Goal: Task Accomplishment & Management: Complete application form

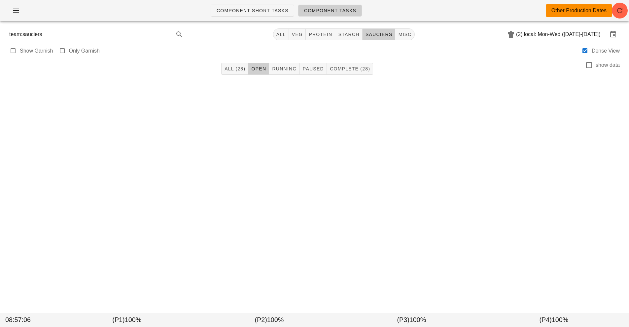
click at [547, 34] on input "local: Mon-Wed (Oct 13-Oct 15)" at bounding box center [566, 34] width 84 height 11
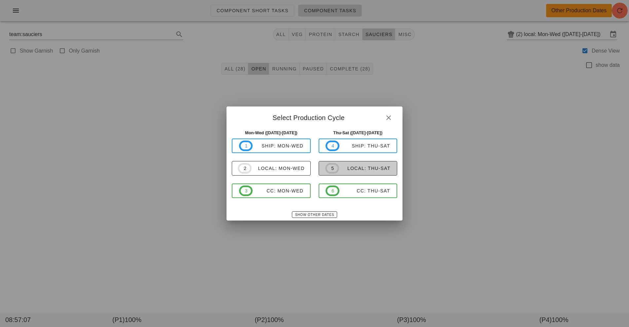
click at [357, 171] on div "local: Thu-Sat" at bounding box center [365, 167] width 52 height 5
type input "local: Thu-Sat ([DATE]-[DATE])"
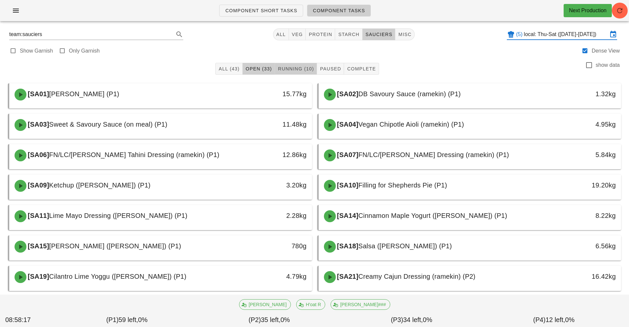
click at [295, 68] on span "Running (10)" at bounding box center [296, 68] width 36 height 5
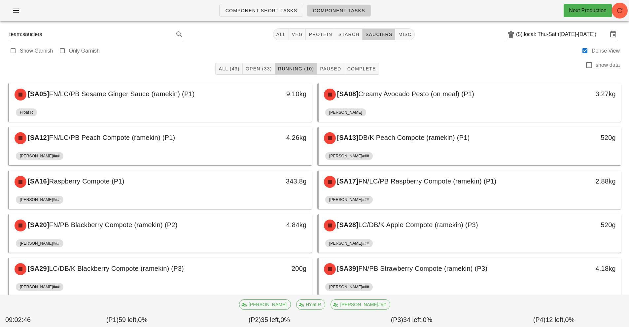
click at [251, 105] on div "[SA05] FN/LC/PB Sesame Ginger Sauce (ramekin) (P1) 9.10kg" at bounding box center [160, 94] width 303 height 22
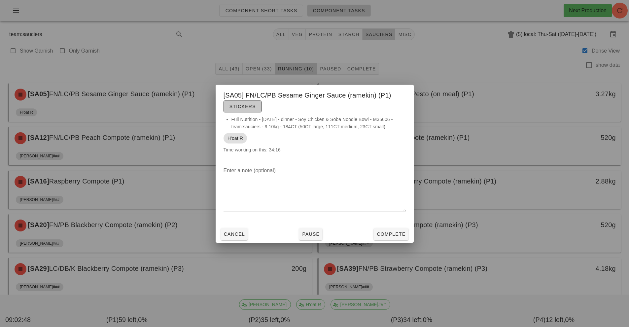
click at [251, 105] on span "Stickers" at bounding box center [242, 106] width 27 height 5
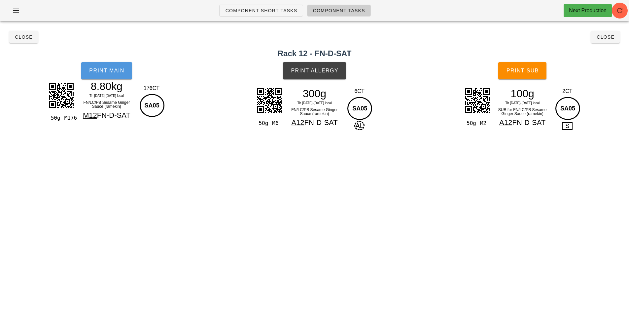
click at [125, 71] on button "Print Main" at bounding box center [106, 70] width 51 height 17
click at [324, 63] on button "Print Allergy" at bounding box center [314, 70] width 63 height 17
click at [525, 73] on span "Print Sub" at bounding box center [522, 71] width 33 height 6
click at [29, 37] on span "Close" at bounding box center [24, 36] width 18 height 5
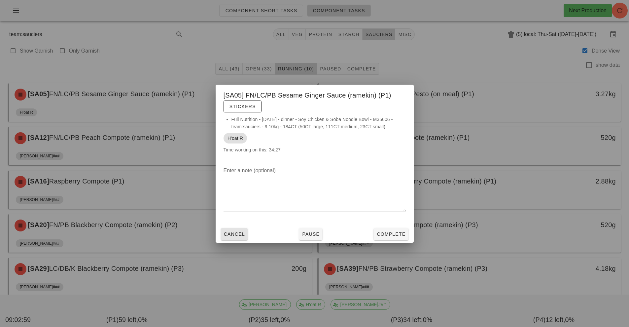
click at [242, 234] on span "Cancel" at bounding box center [235, 233] width 22 height 5
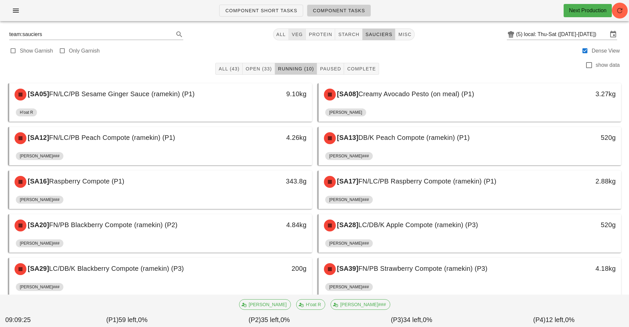
click at [297, 40] on button "veg" at bounding box center [297, 34] width 17 height 12
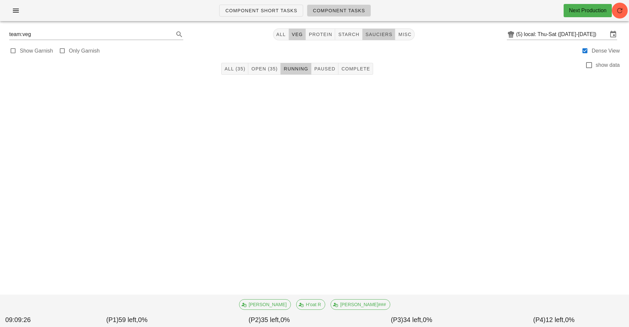
click at [379, 40] on button "sauciers" at bounding box center [379, 34] width 33 height 12
type input "team:sauciers"
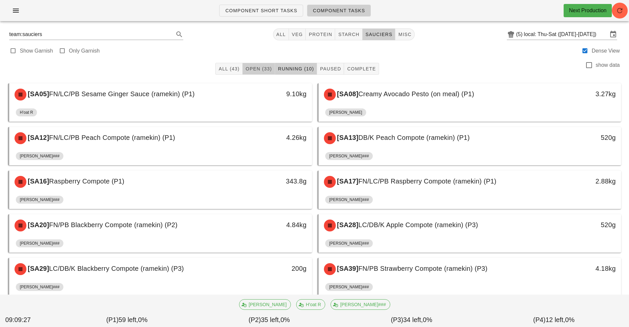
click at [261, 73] on button "Open (33)" at bounding box center [259, 69] width 32 height 12
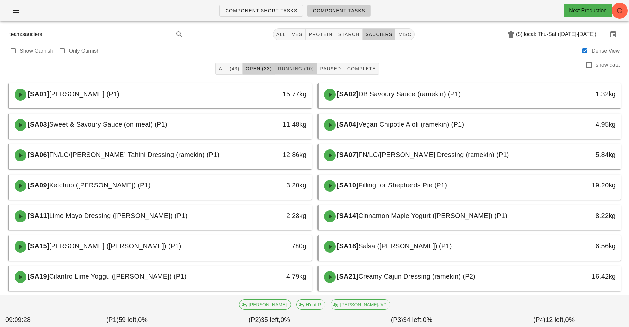
click at [298, 73] on button "Running (10)" at bounding box center [296, 69] width 42 height 12
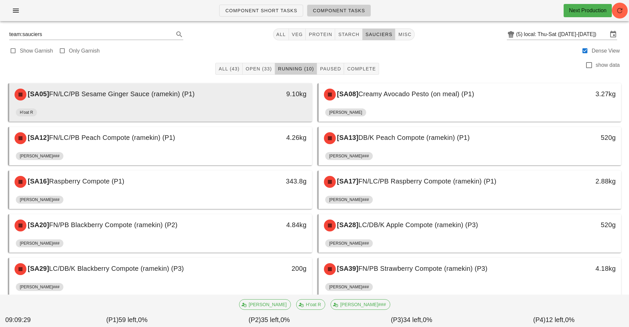
click at [287, 103] on div "9.10kg" at bounding box center [272, 95] width 75 height 20
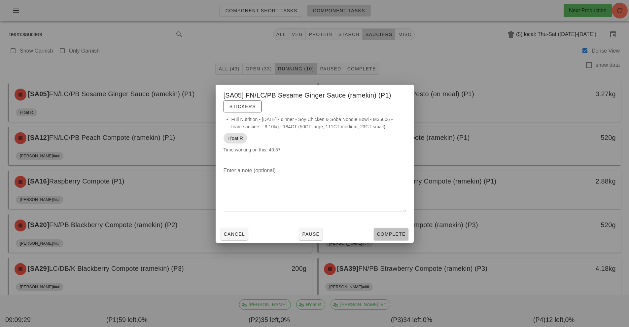
click at [391, 238] on button "Complete" at bounding box center [391, 234] width 34 height 12
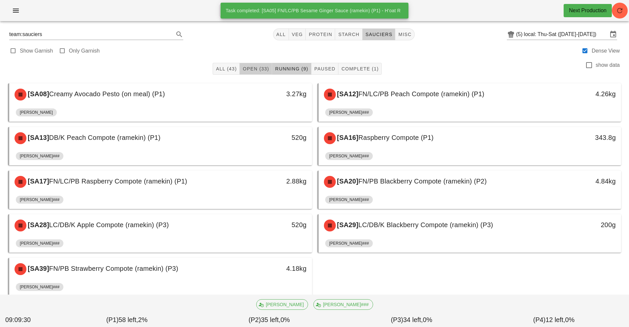
click at [256, 71] on span "Open (33)" at bounding box center [255, 68] width 27 height 5
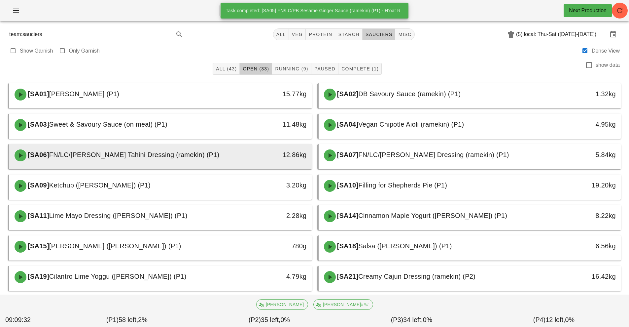
click at [254, 156] on div "12.86kg" at bounding box center [272, 154] width 67 height 11
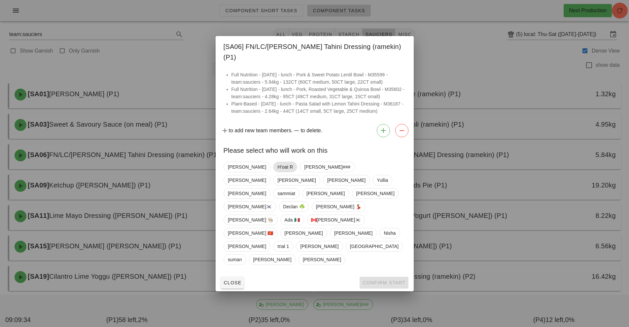
click at [277, 172] on span "H'oat R" at bounding box center [285, 167] width 16 height 10
click at [397, 280] on span "Confirm Start" at bounding box center [383, 282] width 43 height 5
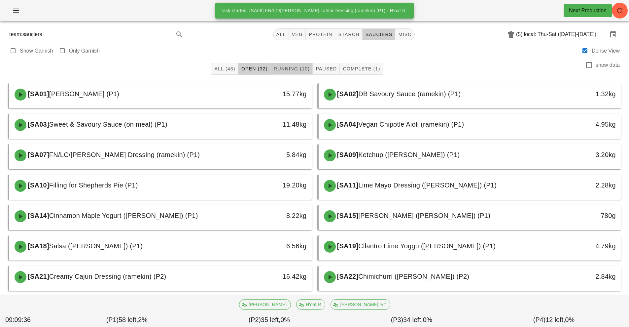
click at [286, 67] on span "Running (10)" at bounding box center [291, 68] width 36 height 5
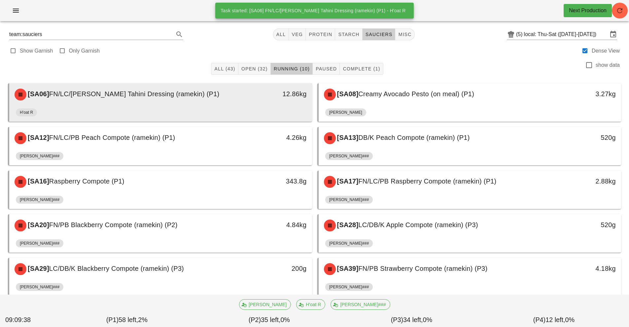
click at [279, 102] on div "12.86kg" at bounding box center [272, 95] width 75 height 20
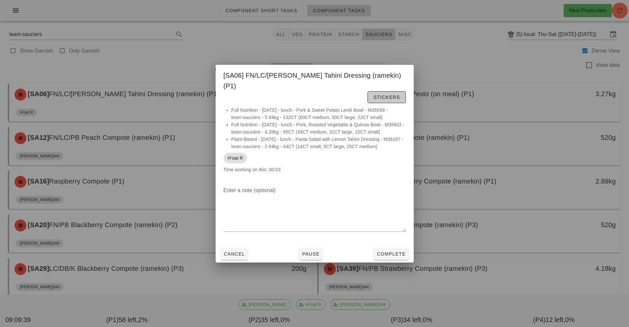
click at [367, 93] on button "Stickers" at bounding box center [386, 97] width 38 height 12
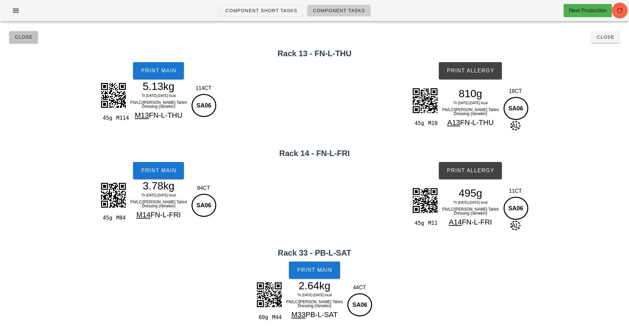
click at [30, 42] on button "Close" at bounding box center [23, 37] width 29 height 12
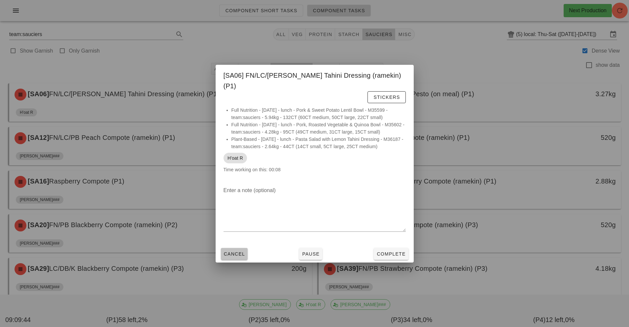
click at [237, 254] on button "Cancel" at bounding box center [234, 254] width 27 height 12
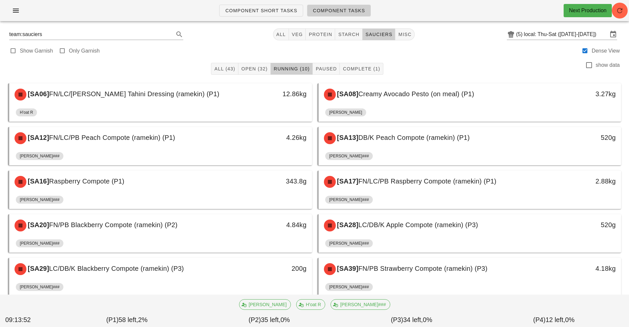
click at [431, 232] on div "[SA28] LC/DB/K Apple Compote (ramekin) (P3)" at bounding box center [432, 225] width 225 height 20
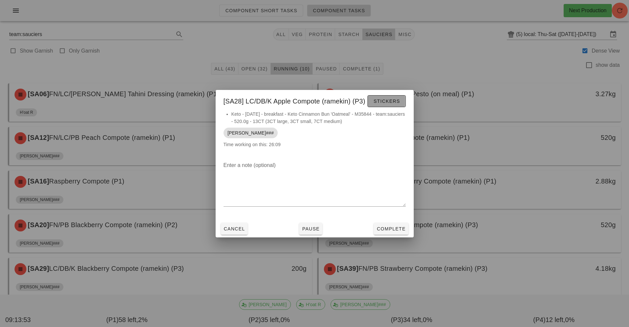
click at [392, 100] on span "Stickers" at bounding box center [386, 100] width 27 height 5
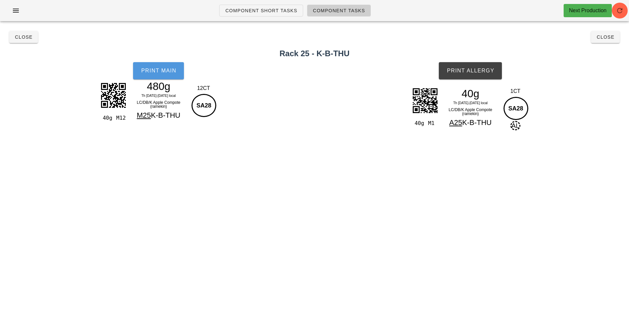
click at [165, 73] on span "Print Main" at bounding box center [159, 71] width 36 height 6
click at [469, 78] on button "Print Allergy" at bounding box center [470, 70] width 63 height 17
click at [24, 38] on span "Close" at bounding box center [24, 36] width 18 height 5
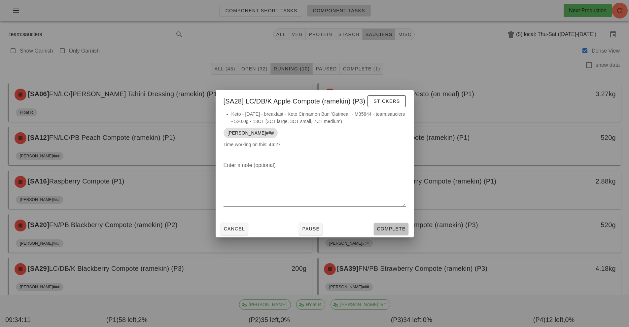
click at [394, 226] on span "Complete" at bounding box center [390, 228] width 29 height 5
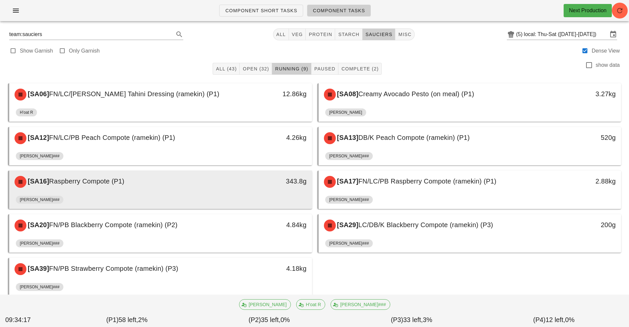
click at [229, 191] on div "[SA16] Raspberry Compote (P1)" at bounding box center [123, 182] width 225 height 20
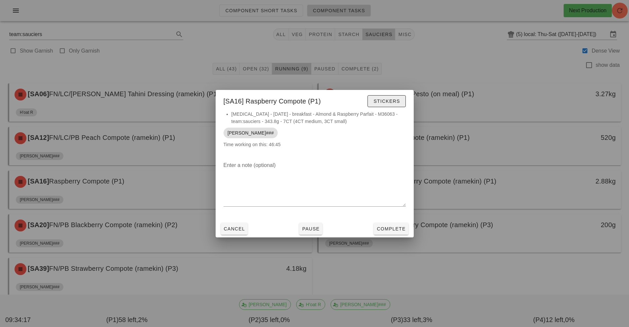
click at [383, 100] on span "Stickers" at bounding box center [386, 100] width 27 height 5
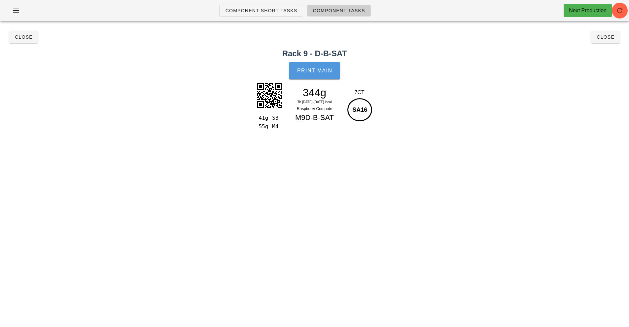
click at [320, 72] on span "Print Main" at bounding box center [315, 71] width 36 height 6
click at [22, 38] on span "Close" at bounding box center [24, 36] width 18 height 5
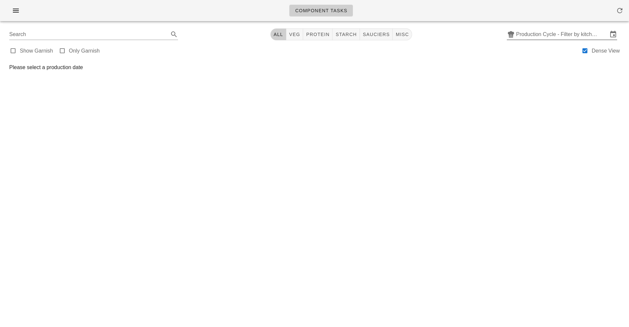
click at [547, 33] on input "Production Cycle - Filter by kitchen production schedules" at bounding box center [562, 34] width 92 height 11
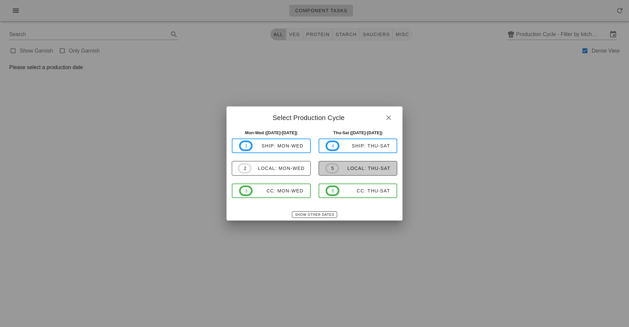
click at [350, 164] on span "5 local: Thu-Sat" at bounding box center [357, 168] width 65 height 11
type input "local: Thu-Sat ([DATE]-[DATE])"
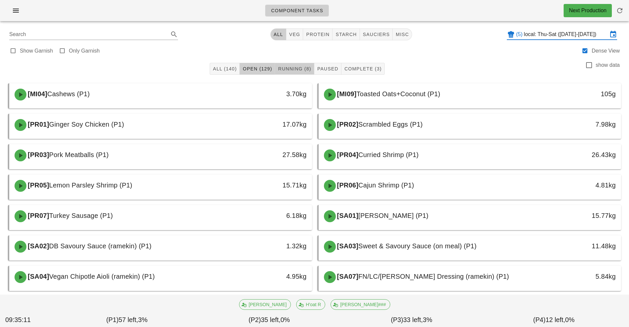
click at [295, 64] on button "Running (8)" at bounding box center [294, 69] width 39 height 12
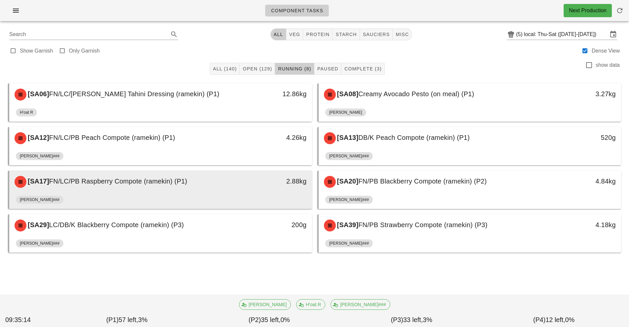
click at [219, 194] on div "[PERSON_NAME]###" at bounding box center [161, 201] width 290 height 16
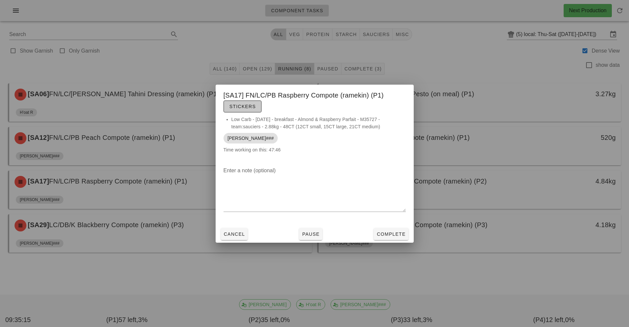
click at [244, 104] on span "Stickers" at bounding box center [242, 106] width 27 height 5
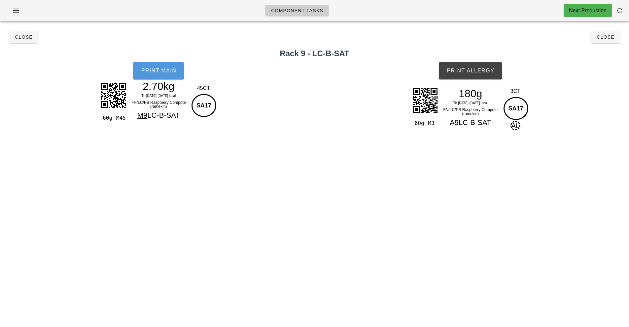
click at [158, 74] on button "Print Main" at bounding box center [158, 70] width 51 height 17
click at [472, 72] on span "Print Allergy" at bounding box center [470, 71] width 48 height 6
click at [16, 43] on button "Close" at bounding box center [23, 37] width 29 height 12
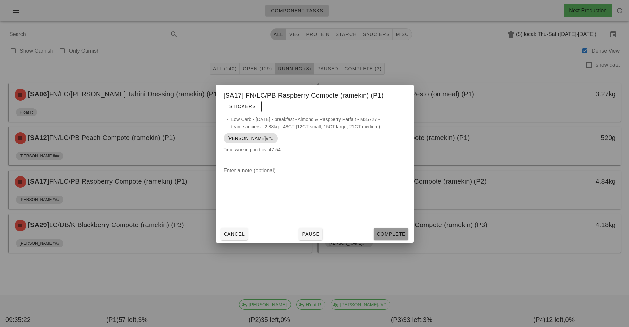
click at [383, 229] on button "Complete" at bounding box center [391, 234] width 34 height 12
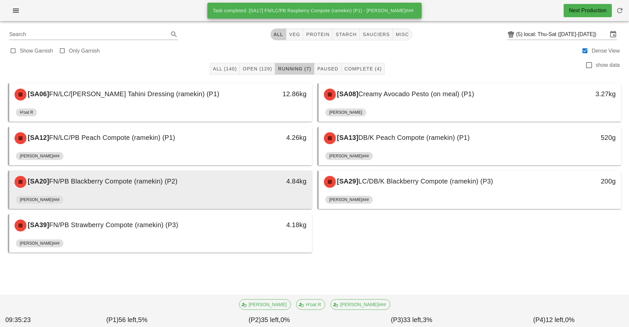
click at [230, 186] on div "[SA20] FN/PB Blackberry Compote (ramekin) (P2)" at bounding box center [123, 182] width 225 height 20
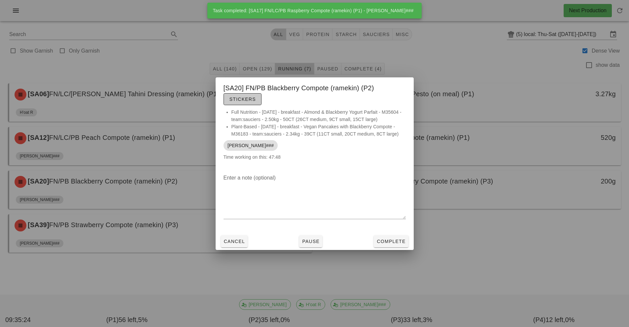
click at [246, 102] on button "Stickers" at bounding box center [243, 99] width 38 height 12
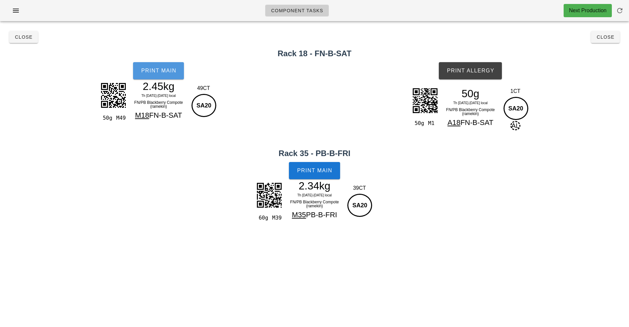
click at [156, 75] on button "Print Main" at bounding box center [158, 70] width 51 height 17
click at [474, 70] on span "Print Allergy" at bounding box center [470, 71] width 48 height 6
click at [317, 177] on button "Print Main" at bounding box center [314, 170] width 51 height 17
click at [22, 38] on span "Close" at bounding box center [24, 36] width 18 height 5
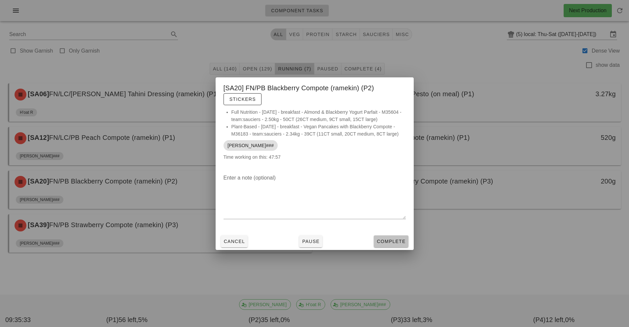
click at [392, 238] on span "Complete" at bounding box center [390, 240] width 29 height 5
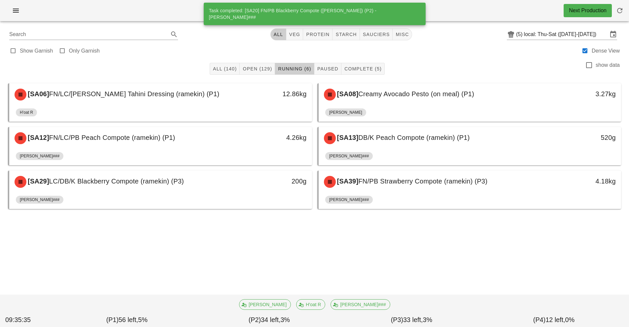
click at [245, 187] on div "200g" at bounding box center [272, 182] width 75 height 20
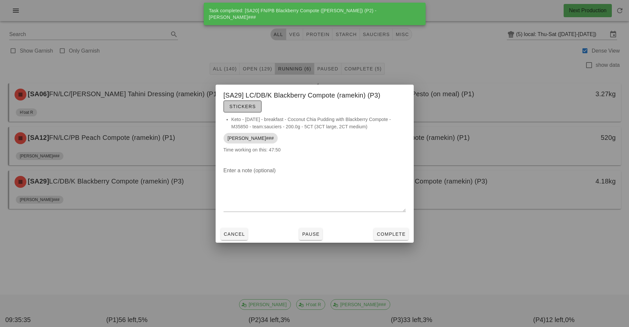
click at [245, 109] on span "Stickers" at bounding box center [242, 106] width 27 height 5
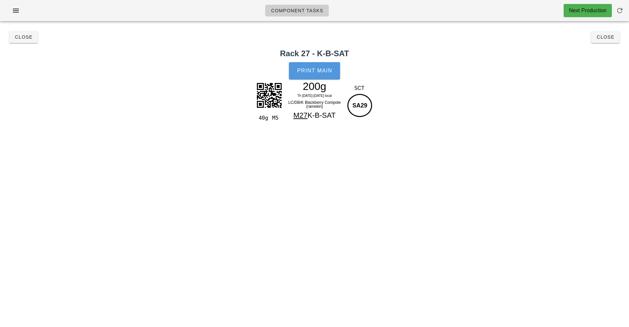
click at [318, 76] on button "Print Main" at bounding box center [314, 70] width 51 height 17
click at [17, 39] on span "Close" at bounding box center [24, 36] width 18 height 5
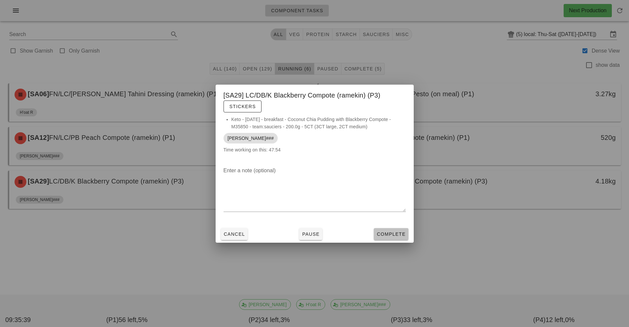
click at [389, 229] on button "Complete" at bounding box center [391, 234] width 34 height 12
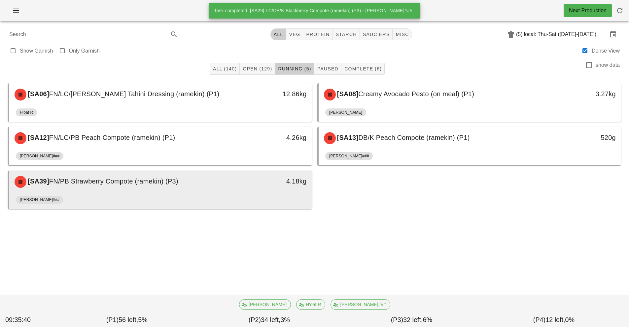
click at [217, 189] on div "[SA39] FN/PB Strawberry Compote (ramekin) (P3)" at bounding box center [123, 182] width 225 height 20
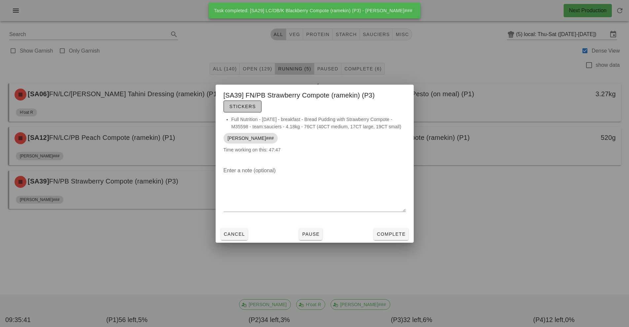
click at [245, 110] on button "Stickers" at bounding box center [243, 106] width 38 height 12
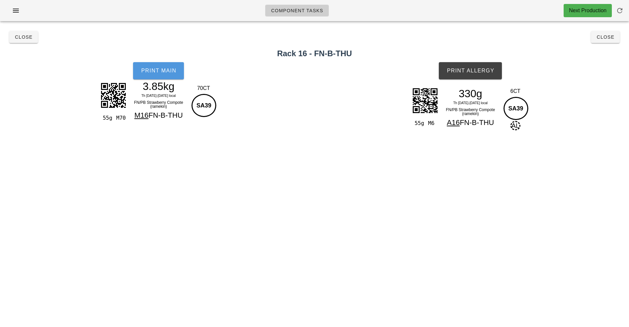
click at [163, 71] on span "Print Main" at bounding box center [159, 71] width 36 height 6
click at [471, 71] on span "Print Allergy" at bounding box center [470, 71] width 48 height 6
click at [19, 37] on span "Close" at bounding box center [24, 36] width 18 height 5
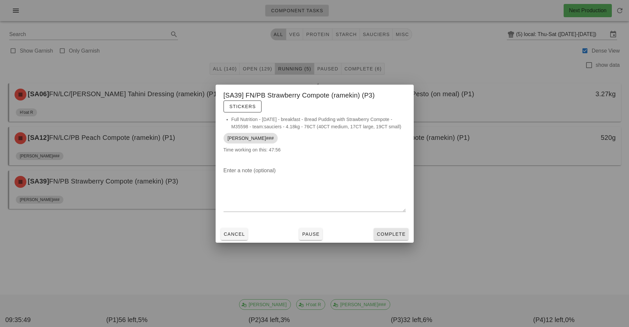
click at [390, 228] on button "Complete" at bounding box center [391, 234] width 34 height 12
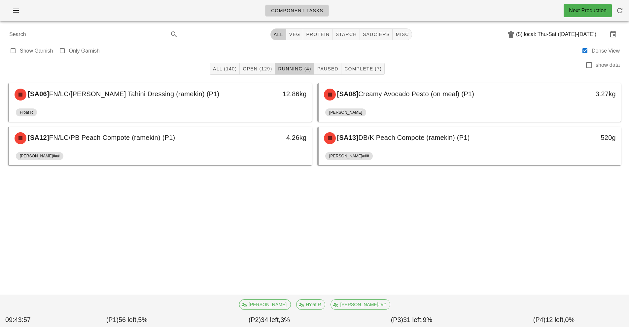
click at [390, 201] on div "All (140) Open (129) Running (4) Paused Complete (7) show data [SA06] FN/LC/PB …" at bounding box center [314, 134] width 621 height 152
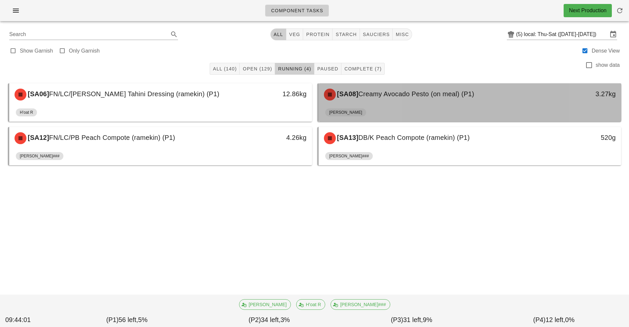
click at [431, 105] on div "[SA08] Creamy Avocado Pesto (on meal) (P1) 3.27kg" at bounding box center [470, 94] width 303 height 22
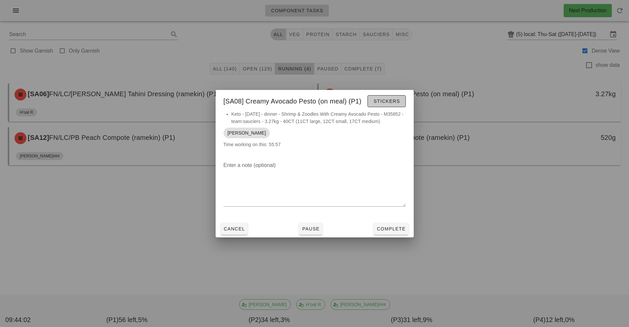
click at [393, 103] on span "Stickers" at bounding box center [386, 100] width 27 height 5
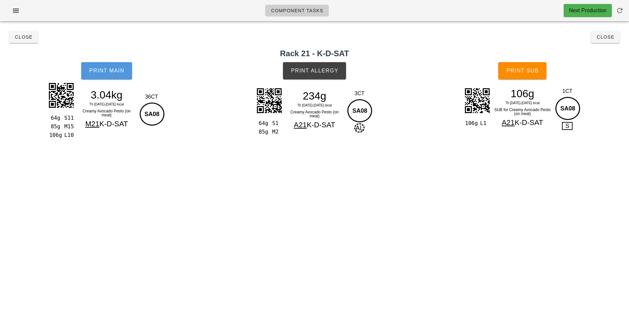
click at [116, 69] on span "Print Main" at bounding box center [107, 71] width 36 height 6
click at [532, 73] on span "Print Sub" at bounding box center [522, 71] width 33 height 6
click at [26, 43] on button "Close" at bounding box center [23, 37] width 29 height 12
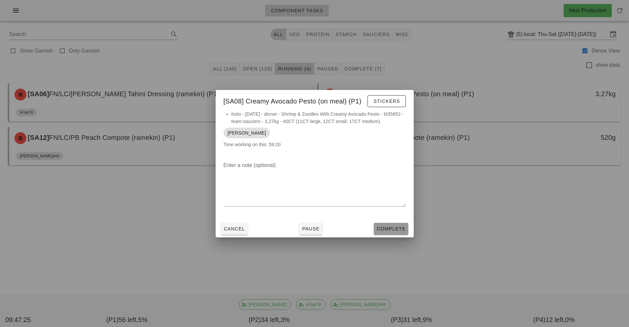
click at [394, 224] on button "Complete" at bounding box center [391, 229] width 34 height 12
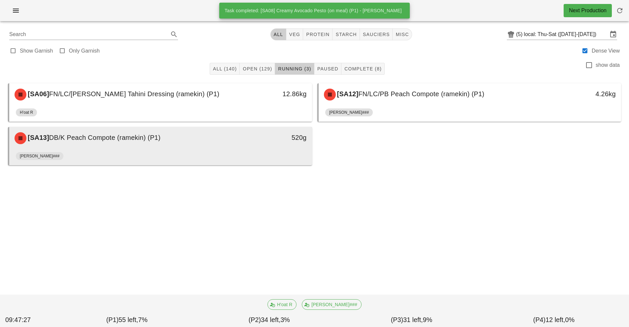
click at [252, 151] on div "[PERSON_NAME]###" at bounding box center [161, 157] width 290 height 16
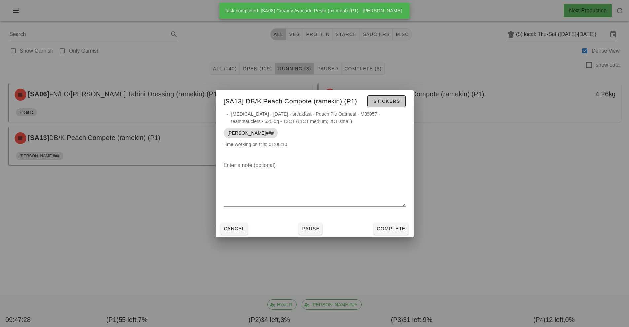
click at [380, 100] on span "Stickers" at bounding box center [386, 100] width 27 height 5
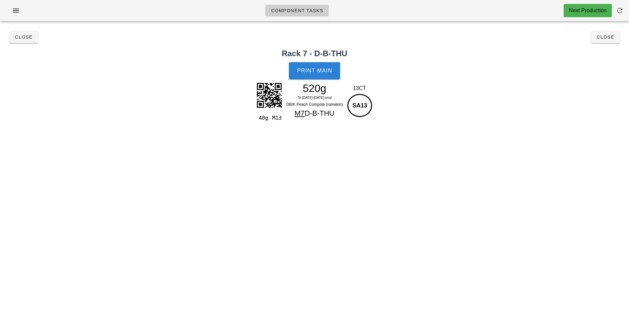
click at [314, 68] on span "Print Main" at bounding box center [315, 71] width 36 height 6
click at [19, 38] on span "Close" at bounding box center [24, 36] width 18 height 5
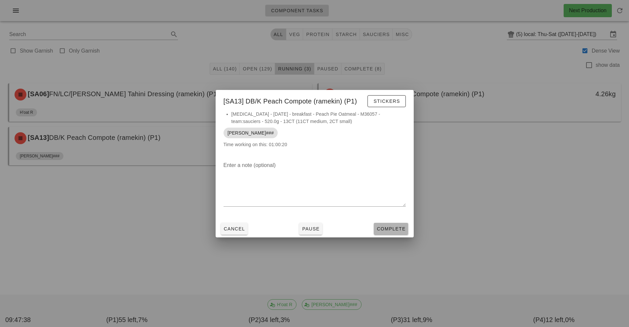
click at [388, 223] on button "Complete" at bounding box center [391, 229] width 34 height 12
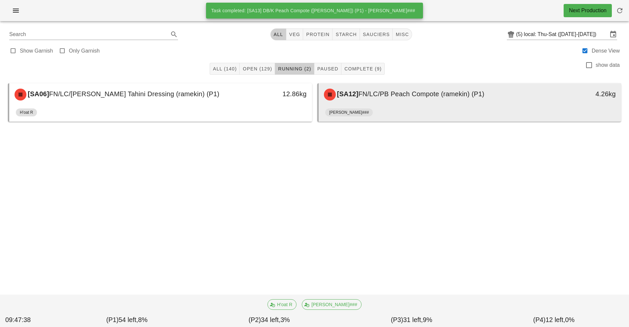
click at [369, 104] on div "[SA12] FN/LC/PB Peach Compote (ramekin) (P1) 4.26kg" at bounding box center [470, 94] width 303 height 22
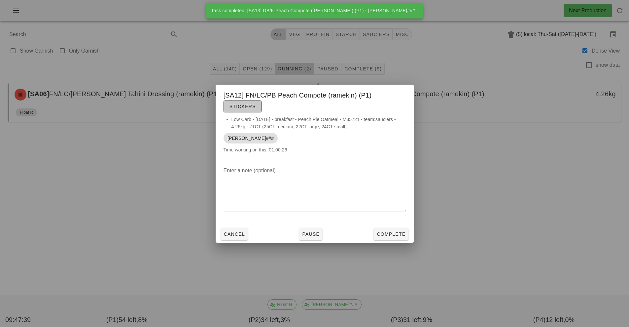
click at [247, 106] on span "Stickers" at bounding box center [242, 106] width 27 height 5
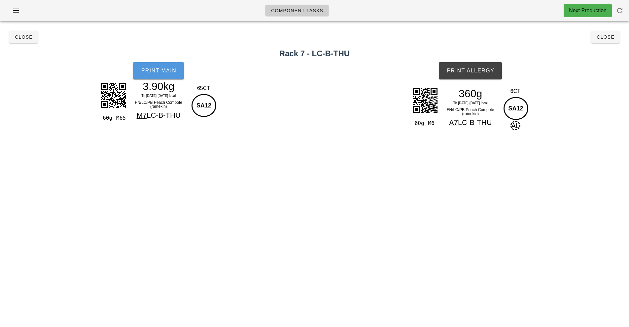
click at [150, 72] on span "Print Main" at bounding box center [159, 71] width 36 height 6
click at [470, 70] on span "Print Allergy" at bounding box center [470, 71] width 48 height 6
click at [17, 37] on span "Close" at bounding box center [24, 36] width 18 height 5
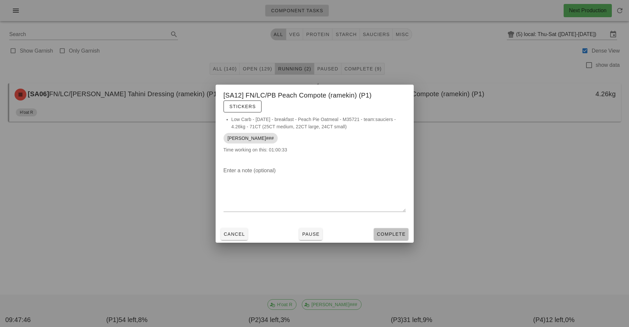
click at [388, 235] on span "Complete" at bounding box center [390, 233] width 29 height 5
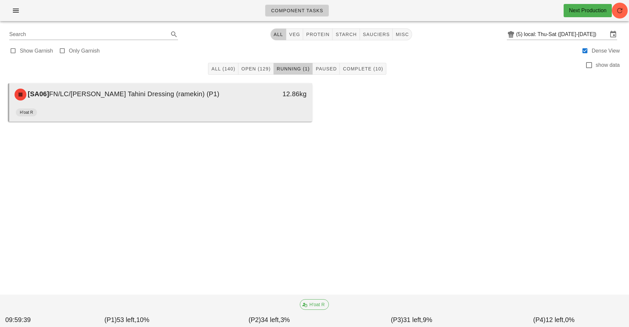
click at [283, 97] on div "12.86kg" at bounding box center [272, 93] width 67 height 11
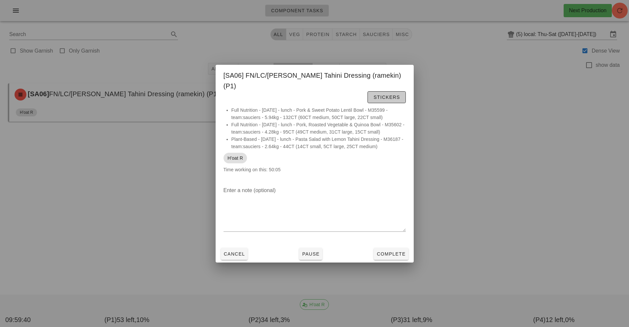
click at [367, 97] on button "Stickers" at bounding box center [386, 97] width 38 height 12
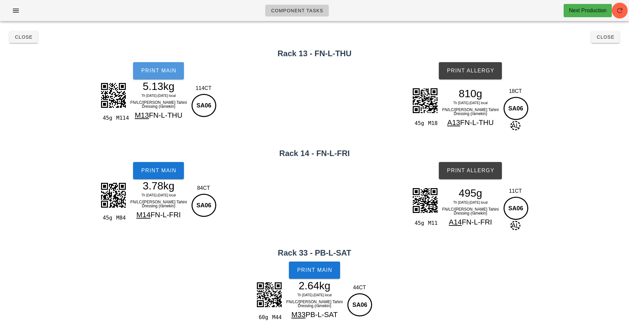
click at [177, 64] on button "Print Main" at bounding box center [158, 70] width 51 height 17
click at [172, 166] on button "Print Main" at bounding box center [158, 170] width 51 height 17
click at [326, 268] on span "Print Main" at bounding box center [315, 270] width 36 height 6
click at [481, 74] on button "Print Allergy" at bounding box center [470, 70] width 63 height 17
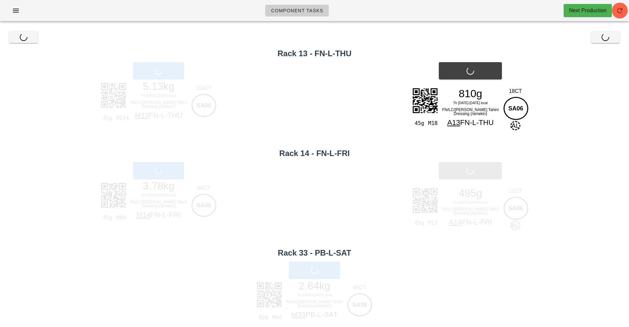
click at [478, 170] on div "Print Allergy" at bounding box center [470, 170] width 317 height 25
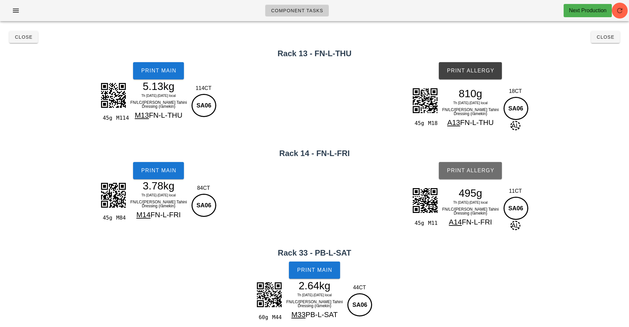
click at [485, 176] on button "Print Allergy" at bounding box center [470, 170] width 63 height 17
click at [30, 38] on span "Close" at bounding box center [24, 36] width 18 height 5
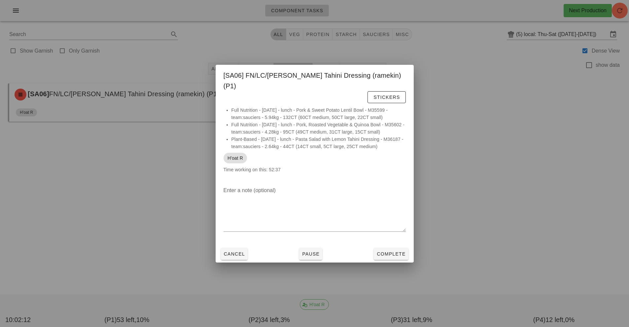
click at [497, 185] on div at bounding box center [314, 163] width 629 height 327
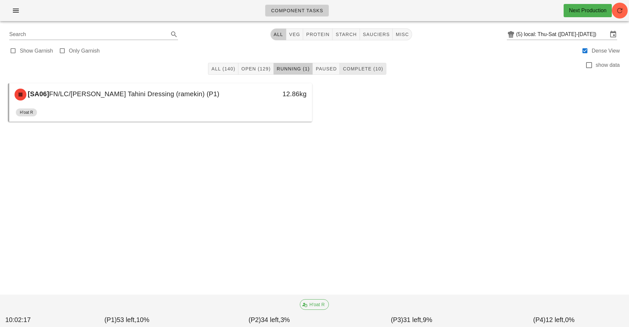
click at [363, 71] on span "Complete (10)" at bounding box center [362, 68] width 41 height 5
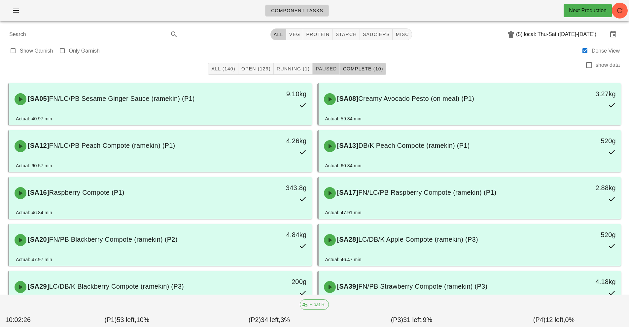
click at [329, 68] on span "Paused" at bounding box center [325, 68] width 21 height 5
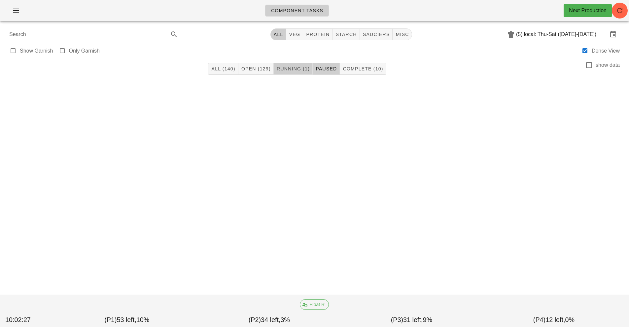
click at [288, 69] on span "Running (1)" at bounding box center [292, 68] width 33 height 5
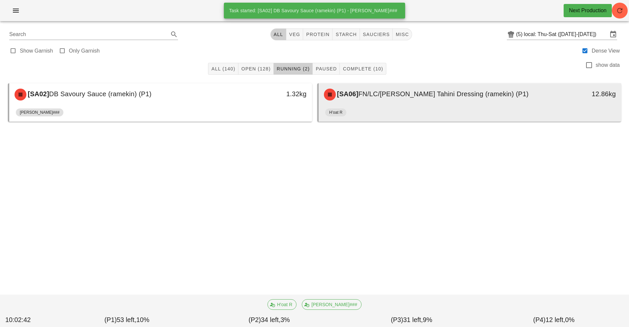
click at [496, 107] on div "H'oat R" at bounding box center [470, 114] width 290 height 16
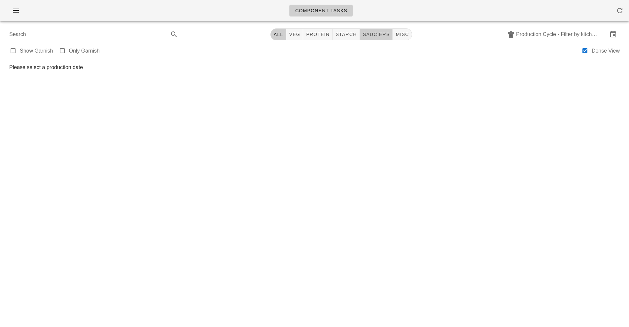
click at [374, 35] on span "sauciers" at bounding box center [376, 34] width 27 height 5
type input "team:sauciers"
click at [547, 29] on input "Production Cycle - Filter by kitchen production schedules" at bounding box center [562, 34] width 92 height 11
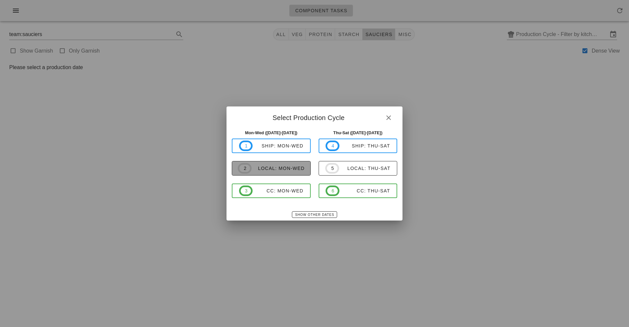
click at [299, 165] on span "2 local: Mon-Wed" at bounding box center [271, 168] width 67 height 11
type input "local: Mon-Wed ([DATE]-[DATE])"
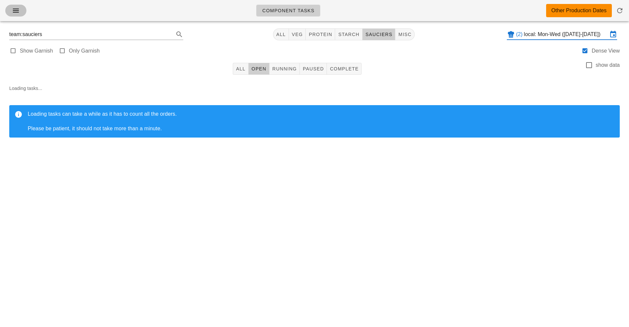
click at [11, 14] on span "button" at bounding box center [16, 11] width 11 height 8
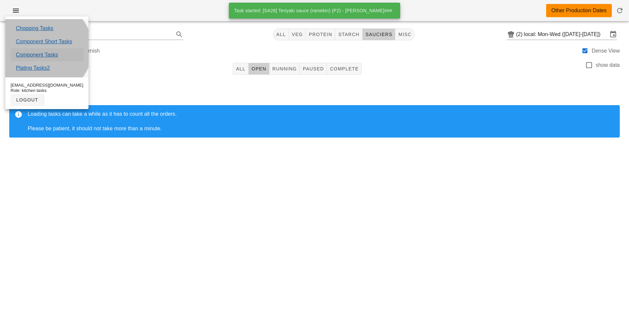
click at [55, 54] on link "Component Tasks" at bounding box center [37, 55] width 42 height 8
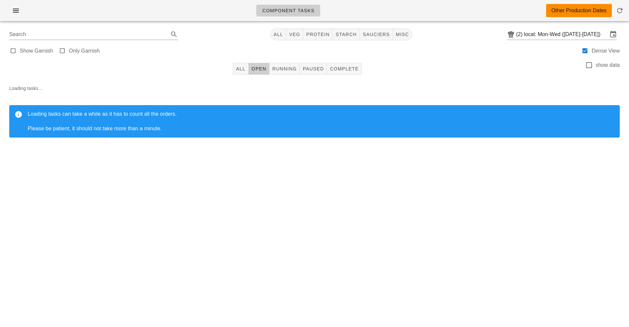
click at [26, 14] on div "Component Tasks Other Production Dates" at bounding box center [314, 10] width 629 height 21
click at [10, 10] on button "button" at bounding box center [15, 11] width 21 height 12
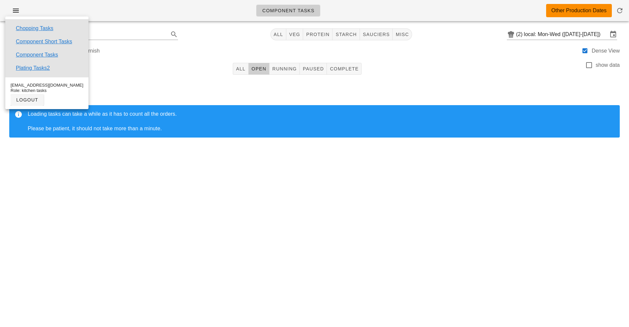
click at [237, 260] on div "Component Tasks Other Production Dates Search All veg protein starch sauciers m…" at bounding box center [314, 163] width 629 height 327
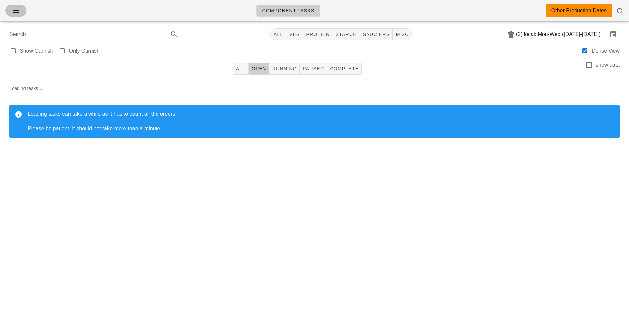
click at [20, 10] on span "button" at bounding box center [16, 11] width 11 height 8
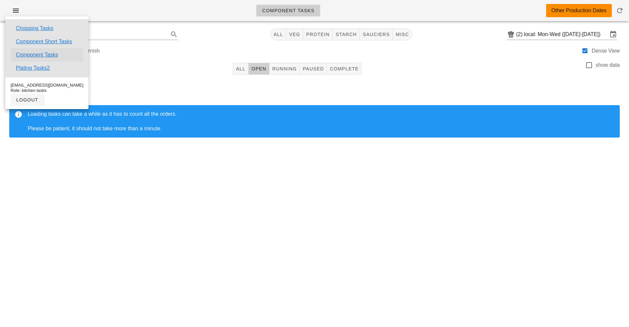
click at [54, 55] on link "Component Tasks" at bounding box center [37, 55] width 42 height 8
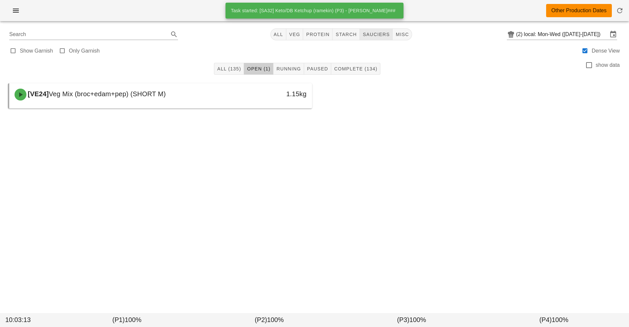
click at [381, 36] on span "sauciers" at bounding box center [376, 34] width 27 height 5
type input "team:sauciers"
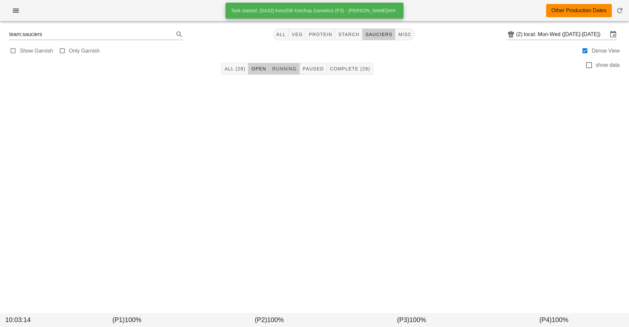
click at [288, 71] on span "Running" at bounding box center [284, 68] width 25 height 5
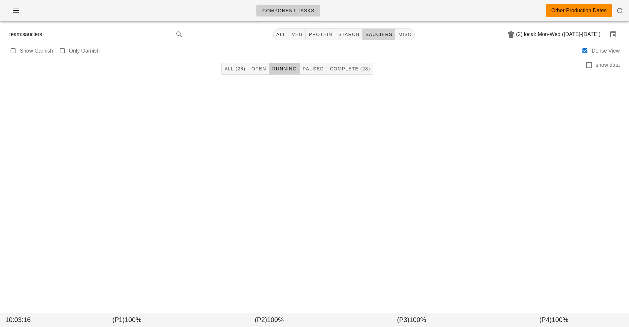
click at [379, 35] on span "sauciers" at bounding box center [378, 34] width 27 height 5
click at [619, 13] on icon "button" at bounding box center [620, 11] width 8 height 8
click at [379, 34] on span "sauciers" at bounding box center [376, 34] width 27 height 5
type input "team:sauciers"
click at [545, 34] on input "local: Mon-Wed ([DATE]-[DATE])" at bounding box center [566, 34] width 84 height 11
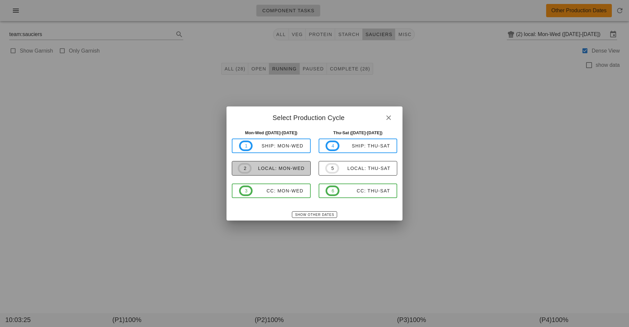
click at [299, 166] on div "local: Mon-Wed" at bounding box center [278, 167] width 53 height 5
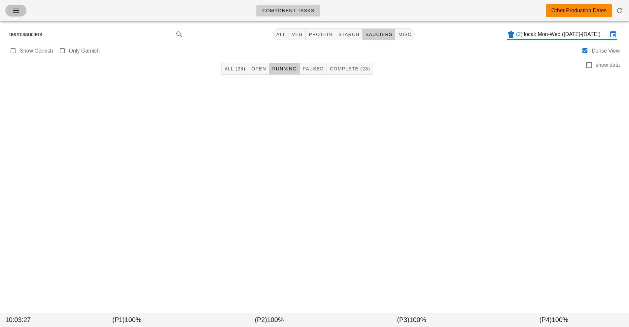
click at [16, 12] on icon "button" at bounding box center [16, 11] width 8 height 8
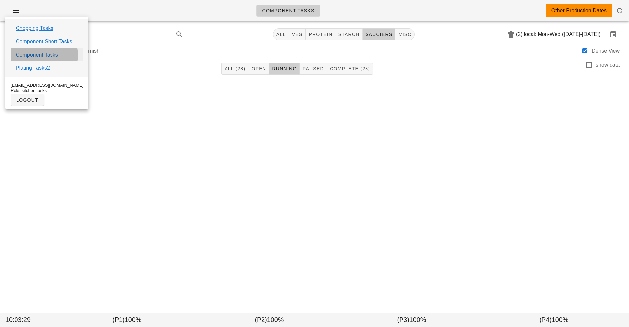
click at [48, 56] on link "Component Tasks" at bounding box center [37, 55] width 42 height 8
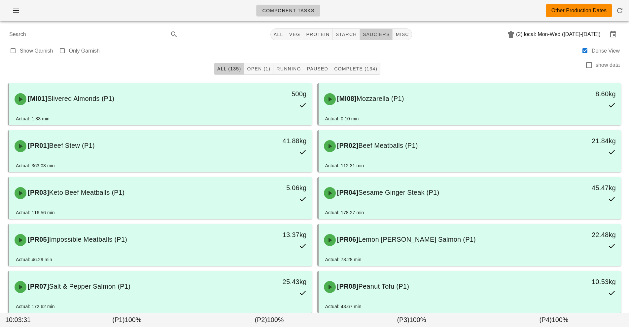
click at [381, 39] on button "sauciers" at bounding box center [376, 34] width 33 height 12
type input "team:sauciers"
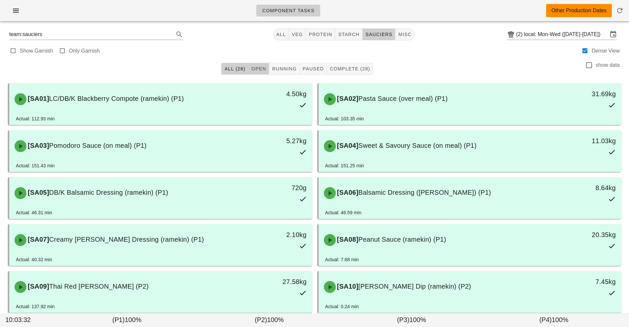
click at [265, 74] on button "Open" at bounding box center [258, 69] width 21 height 12
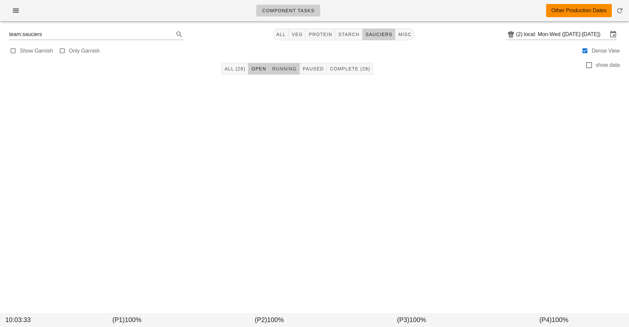
click at [294, 73] on button "Running" at bounding box center [284, 69] width 30 height 12
click at [322, 73] on button "Paused" at bounding box center [313, 69] width 27 height 12
click at [541, 35] on input "local: Mon-Wed (Oct 13-Oct 15)" at bounding box center [566, 34] width 84 height 11
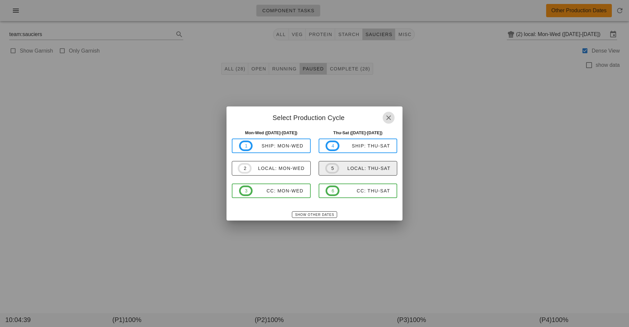
click at [358, 170] on div "local: Thu-Sat" at bounding box center [365, 167] width 52 height 5
type input "local: Thu-Sat ([DATE]-[DATE])"
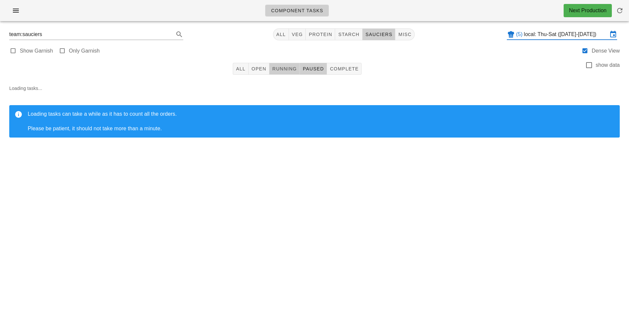
click at [287, 72] on button "Running" at bounding box center [284, 69] width 30 height 12
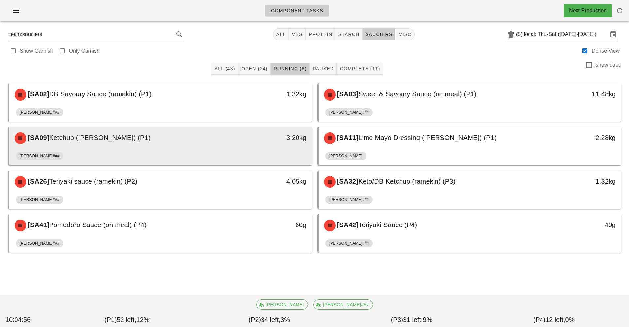
click at [215, 146] on div "[SA09] Ketchup (ramekin) (P1)" at bounding box center [123, 138] width 225 height 20
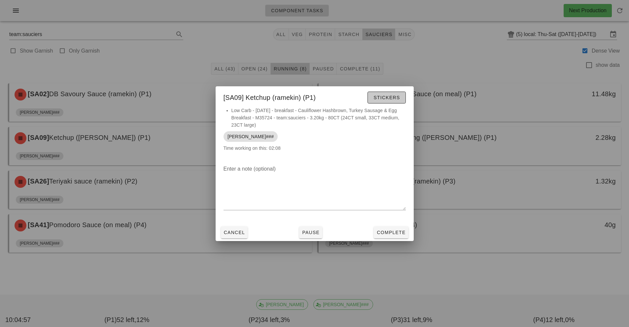
click at [390, 98] on span "Stickers" at bounding box center [386, 97] width 27 height 5
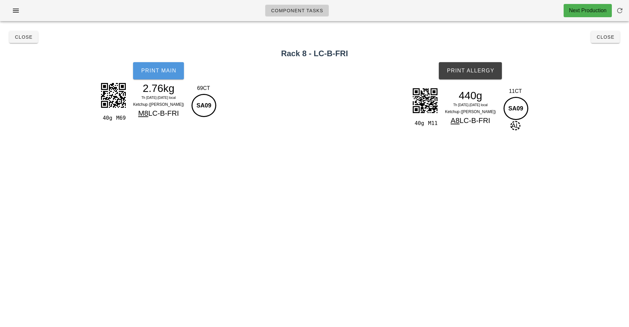
click at [159, 77] on button "Print Main" at bounding box center [158, 70] width 51 height 17
click at [472, 74] on button "Print Allergy" at bounding box center [470, 70] width 63 height 17
click at [18, 32] on button "Close" at bounding box center [23, 37] width 29 height 12
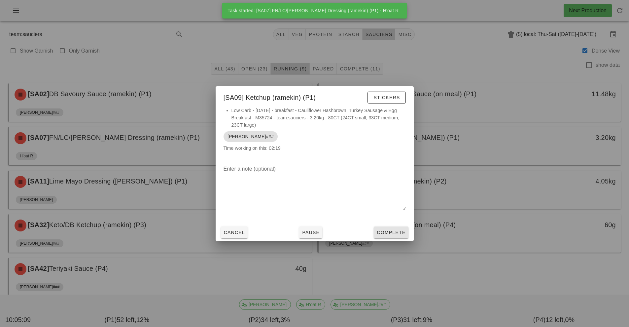
click at [386, 231] on span "Complete" at bounding box center [390, 231] width 29 height 5
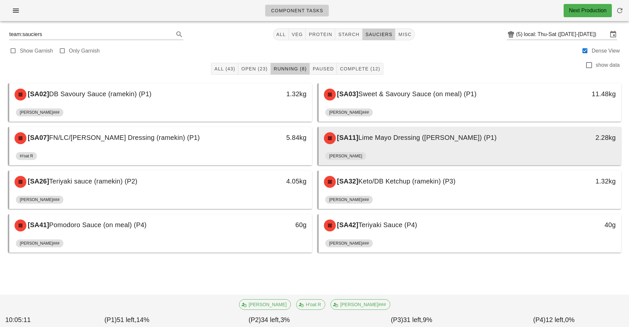
click at [404, 144] on div "[SA11] Lime Mayo Dressing (ramekin) (P1)" at bounding box center [432, 138] width 225 height 20
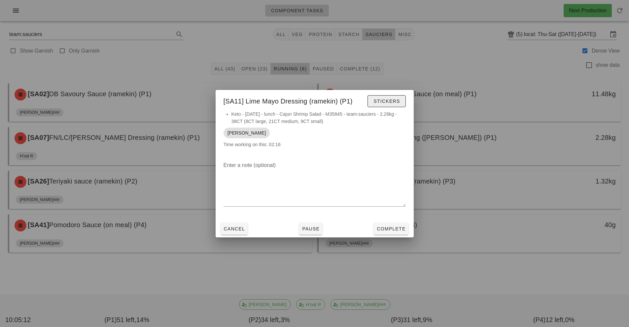
click at [378, 105] on button "Stickers" at bounding box center [386, 101] width 38 height 12
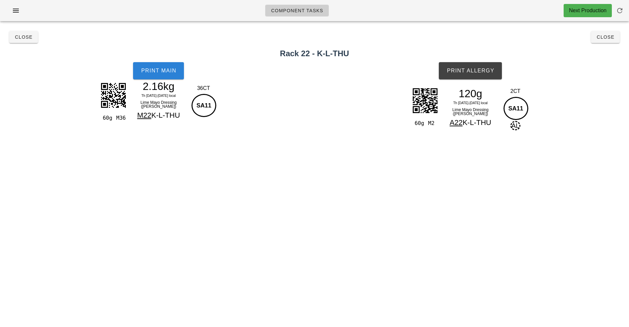
click at [155, 77] on button "Print Main" at bounding box center [158, 70] width 51 height 17
click at [475, 71] on span "Print Allergy" at bounding box center [470, 71] width 48 height 6
click at [27, 39] on span "Close" at bounding box center [24, 36] width 18 height 5
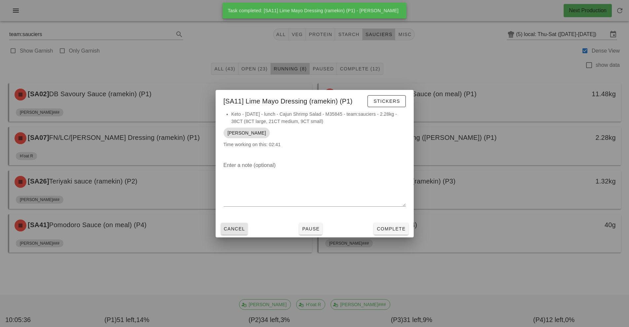
click at [232, 233] on button "Cancel" at bounding box center [234, 229] width 27 height 12
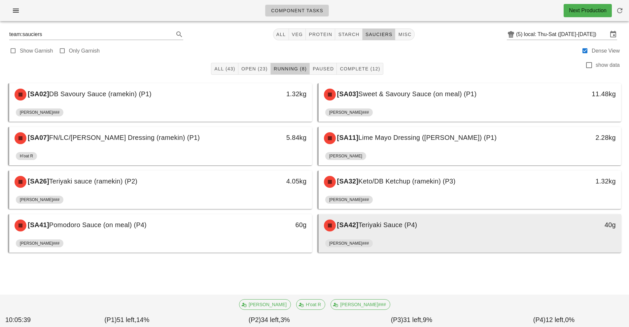
click at [396, 231] on div "[SA42] Teriyaki Sauce (P4)" at bounding box center [432, 225] width 225 height 20
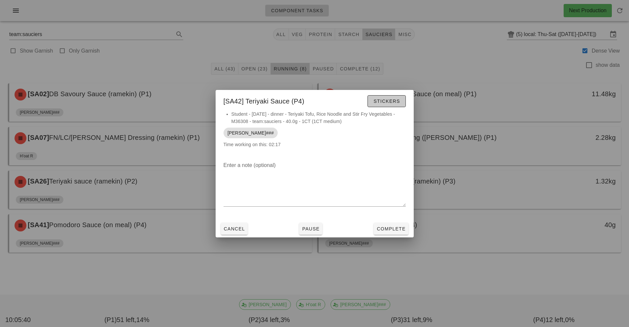
click at [386, 98] on span "Stickers" at bounding box center [386, 100] width 27 height 5
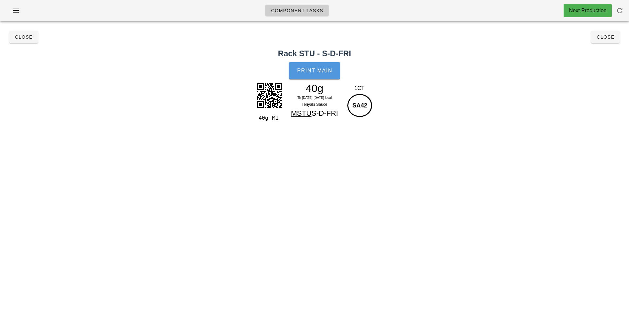
click at [317, 74] on button "Print Main" at bounding box center [314, 70] width 51 height 17
click at [17, 39] on span "Close" at bounding box center [24, 36] width 18 height 5
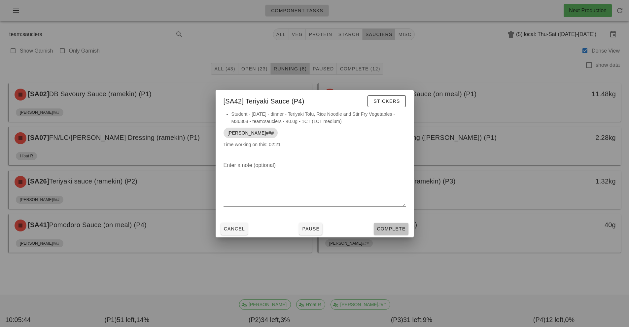
click at [397, 224] on button "Complete" at bounding box center [391, 229] width 34 height 12
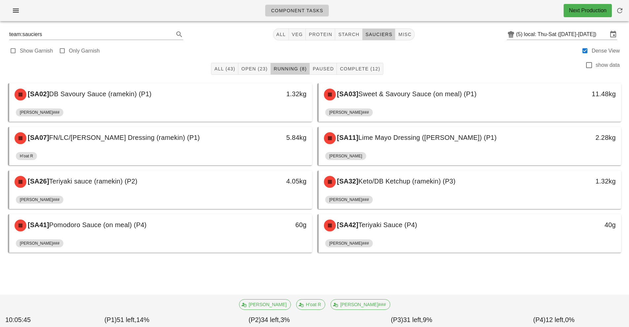
click at [196, 191] on div "[SA26] Teriyaki sauce (ramekin) (P2) 4.05kg" at bounding box center [160, 181] width 303 height 22
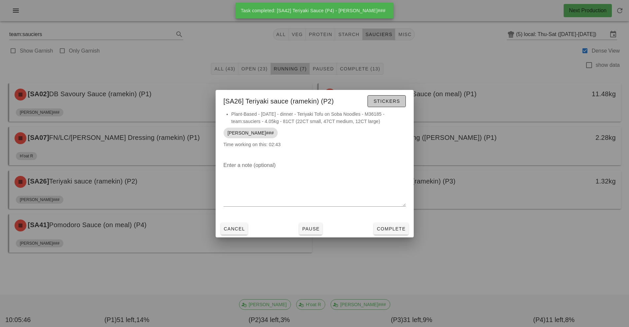
click at [379, 106] on button "Stickers" at bounding box center [386, 101] width 38 height 12
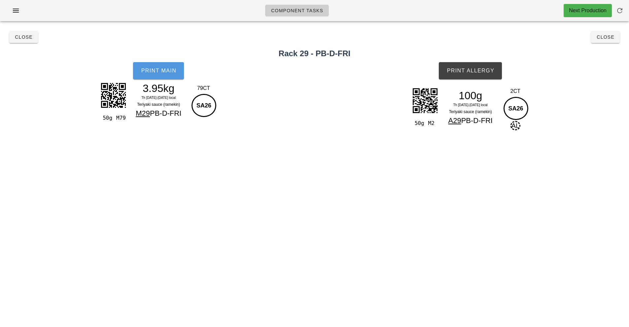
click at [172, 71] on span "Print Main" at bounding box center [159, 71] width 36 height 6
click at [473, 68] on span "Print Allergy" at bounding box center [470, 71] width 48 height 6
click at [17, 39] on span "Close" at bounding box center [24, 36] width 18 height 5
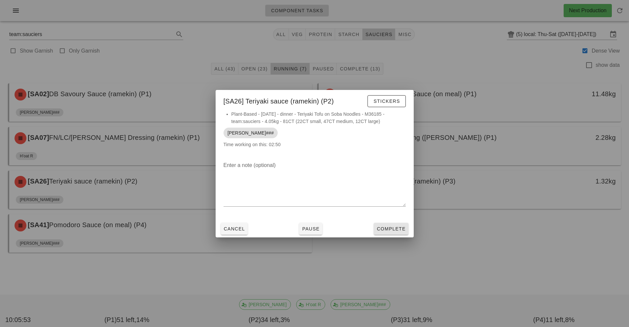
click at [399, 228] on span "Complete" at bounding box center [390, 228] width 29 height 5
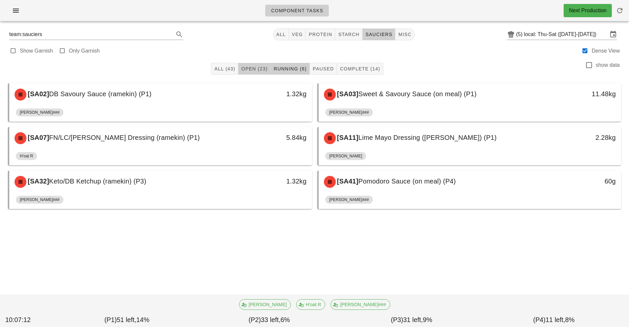
click at [256, 68] on span "Open (23)" at bounding box center [254, 68] width 27 height 5
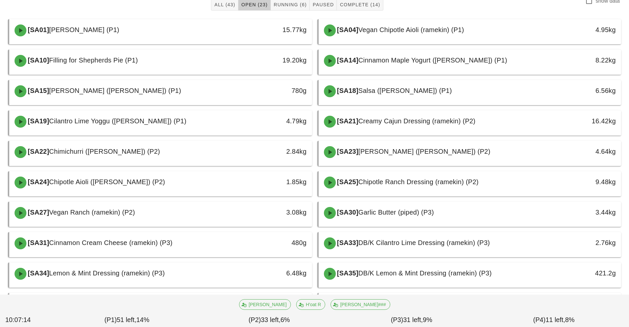
scroll to position [65, 0]
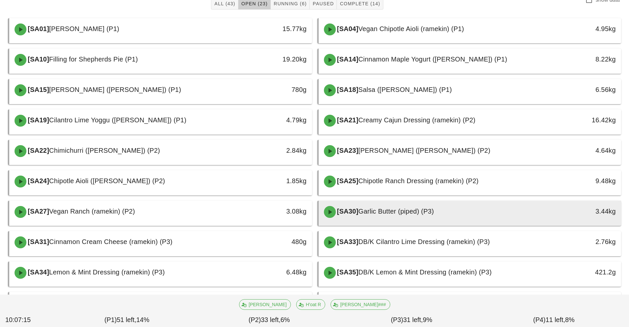
click at [385, 212] on span "Garlic Butter (piped) (P3)" at bounding box center [396, 210] width 76 height 7
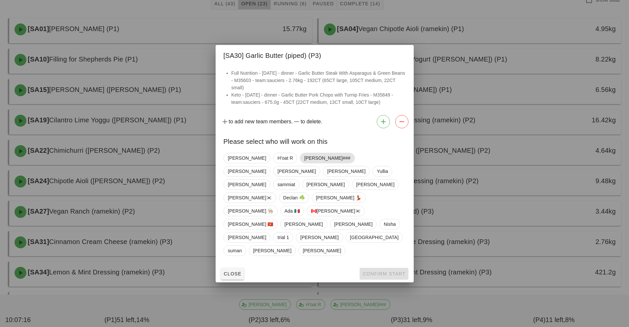
click at [304, 163] on span "[PERSON_NAME]###" at bounding box center [327, 158] width 46 height 10
click at [382, 271] on span "Confirm Start" at bounding box center [383, 273] width 43 height 5
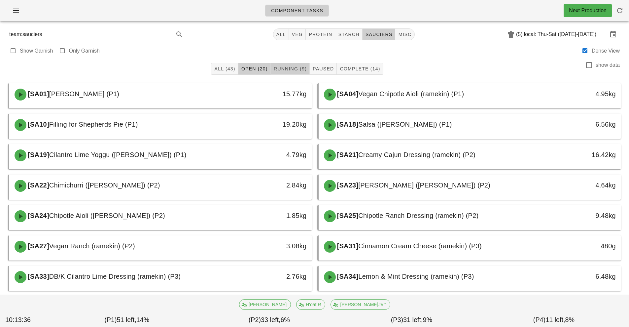
click at [288, 68] on span "Running (9)" at bounding box center [289, 68] width 33 height 5
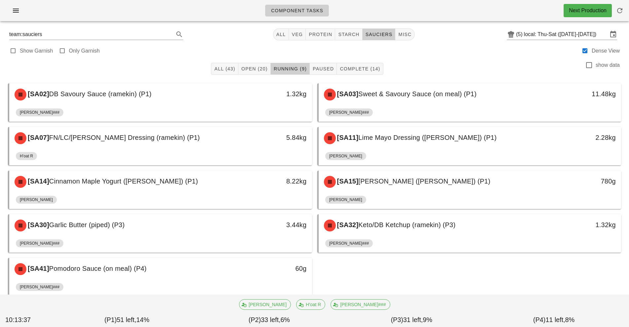
click at [252, 283] on div "[PERSON_NAME]###" at bounding box center [161, 288] width 290 height 16
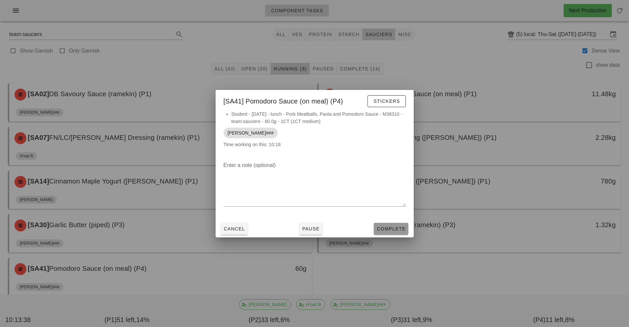
click at [392, 227] on span "Complete" at bounding box center [390, 228] width 29 height 5
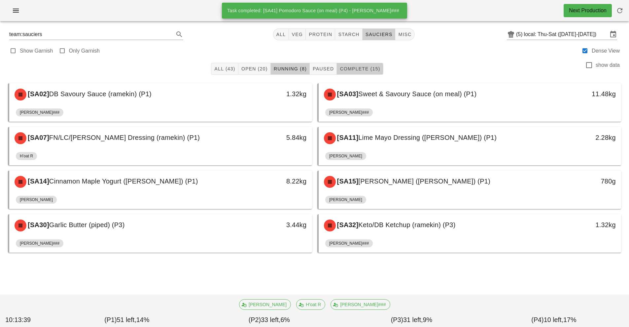
click at [376, 68] on span "Complete (15)" at bounding box center [359, 68] width 41 height 5
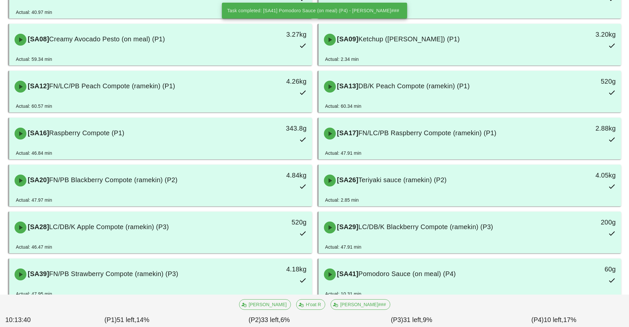
scroll to position [174, 0]
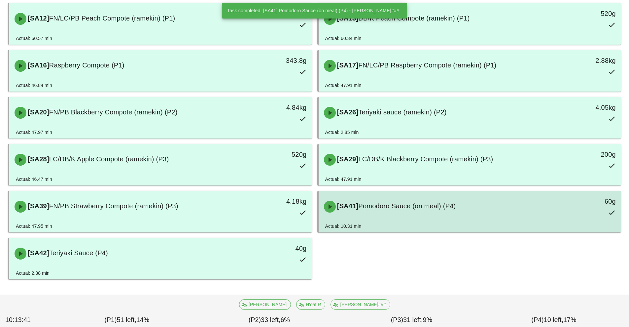
click at [393, 215] on div "[SA41] Pomodoro Sauce (on meal) (P4)" at bounding box center [432, 206] width 225 height 20
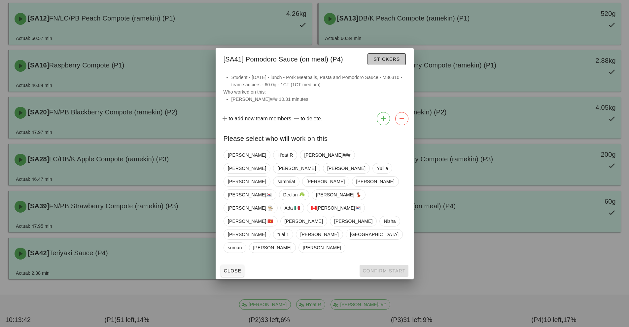
click at [388, 62] on span "Stickers" at bounding box center [386, 58] width 27 height 5
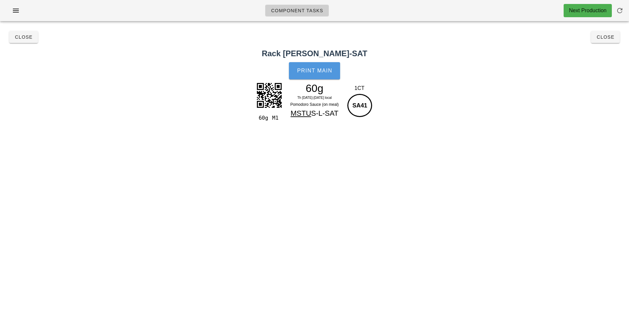
click at [313, 73] on span "Print Main" at bounding box center [315, 71] width 36 height 6
click at [23, 37] on span "Close" at bounding box center [24, 36] width 18 height 5
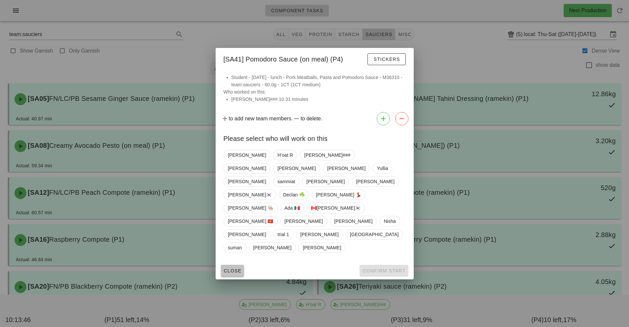
click at [235, 268] on span "Close" at bounding box center [233, 270] width 18 height 5
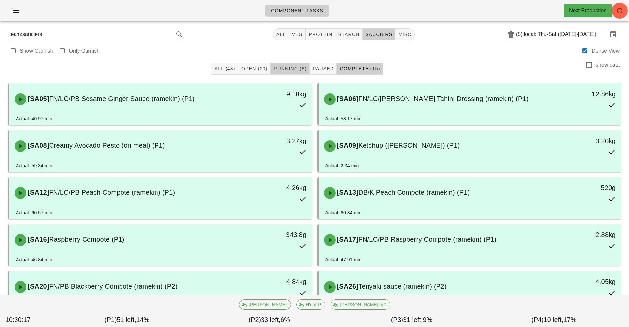
click at [291, 69] on span "Running (8)" at bounding box center [289, 68] width 33 height 5
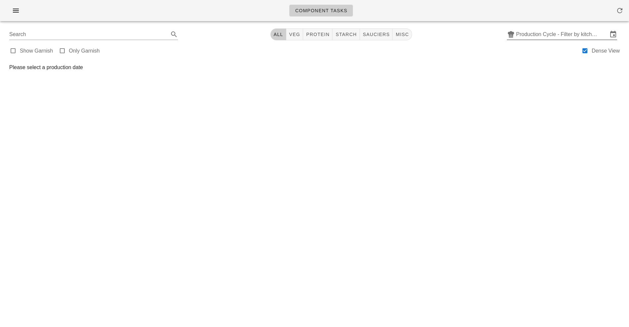
click at [543, 39] on input "Production Cycle - Filter by kitchen production schedules" at bounding box center [562, 34] width 92 height 11
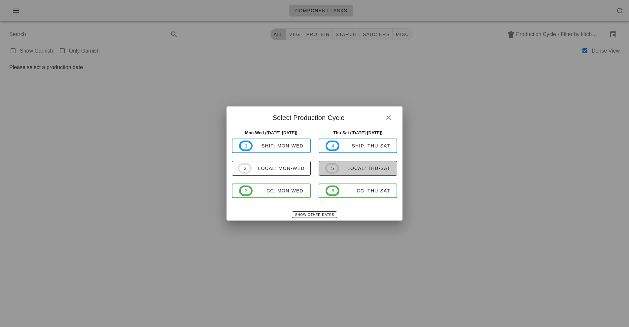
click at [357, 168] on div "local: Thu-Sat" at bounding box center [365, 167] width 52 height 5
type input "local: Thu-Sat ([DATE]-[DATE])"
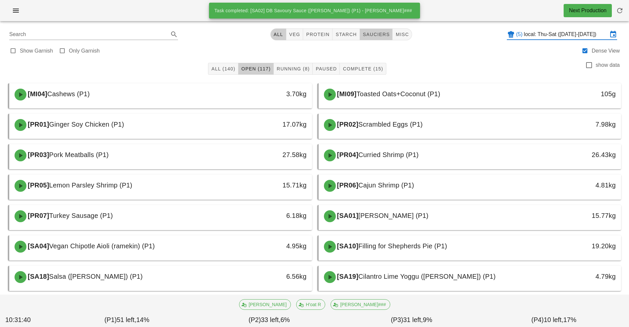
click at [373, 34] on span "sauciers" at bounding box center [376, 34] width 27 height 5
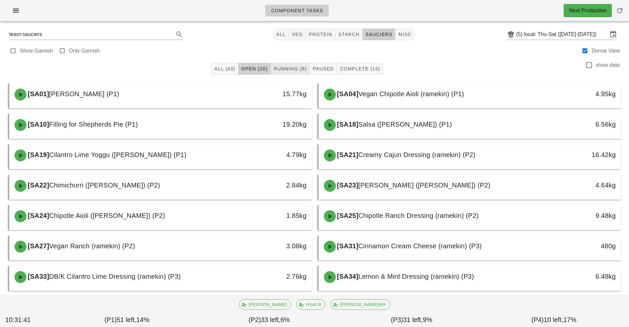
click at [295, 68] on span "Running (8)" at bounding box center [289, 68] width 33 height 5
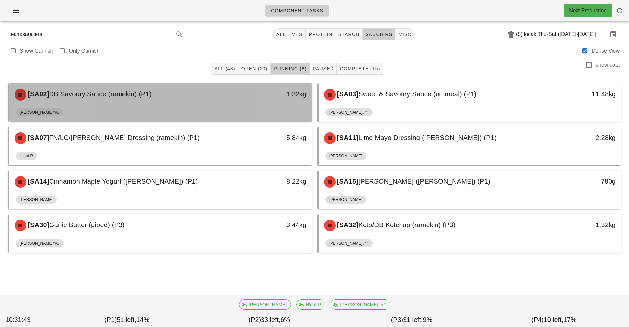
click at [266, 104] on div "[SA02] DB Savoury Sauce (ramekin) (P1) 1.32kg" at bounding box center [160, 94] width 303 height 22
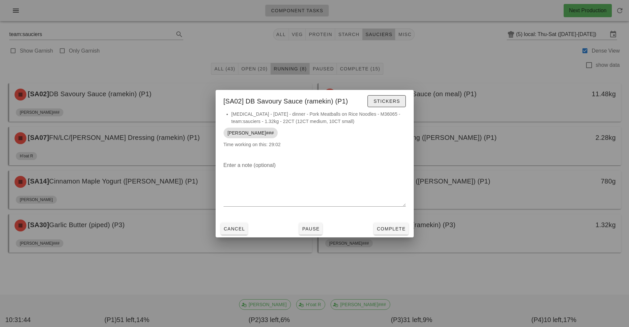
click at [383, 99] on span "Stickers" at bounding box center [386, 100] width 27 height 5
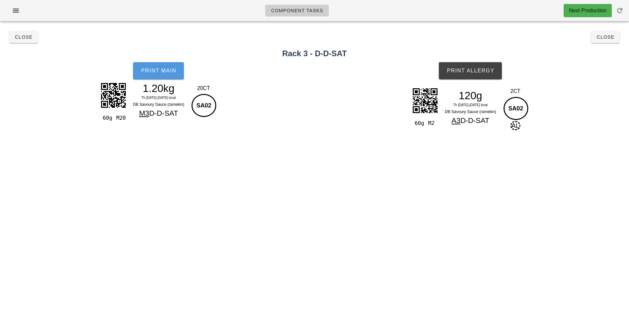
click at [167, 77] on button "Print Main" at bounding box center [158, 70] width 51 height 17
click at [463, 74] on button "Print Allergy" at bounding box center [470, 70] width 63 height 17
click at [16, 42] on button "Close" at bounding box center [23, 37] width 29 height 12
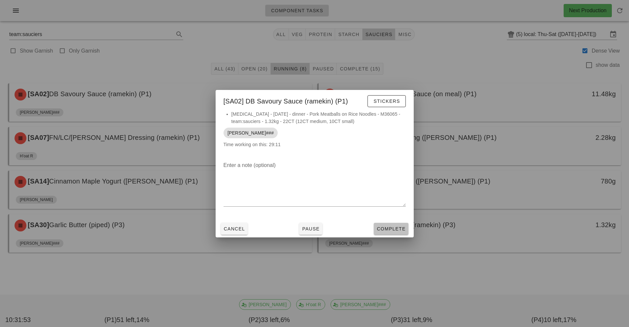
click at [398, 227] on span "Complete" at bounding box center [390, 228] width 29 height 5
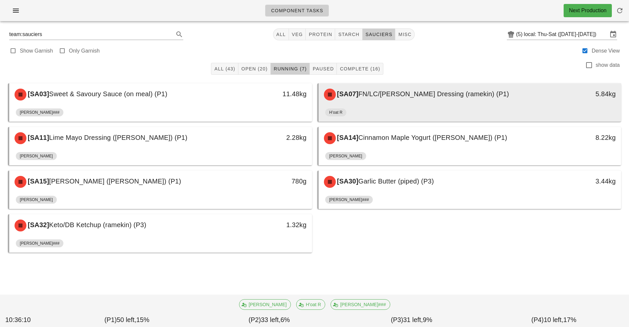
click at [484, 88] on div "[SA07] FN/LC/[PERSON_NAME] Dressing (ramekin) (P1)" at bounding box center [432, 95] width 225 height 20
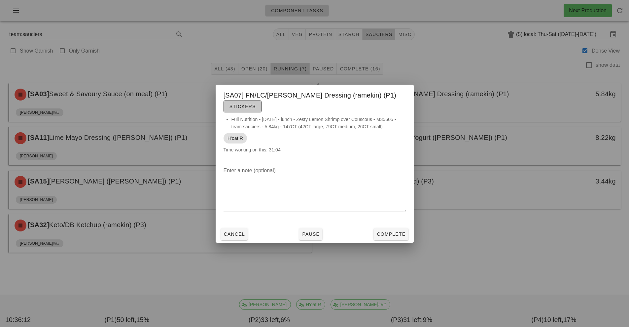
click at [254, 108] on span "Stickers" at bounding box center [242, 106] width 27 height 5
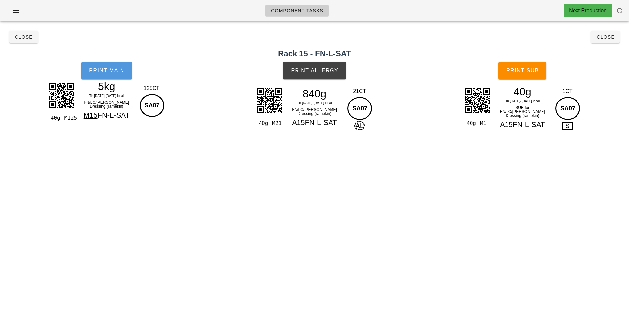
click at [121, 77] on button "Print Main" at bounding box center [106, 70] width 51 height 17
click at [325, 73] on span "Print Allergy" at bounding box center [315, 71] width 48 height 6
click at [528, 69] on span "Print Sub" at bounding box center [522, 71] width 33 height 6
click at [28, 36] on span "Close" at bounding box center [24, 36] width 18 height 5
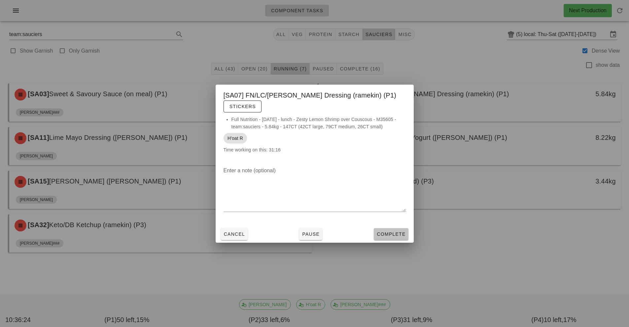
click at [393, 236] on span "Complete" at bounding box center [390, 233] width 29 height 5
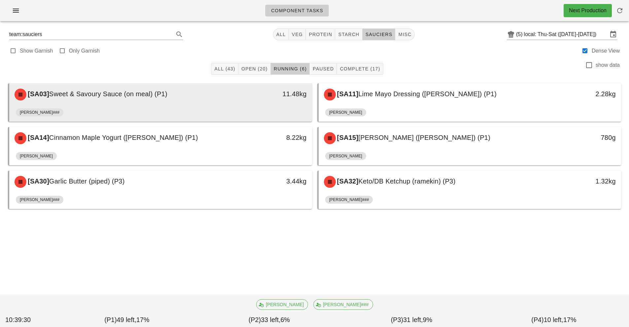
click at [251, 105] on div "[SA03] Sweet & Savoury Sauce (on meal) (P1) 11.48kg" at bounding box center [160, 94] width 303 height 22
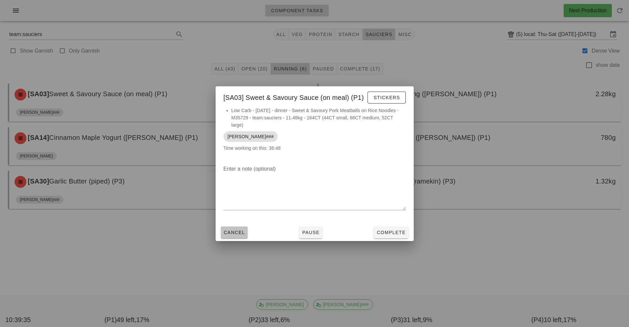
click at [223, 232] on button "Cancel" at bounding box center [234, 232] width 27 height 12
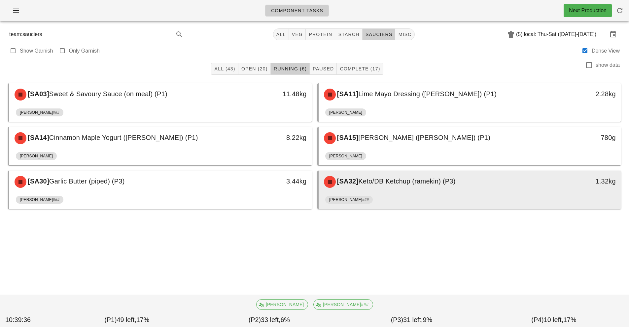
click at [411, 186] on div "[SA32] Keto/DB Ketchup (ramekin) (P3)" at bounding box center [432, 182] width 225 height 20
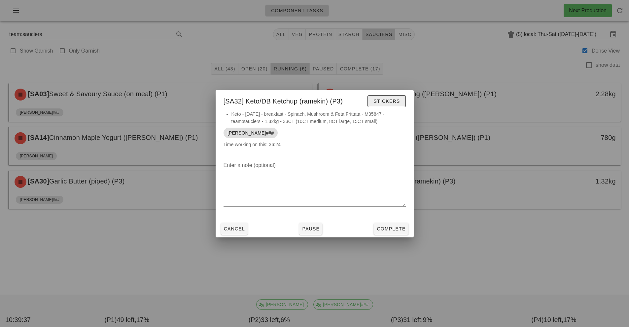
click at [386, 100] on span "Stickers" at bounding box center [386, 100] width 27 height 5
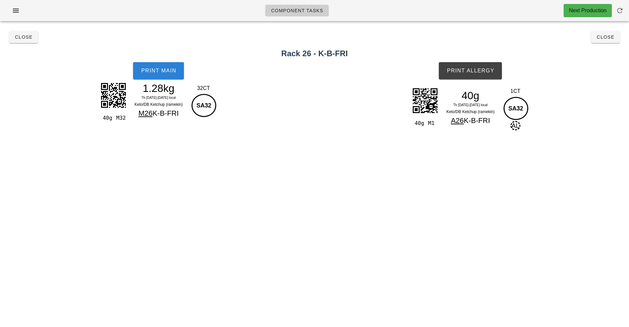
click at [157, 67] on button "Print Main" at bounding box center [158, 70] width 51 height 17
click at [477, 69] on span "Print Allergy" at bounding box center [470, 71] width 48 height 6
click at [23, 41] on button "Close" at bounding box center [23, 37] width 29 height 12
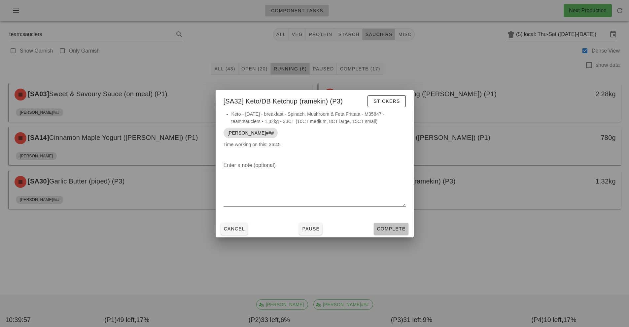
click at [387, 234] on button "Complete" at bounding box center [391, 229] width 34 height 12
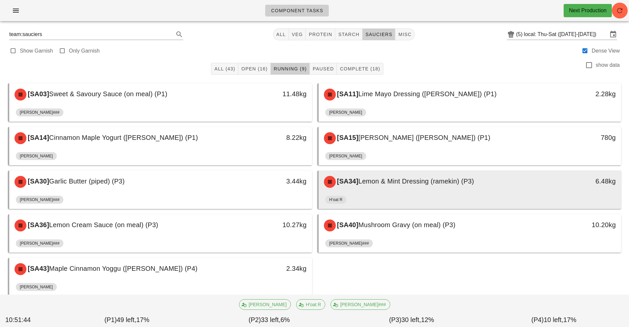
click at [386, 207] on div "H'oat R" at bounding box center [470, 201] width 290 height 16
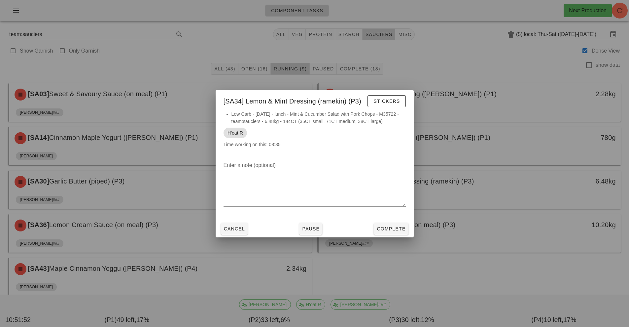
click at [466, 279] on div at bounding box center [314, 163] width 629 height 327
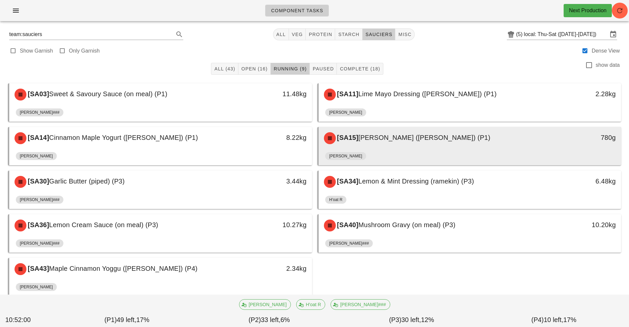
click at [408, 148] on div "[SA15] [PERSON_NAME] ([PERSON_NAME]) (P1) 780g" at bounding box center [470, 138] width 303 height 22
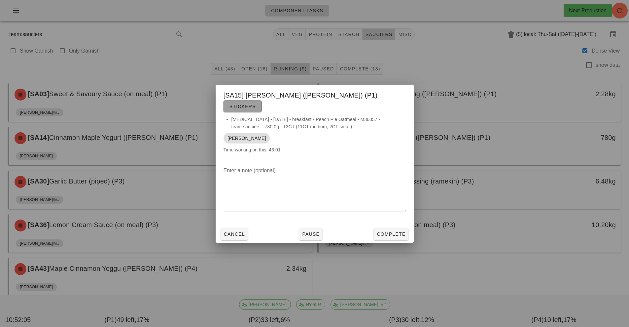
click at [256, 104] on span "Stickers" at bounding box center [242, 106] width 27 height 5
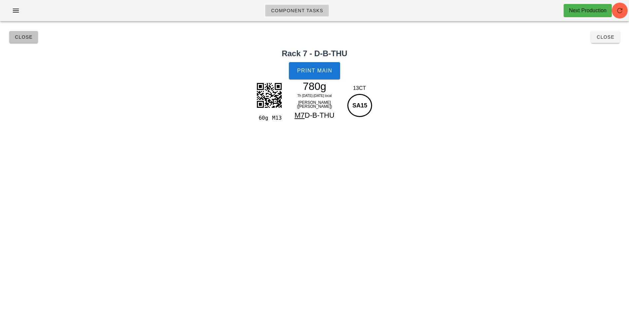
click at [25, 42] on button "Close" at bounding box center [23, 37] width 29 height 12
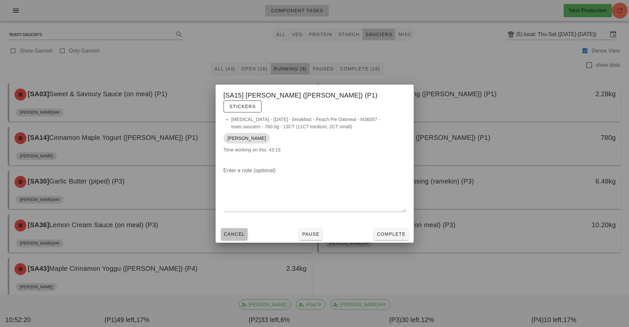
click at [242, 231] on span "Cancel" at bounding box center [235, 233] width 22 height 5
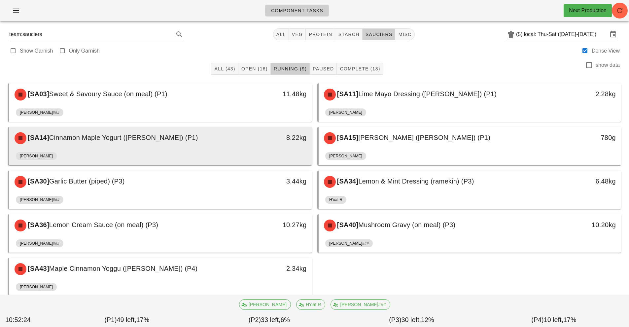
click at [167, 147] on div "[SA14] Cinnamon Maple Yogurt (ramekin) (P1)" at bounding box center [123, 138] width 225 height 20
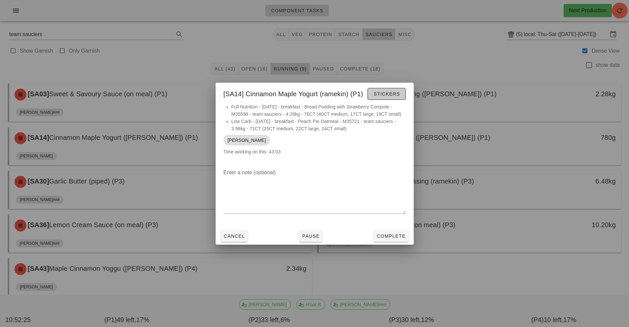
click at [391, 99] on button "Stickers" at bounding box center [386, 94] width 38 height 12
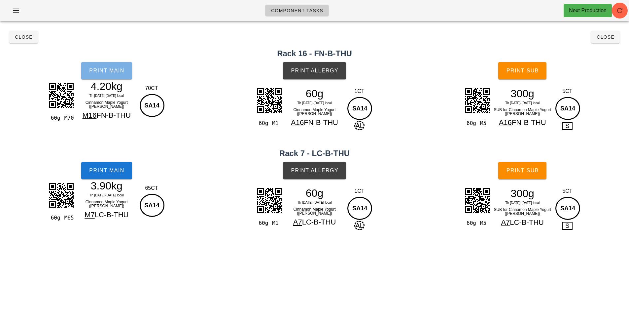
click at [114, 72] on span "Print Main" at bounding box center [107, 71] width 36 height 6
click at [110, 172] on span "Print Main" at bounding box center [107, 170] width 36 height 6
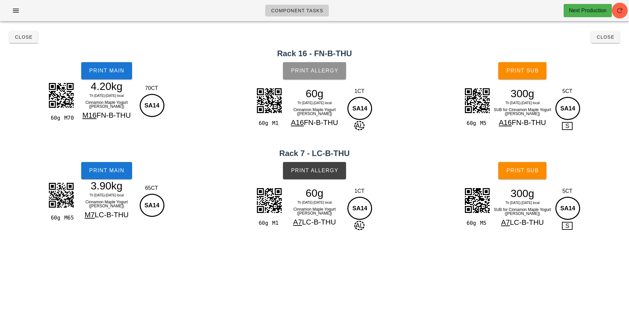
click at [318, 71] on span "Print Allergy" at bounding box center [315, 71] width 48 height 6
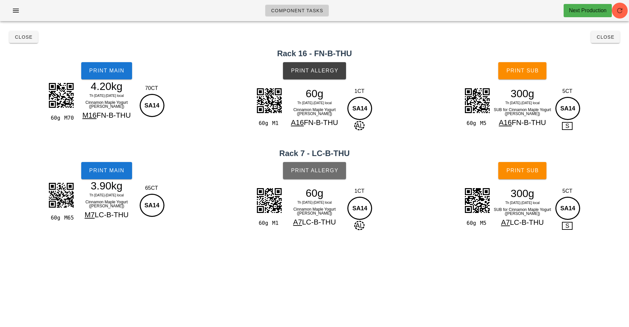
click at [326, 175] on button "Print Allergy" at bounding box center [314, 170] width 63 height 17
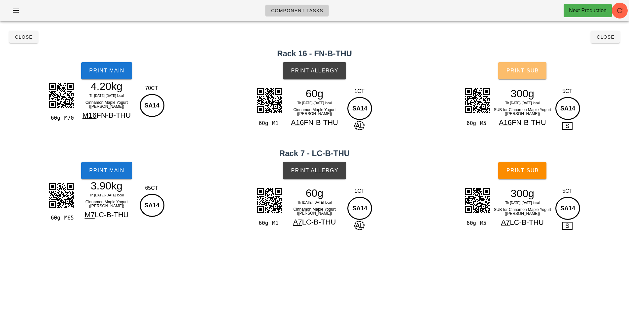
click at [531, 71] on span "Print Sub" at bounding box center [522, 71] width 33 height 6
click at [528, 170] on span "Print Sub" at bounding box center [522, 170] width 33 height 6
click at [28, 37] on span "Close" at bounding box center [24, 36] width 18 height 5
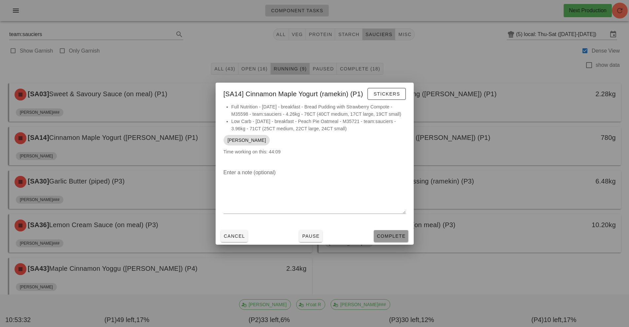
click at [390, 241] on button "Complete" at bounding box center [391, 236] width 34 height 12
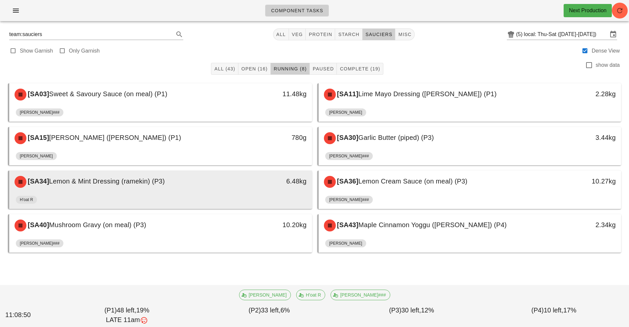
click at [251, 178] on div "6.48kg" at bounding box center [272, 181] width 67 height 11
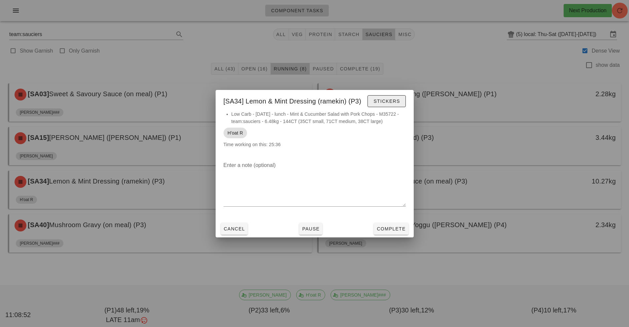
click at [387, 101] on span "Stickers" at bounding box center [386, 100] width 27 height 5
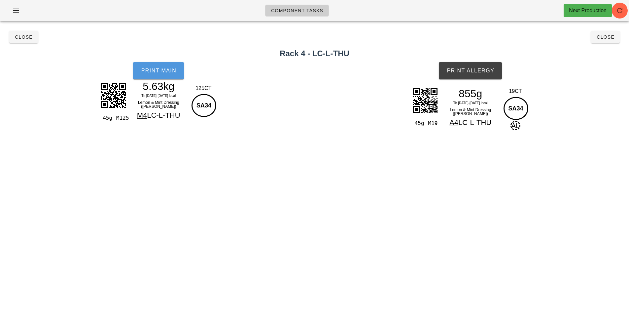
click at [160, 74] on button "Print Main" at bounding box center [158, 70] width 51 height 17
click at [473, 76] on button "Print Allergy" at bounding box center [470, 70] width 63 height 17
click at [28, 36] on span "Close" at bounding box center [24, 36] width 18 height 5
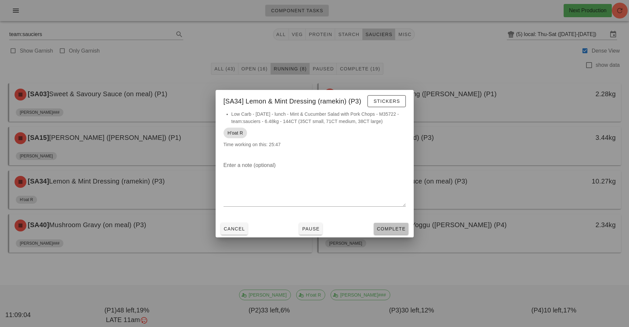
click at [399, 228] on span "Complete" at bounding box center [390, 228] width 29 height 5
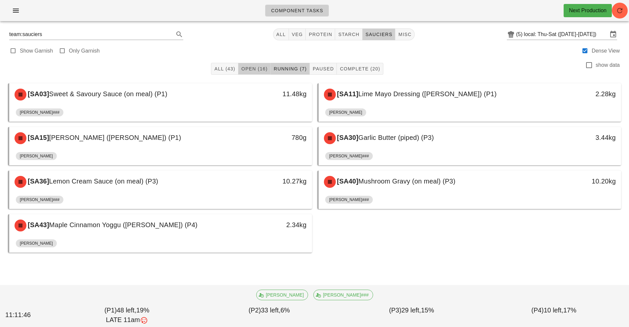
click at [256, 67] on span "Open (16)" at bounding box center [254, 68] width 27 height 5
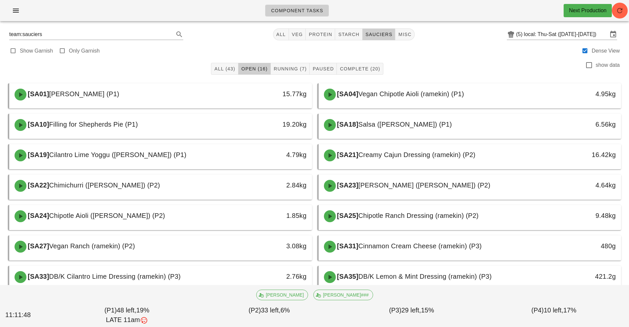
click at [252, 285] on div "[PERSON_NAME]###" at bounding box center [314, 294] width 621 height 18
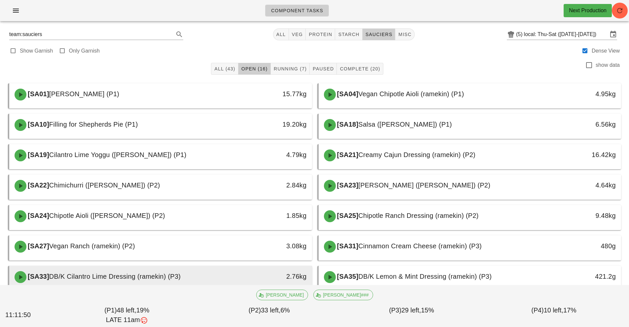
click at [266, 267] on div "2.76kg" at bounding box center [272, 277] width 75 height 20
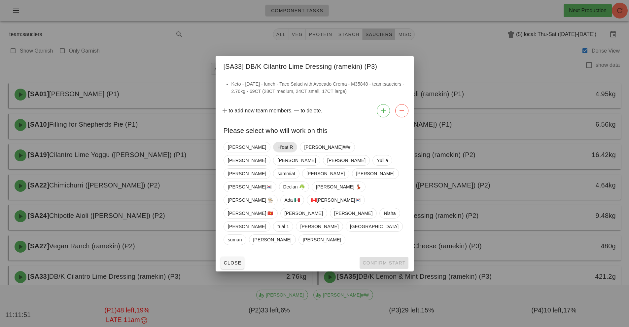
click at [277, 152] on span "H'oat R" at bounding box center [285, 147] width 16 height 10
click at [401, 260] on span "Confirm Start" at bounding box center [383, 262] width 43 height 5
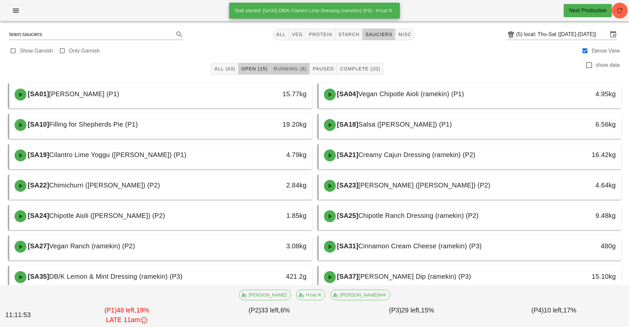
click at [299, 72] on button "Running (8)" at bounding box center [290, 69] width 39 height 12
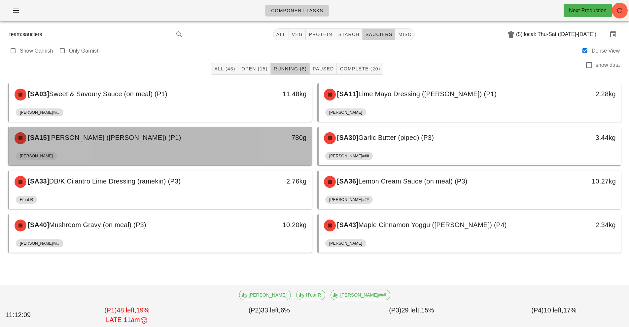
click at [187, 143] on div "[SA15] [PERSON_NAME] ([PERSON_NAME]) (P1)" at bounding box center [123, 138] width 225 height 20
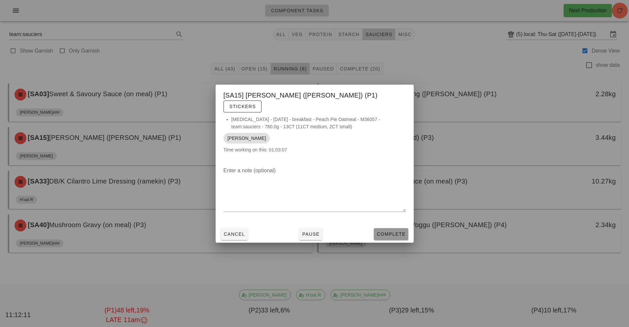
click at [390, 231] on span "Complete" at bounding box center [390, 233] width 29 height 5
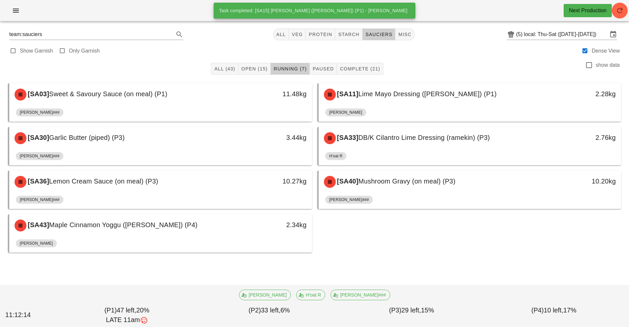
click at [335, 14] on div "Task completed: [SA15] [PERSON_NAME] ([PERSON_NAME]) (P1) - [PERSON_NAME]" at bounding box center [313, 11] width 199 height 16
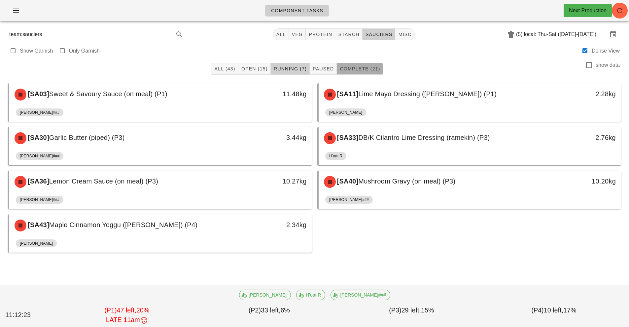
click at [363, 74] on button "Complete (21)" at bounding box center [360, 69] width 46 height 12
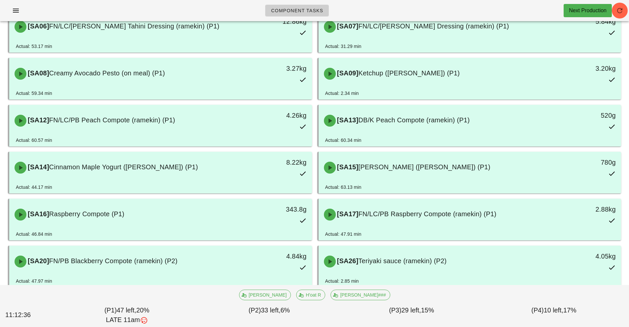
scroll to position [117, 0]
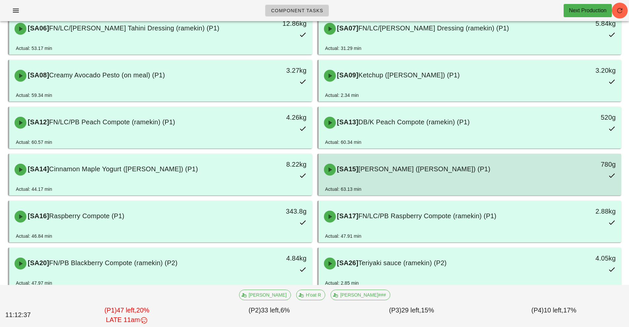
click at [445, 178] on div "[SA15] [PERSON_NAME] ([PERSON_NAME]) (P1)" at bounding box center [432, 169] width 225 height 20
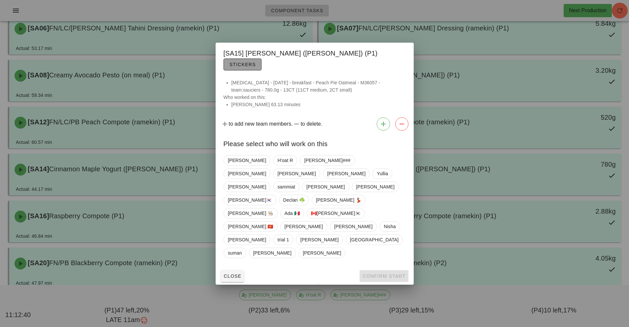
click at [256, 67] on span "Stickers" at bounding box center [242, 64] width 27 height 5
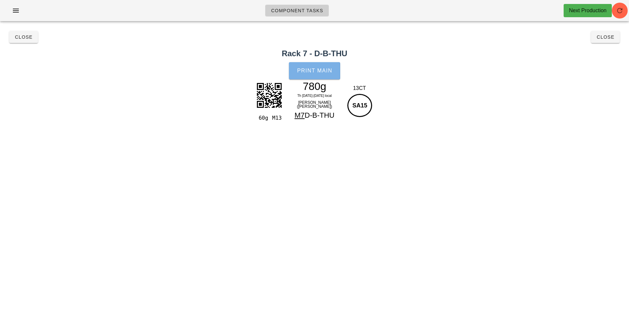
click at [320, 74] on button "Print Main" at bounding box center [314, 70] width 51 height 17
click at [21, 41] on button "Close" at bounding box center [23, 37] width 29 height 12
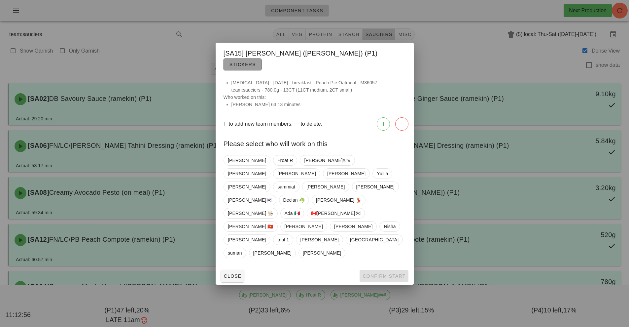
click at [256, 67] on span "Stickers" at bounding box center [242, 64] width 27 height 5
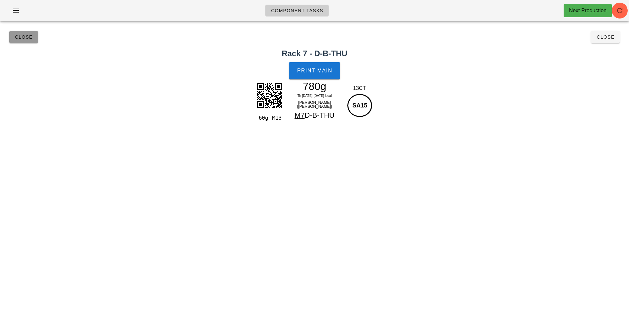
click at [20, 40] on button "Close" at bounding box center [23, 37] width 29 height 12
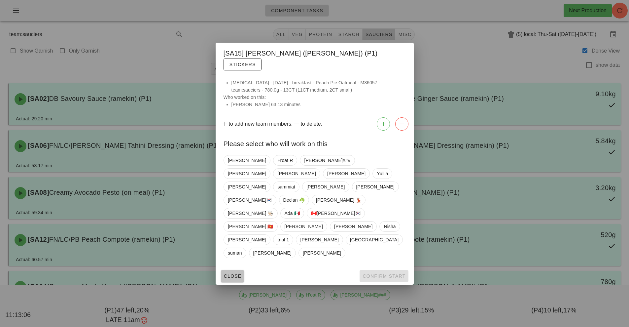
click at [233, 273] on span "Close" at bounding box center [233, 275] width 18 height 5
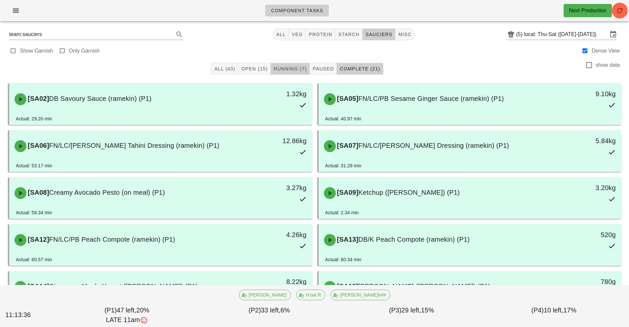
click at [290, 71] on span "Running (7)" at bounding box center [289, 68] width 33 height 5
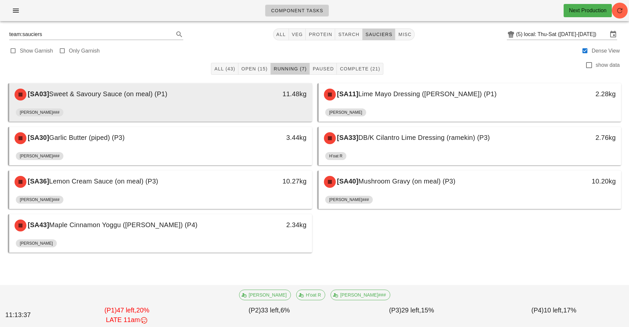
click at [236, 100] on div "11.48kg" at bounding box center [272, 95] width 75 height 20
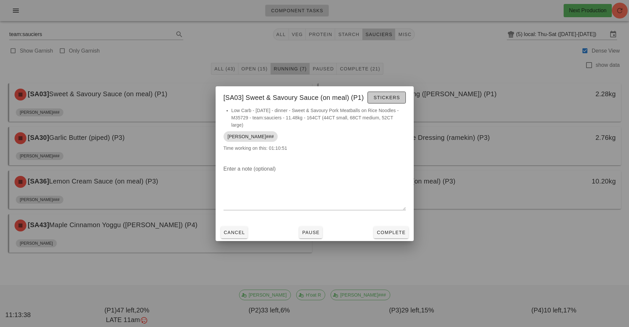
click at [392, 97] on span "Stickers" at bounding box center [386, 97] width 27 height 5
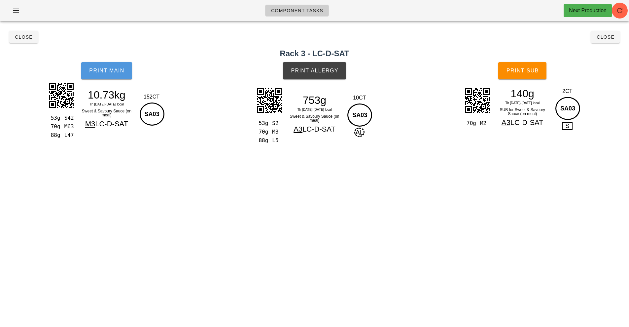
click at [116, 77] on button "Print Main" at bounding box center [106, 70] width 51 height 17
click at [321, 74] on button "Print Allergy" at bounding box center [314, 70] width 63 height 17
click at [522, 72] on span "Print Sub" at bounding box center [522, 71] width 33 height 6
click at [514, 77] on button "Print Sub" at bounding box center [522, 70] width 48 height 17
click at [15, 42] on button "Close" at bounding box center [23, 37] width 29 height 12
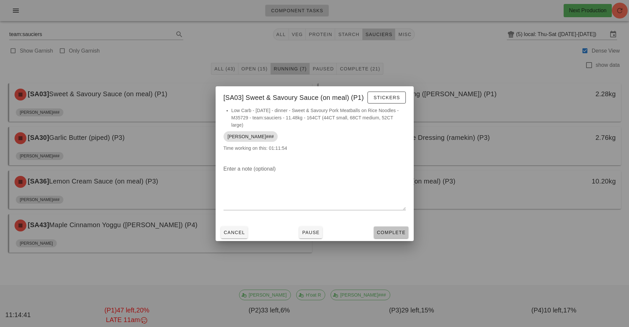
click at [388, 227] on button "Complete" at bounding box center [391, 232] width 34 height 12
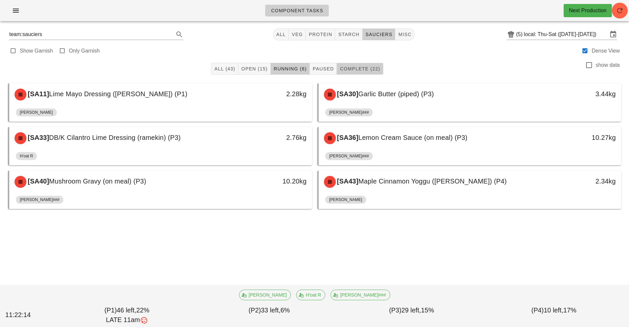
click at [357, 68] on span "Complete (22)" at bounding box center [359, 68] width 41 height 5
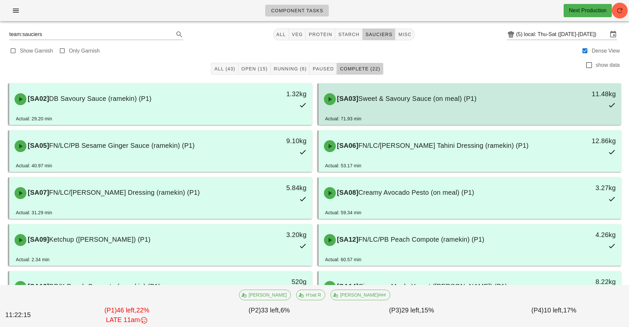
click at [371, 106] on div "[SA03] Sweet & Savoury Sauce (on meal) (P1)" at bounding box center [432, 99] width 225 height 20
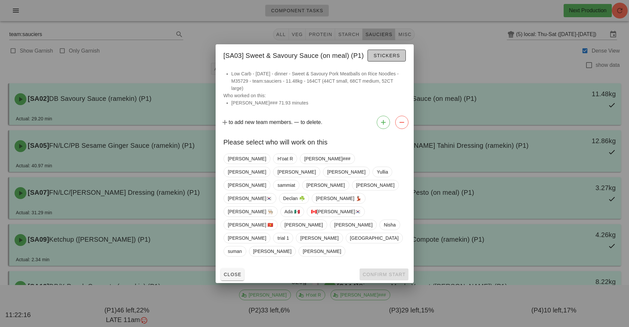
click at [391, 58] on span "Stickers" at bounding box center [386, 55] width 27 height 5
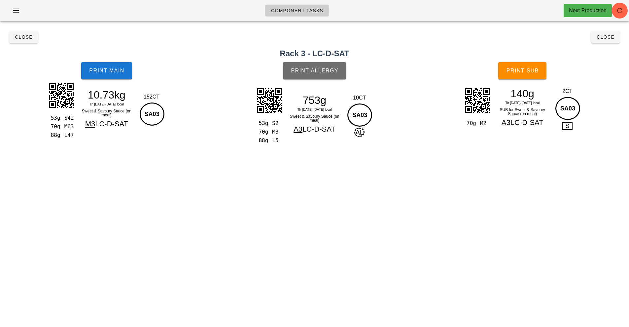
click at [317, 78] on button "Print Allergy" at bounding box center [314, 70] width 63 height 17
click at [19, 38] on span "Close" at bounding box center [24, 36] width 18 height 5
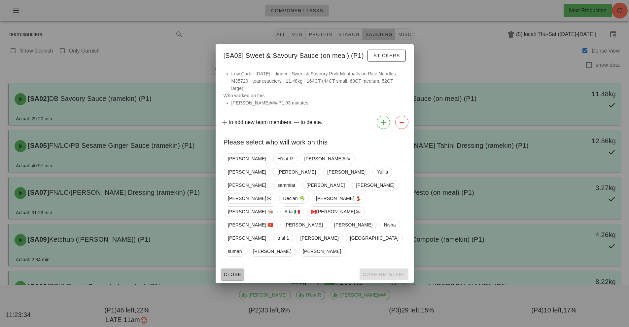
click at [230, 268] on button "Close" at bounding box center [232, 274] width 23 height 12
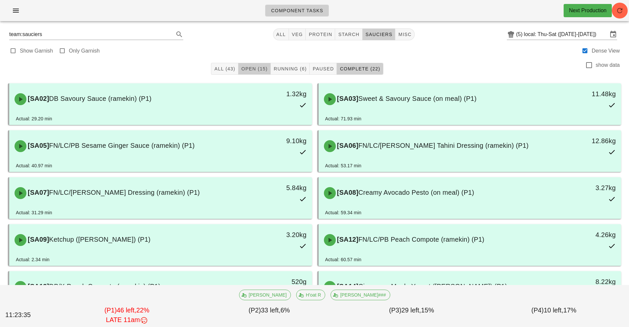
click at [255, 74] on button "Open (15)" at bounding box center [254, 69] width 32 height 12
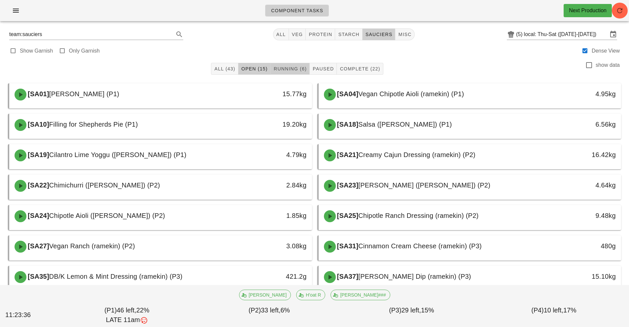
click at [295, 74] on button "Running (6)" at bounding box center [290, 69] width 39 height 12
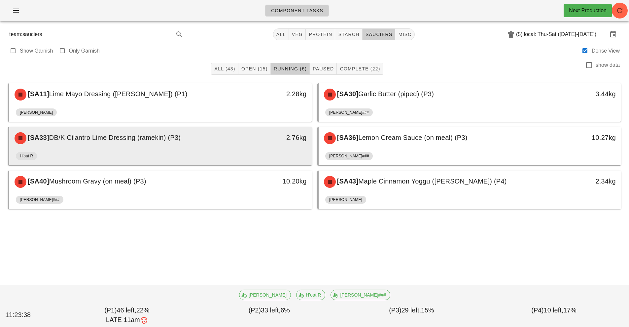
click at [280, 138] on div "2.76kg" at bounding box center [272, 137] width 67 height 11
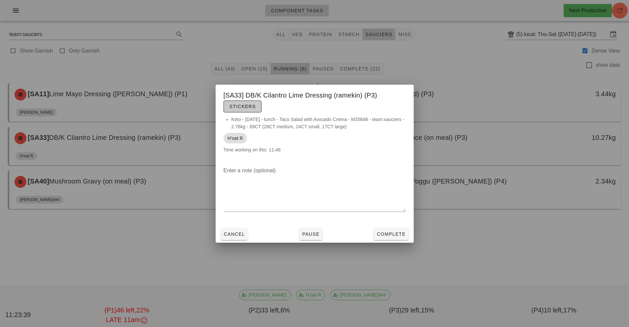
click at [253, 104] on span "Stickers" at bounding box center [242, 106] width 27 height 5
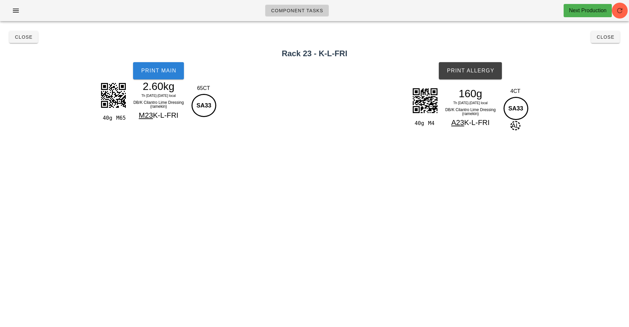
click at [176, 75] on button "Print Main" at bounding box center [158, 70] width 51 height 17
click at [481, 69] on span "Print Allergy" at bounding box center [470, 71] width 48 height 6
click at [24, 38] on span "Close" at bounding box center [24, 36] width 18 height 5
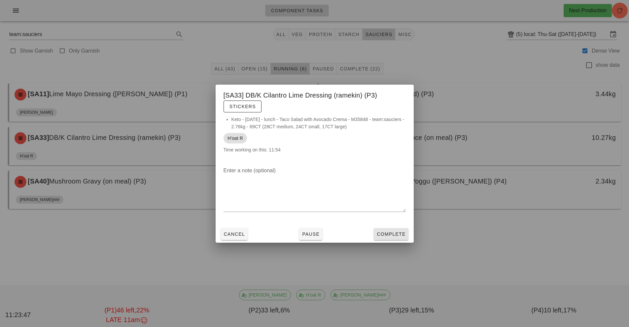
click at [400, 236] on span "Complete" at bounding box center [390, 233] width 29 height 5
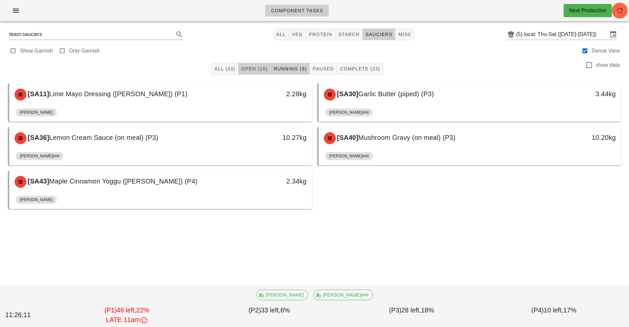
click at [255, 64] on button "Open (15)" at bounding box center [254, 69] width 32 height 12
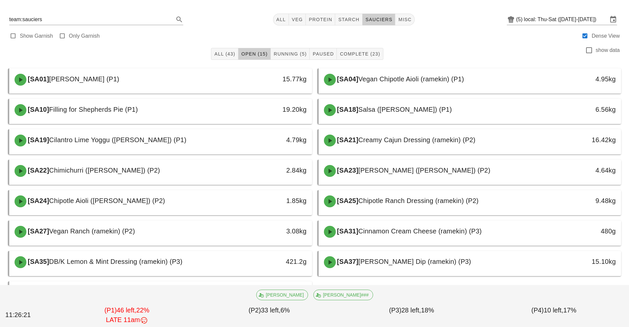
scroll to position [42, 0]
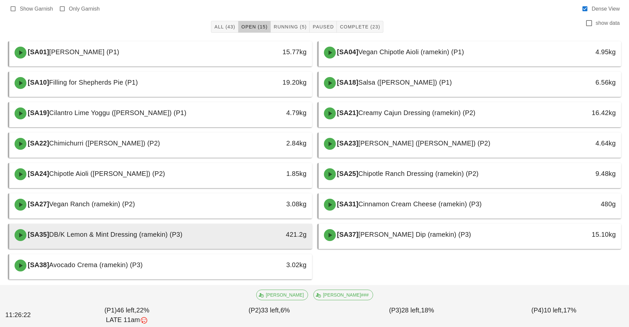
click at [276, 234] on div "421.2g" at bounding box center [272, 234] width 67 height 11
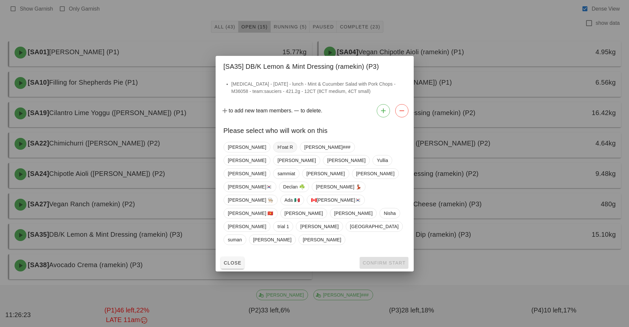
click at [277, 152] on span "H'oat R" at bounding box center [285, 147] width 16 height 10
click at [392, 257] on button "Confirm Start" at bounding box center [384, 263] width 49 height 12
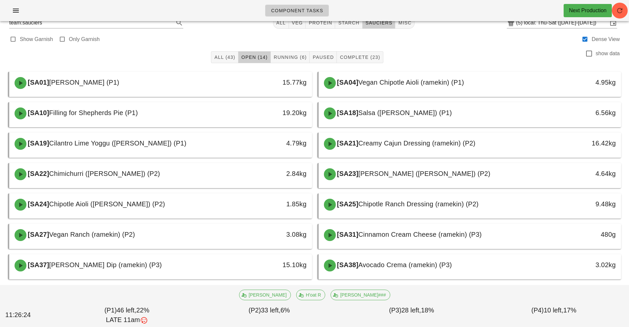
scroll to position [12, 0]
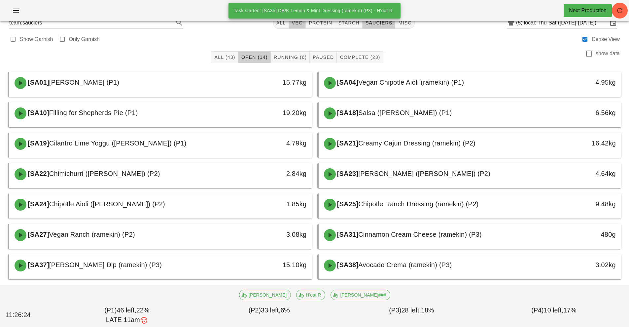
click at [293, 27] on button "veg" at bounding box center [297, 23] width 17 height 12
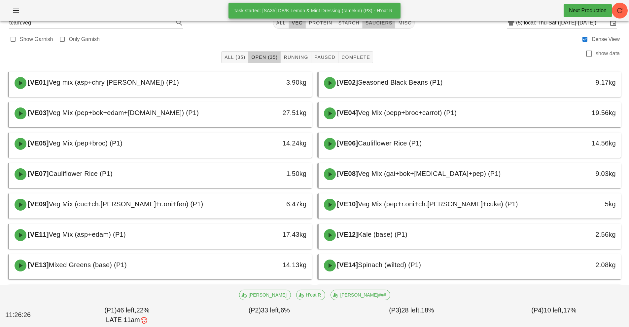
click at [375, 26] on button "sauciers" at bounding box center [379, 23] width 33 height 12
type input "team:sauciers"
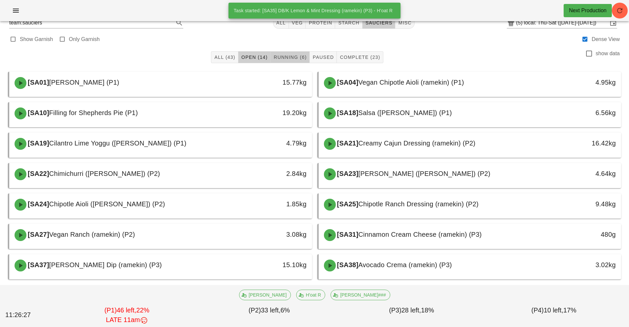
click at [291, 60] on button "Running (6)" at bounding box center [290, 57] width 39 height 12
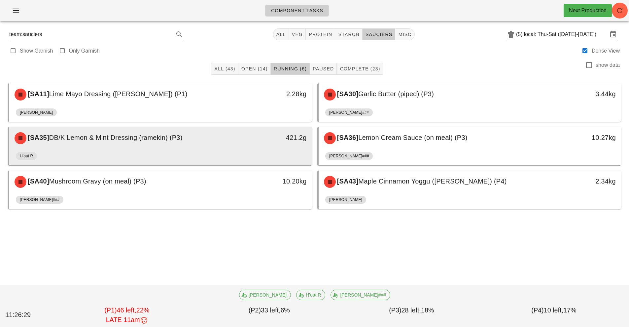
click at [267, 140] on div "421.2g" at bounding box center [272, 137] width 67 height 11
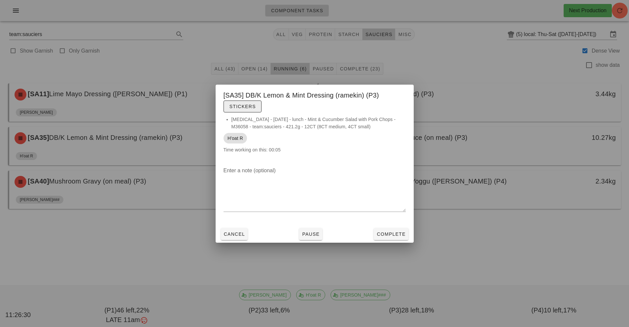
click at [255, 104] on span "Stickers" at bounding box center [242, 106] width 27 height 5
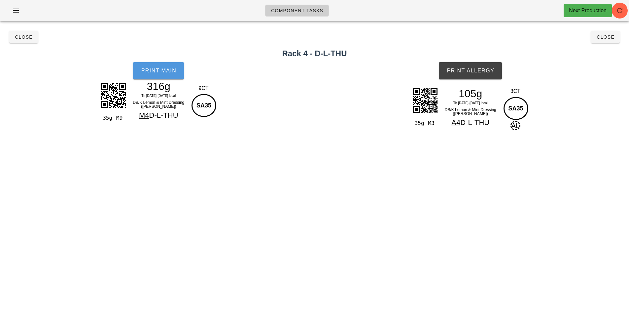
click at [180, 71] on button "Print Main" at bounding box center [158, 70] width 51 height 17
click at [480, 65] on button "Print Allergy" at bounding box center [470, 70] width 63 height 17
click at [25, 34] on span "Close" at bounding box center [24, 36] width 18 height 5
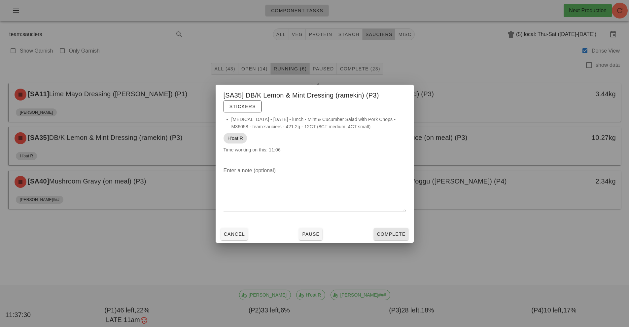
click at [387, 238] on button "Complete" at bounding box center [391, 234] width 34 height 12
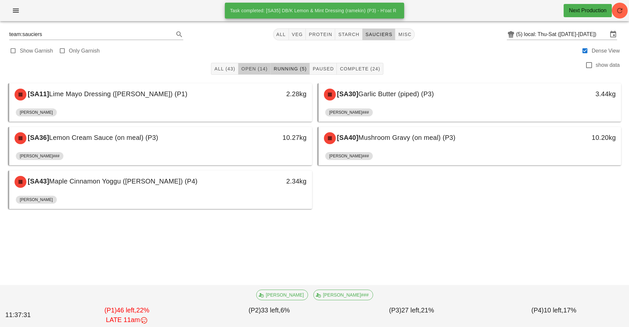
click at [254, 69] on span "Open (14)" at bounding box center [254, 68] width 27 height 5
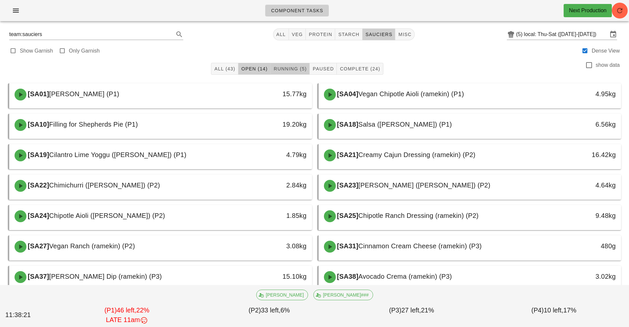
click at [287, 68] on span "Running (5)" at bounding box center [289, 68] width 33 height 5
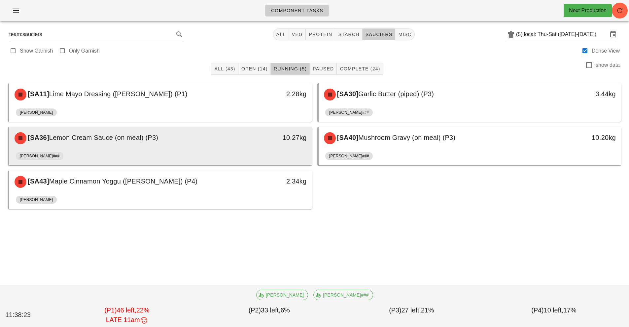
click at [250, 148] on div "[SA36] Lemon Cream Sauce (on meal) (P3) 10.27kg" at bounding box center [160, 138] width 303 height 22
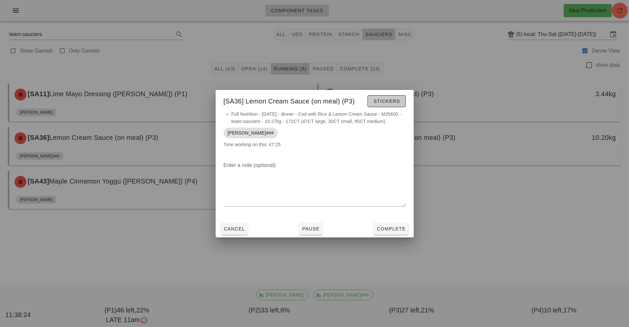
click at [385, 96] on button "Stickers" at bounding box center [386, 101] width 38 height 12
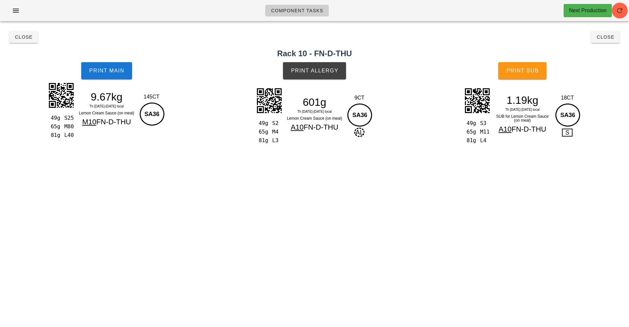
click at [522, 68] on span "Print Sub" at bounding box center [522, 71] width 33 height 6
click at [527, 73] on span "Print Sub" at bounding box center [522, 71] width 33 height 6
click at [519, 72] on span "Print Sub" at bounding box center [522, 71] width 33 height 6
click at [116, 75] on button "Print Main" at bounding box center [106, 70] width 51 height 17
click at [317, 73] on span "Print Allergy" at bounding box center [315, 71] width 48 height 6
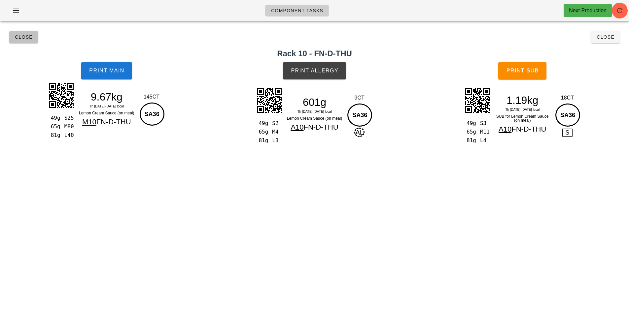
click at [17, 36] on span "Close" at bounding box center [24, 36] width 18 height 5
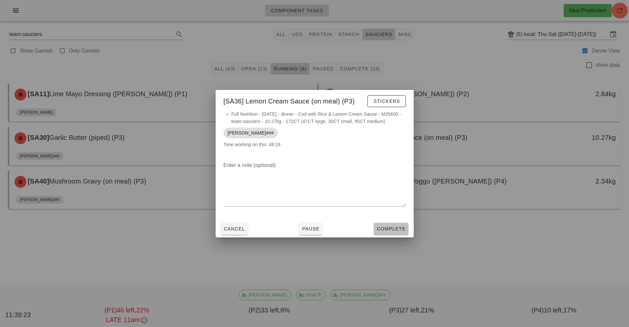
click at [389, 230] on span "Complete" at bounding box center [390, 228] width 29 height 5
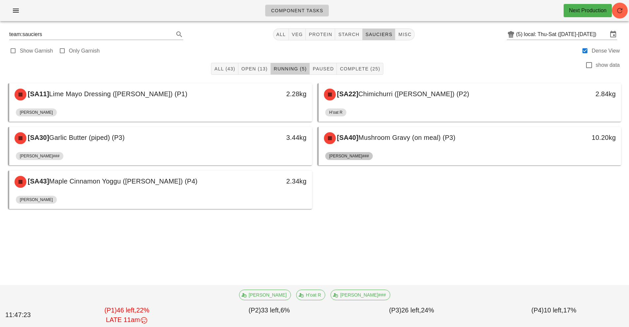
click at [337, 157] on span "[PERSON_NAME]###" at bounding box center [349, 156] width 40 height 8
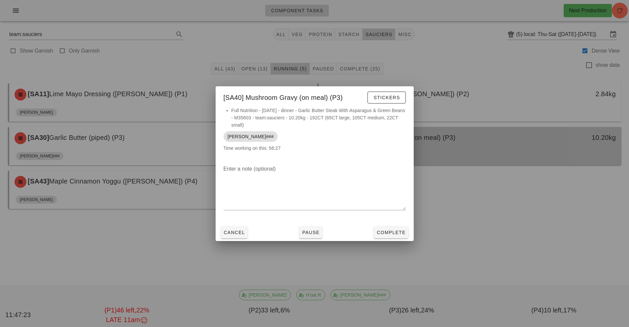
click at [338, 166] on div at bounding box center [314, 163] width 629 height 327
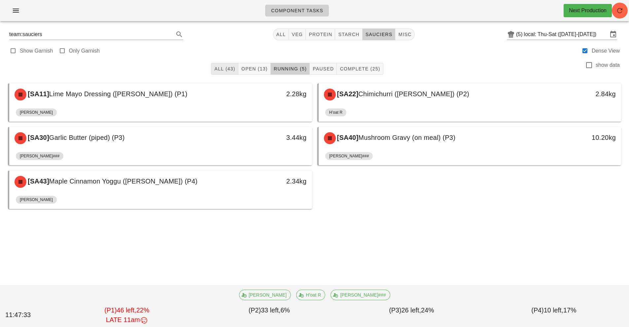
click at [224, 71] on span "All (43)" at bounding box center [224, 68] width 21 height 5
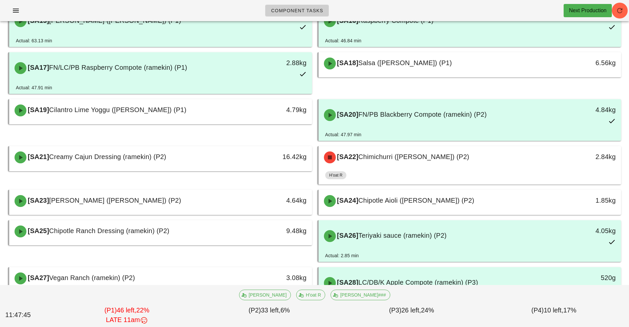
scroll to position [405, 0]
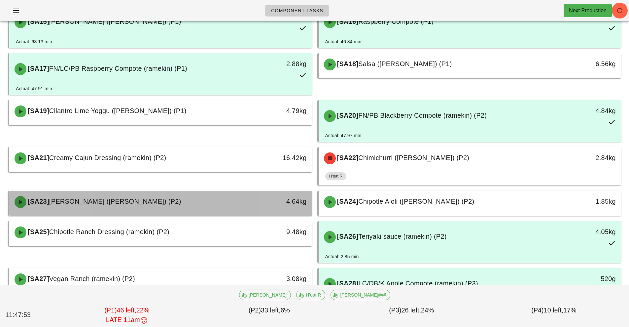
click at [184, 202] on div "[SA23] [PERSON_NAME] (ramekin) (P2)" at bounding box center [123, 202] width 225 height 20
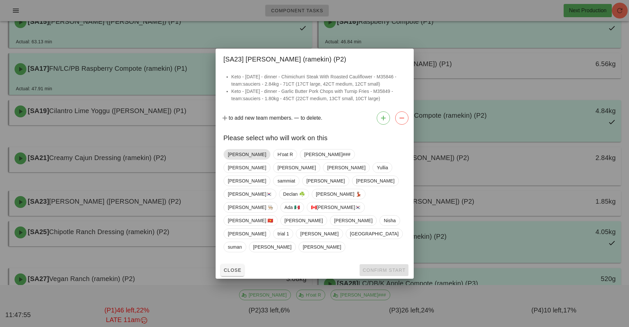
click at [235, 159] on span "[PERSON_NAME]" at bounding box center [247, 154] width 38 height 10
click at [380, 267] on span "Confirm Start" at bounding box center [383, 269] width 43 height 5
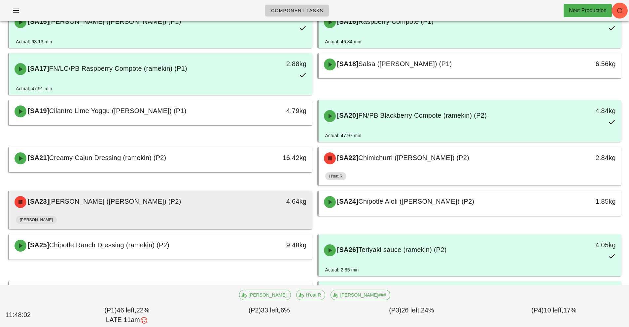
click at [251, 213] on div "[PERSON_NAME]" at bounding box center [161, 221] width 290 height 16
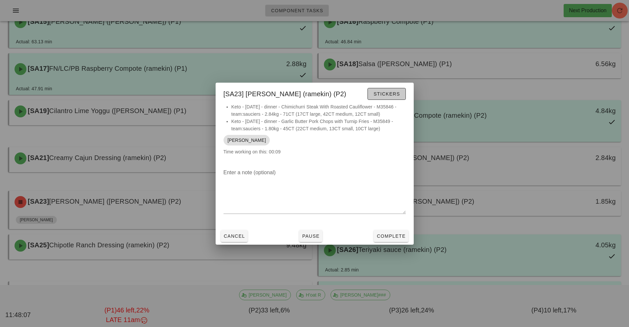
click at [392, 94] on span "Stickers" at bounding box center [386, 93] width 27 height 5
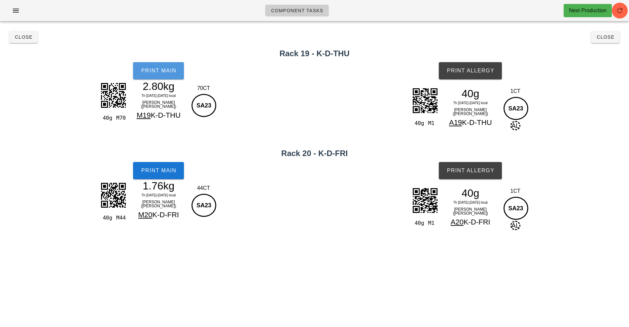
click at [161, 74] on button "Print Main" at bounding box center [158, 70] width 51 height 17
click at [173, 170] on span "Print Main" at bounding box center [159, 170] width 36 height 6
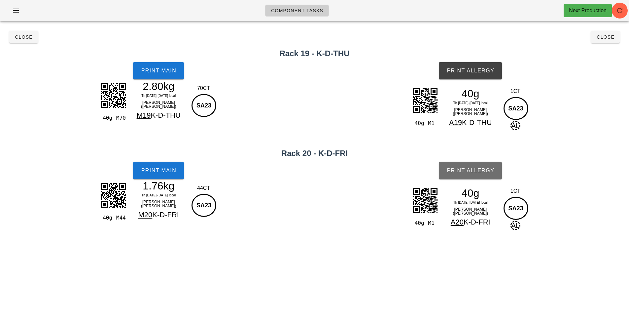
click at [486, 173] on span "Print Allergy" at bounding box center [470, 170] width 48 height 6
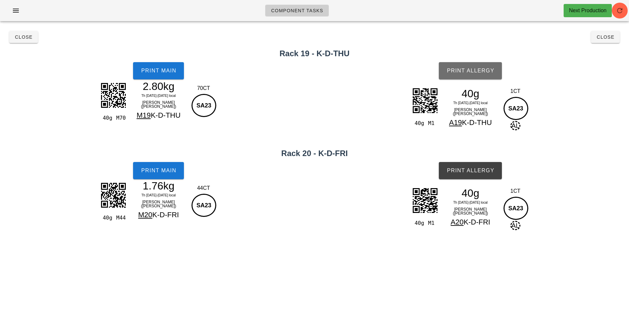
click at [484, 69] on span "Print Allergy" at bounding box center [470, 71] width 48 height 6
click at [31, 42] on button "Close" at bounding box center [23, 37] width 29 height 12
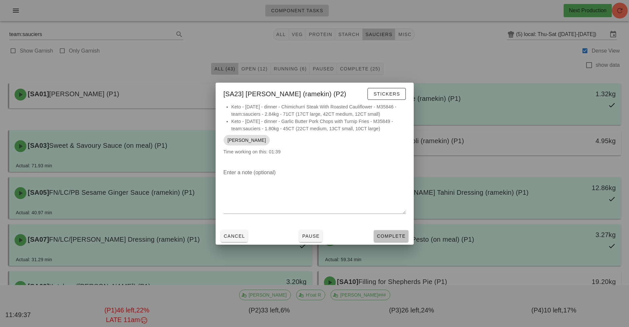
click at [396, 236] on span "Complete" at bounding box center [390, 235] width 29 height 5
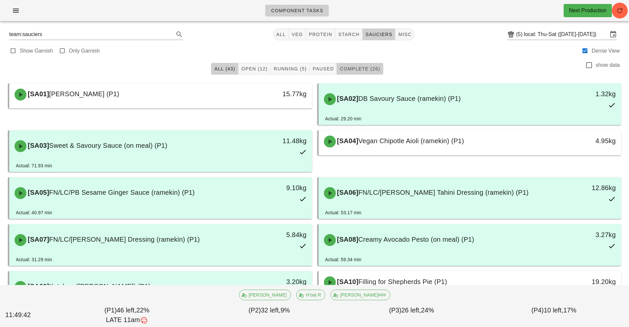
click at [365, 67] on span "Complete (26)" at bounding box center [359, 68] width 41 height 5
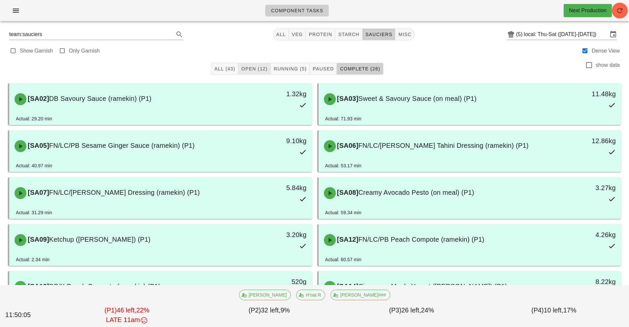
click at [256, 69] on span "Open (12)" at bounding box center [254, 68] width 27 height 5
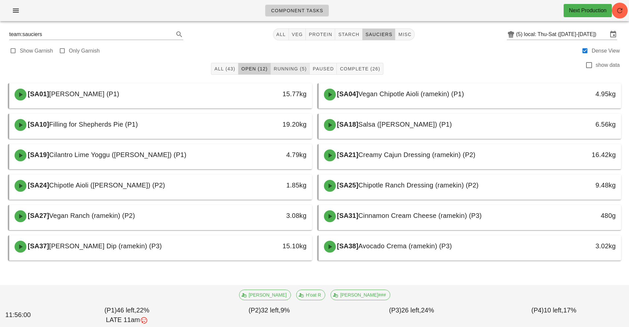
click at [292, 74] on button "Running (5)" at bounding box center [290, 69] width 39 height 12
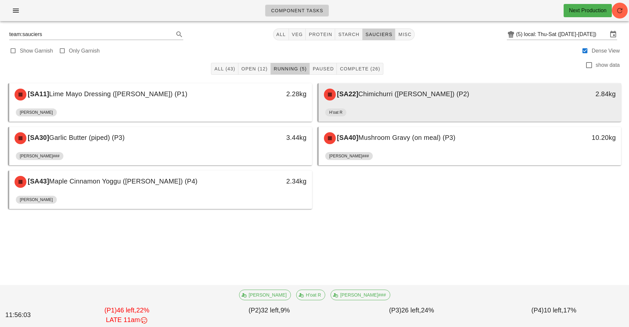
click at [470, 90] on div "[SA22] Chimichurri (ramekin) (P2)" at bounding box center [432, 95] width 225 height 20
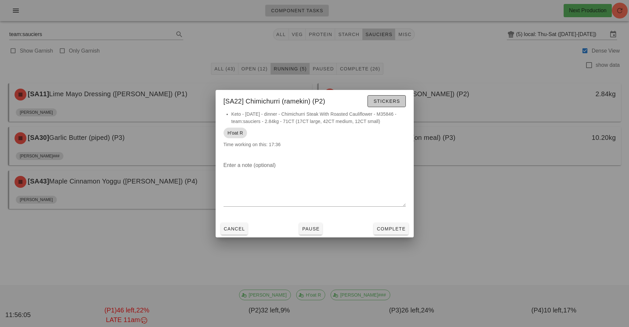
click at [390, 100] on span "Stickers" at bounding box center [386, 100] width 27 height 5
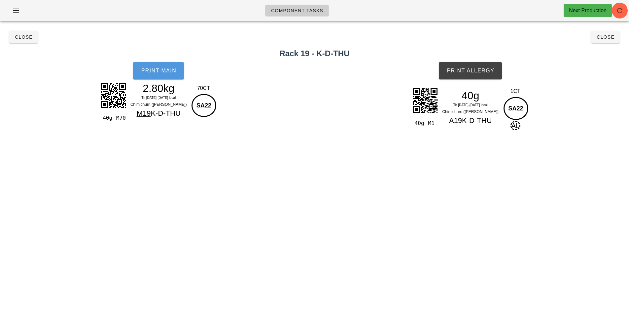
click at [179, 77] on button "Print Main" at bounding box center [158, 70] width 51 height 17
click at [484, 65] on button "Print Allergy" at bounding box center [470, 70] width 63 height 17
click at [35, 40] on button "Close" at bounding box center [23, 37] width 29 height 12
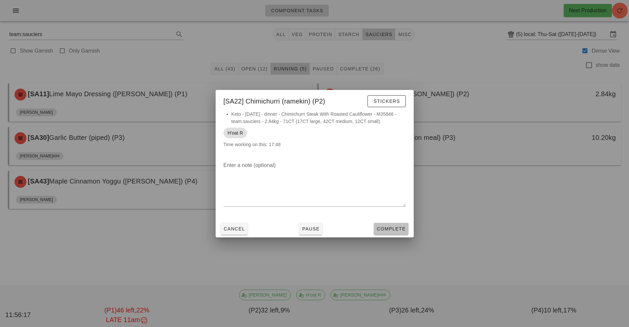
click at [388, 234] on button "Complete" at bounding box center [391, 229] width 34 height 12
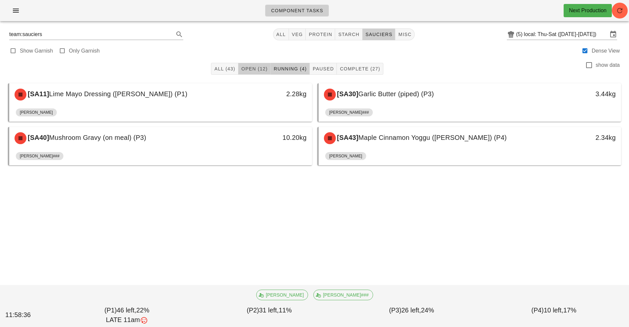
click at [264, 72] on button "Open (12)" at bounding box center [254, 69] width 32 height 12
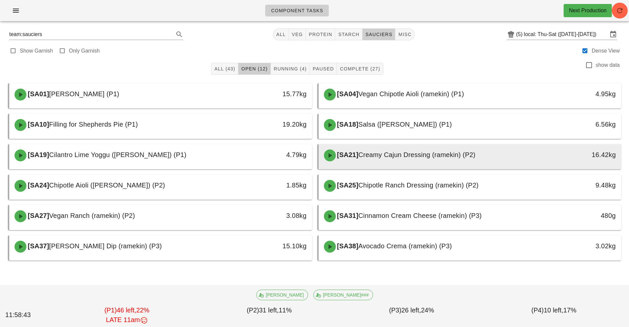
click at [432, 155] on span "Creamy Cajun Dressing (ramekin) (P2)" at bounding box center [416, 154] width 117 height 7
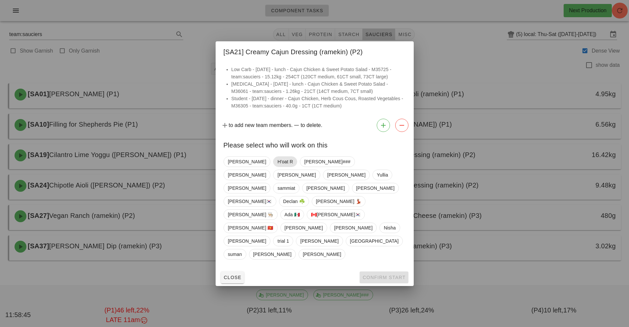
click at [277, 166] on span "H'oat R" at bounding box center [285, 162] width 16 height 10
click at [387, 274] on span "Confirm Start" at bounding box center [383, 276] width 43 height 5
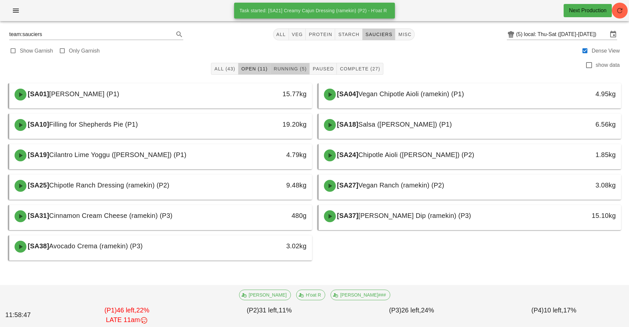
click at [295, 70] on span "Running (5)" at bounding box center [289, 68] width 33 height 5
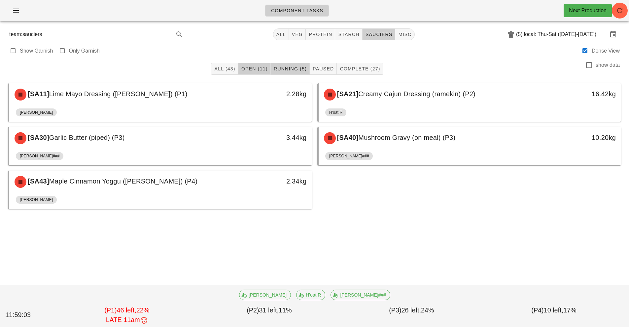
click at [260, 68] on span "Open (11)" at bounding box center [254, 68] width 27 height 5
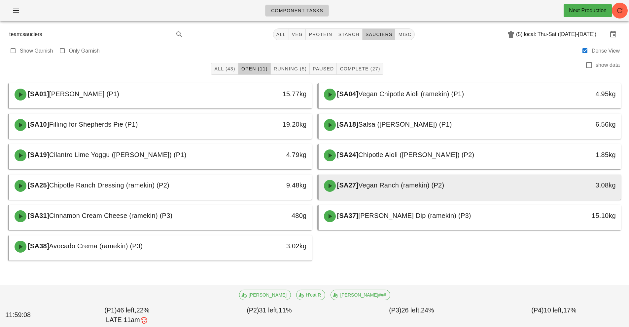
click at [452, 188] on div "[SA27] Vegan Ranch (ramekin) (P2)" at bounding box center [432, 186] width 225 height 20
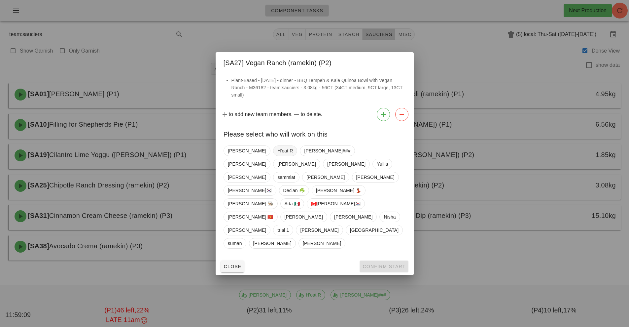
click at [277, 156] on span "H'oat R" at bounding box center [285, 151] width 16 height 10
click at [392, 263] on span "Confirm Start" at bounding box center [383, 265] width 43 height 5
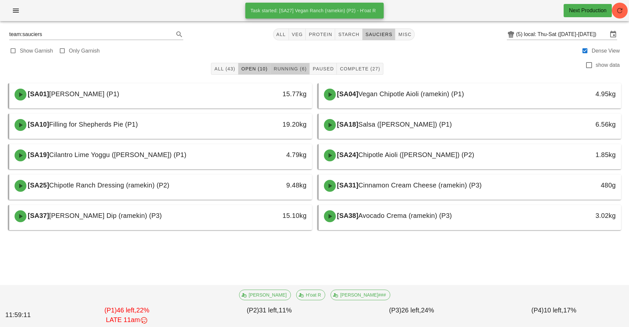
click at [298, 71] on span "Running (6)" at bounding box center [289, 68] width 33 height 5
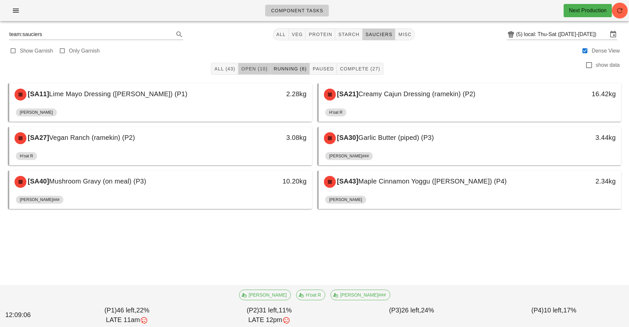
click at [248, 67] on span "Open (10)" at bounding box center [254, 68] width 27 height 5
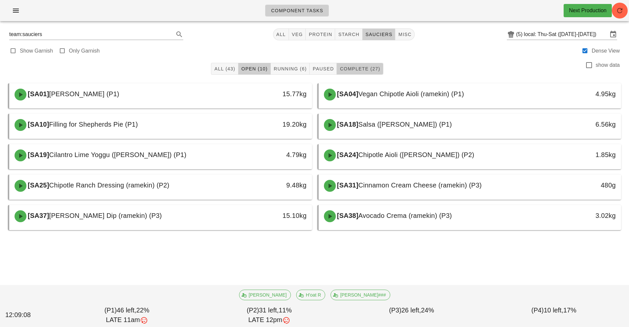
click at [352, 63] on button "Complete (27)" at bounding box center [360, 69] width 46 height 12
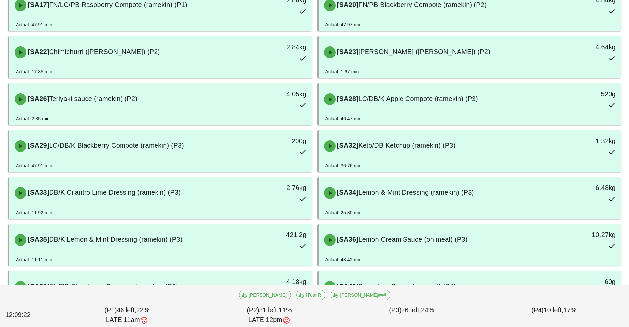
scroll to position [455, 0]
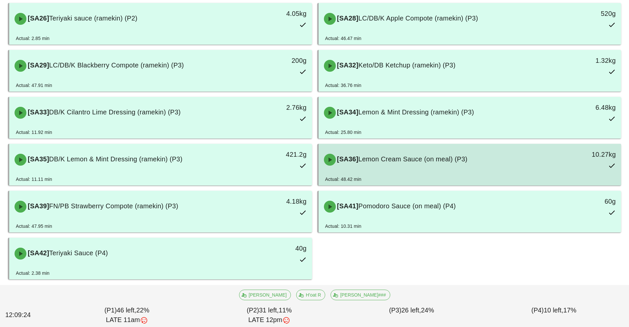
click at [408, 163] on div "[SA36] Lemon Cream Sauce (on meal) (P3)" at bounding box center [432, 160] width 225 height 20
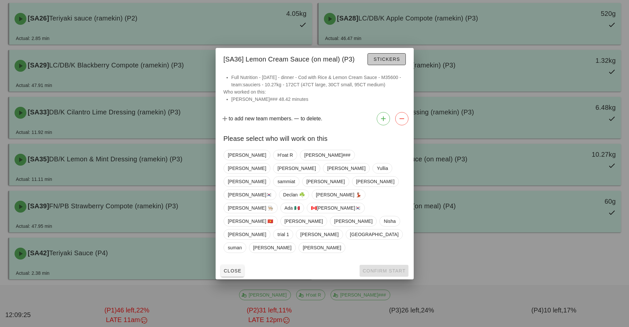
click at [381, 62] on span "Stickers" at bounding box center [386, 58] width 27 height 5
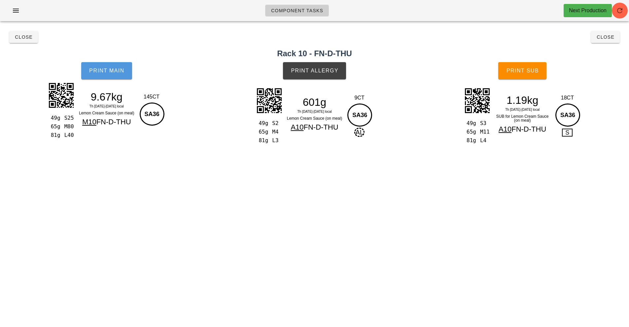
click at [105, 71] on span "Print Main" at bounding box center [107, 71] width 36 height 6
click at [20, 43] on button "Close" at bounding box center [23, 37] width 29 height 12
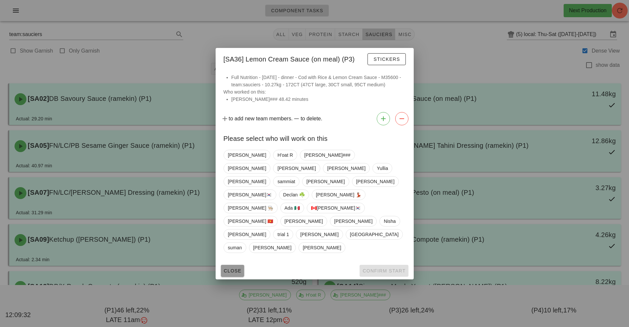
click at [222, 264] on button "Close" at bounding box center [232, 270] width 23 height 12
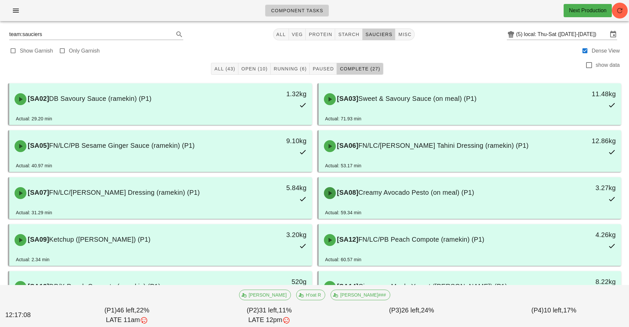
click at [328, 192] on icon "button" at bounding box center [330, 193] width 8 height 8
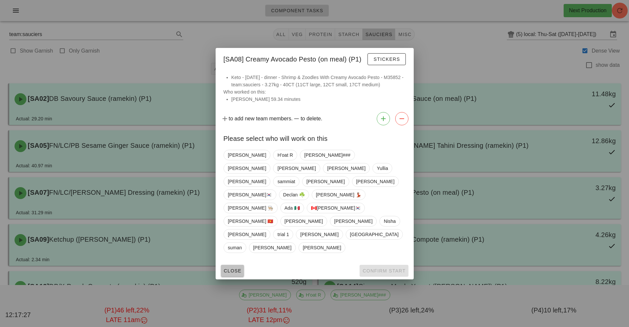
click at [234, 268] on span "Close" at bounding box center [233, 270] width 18 height 5
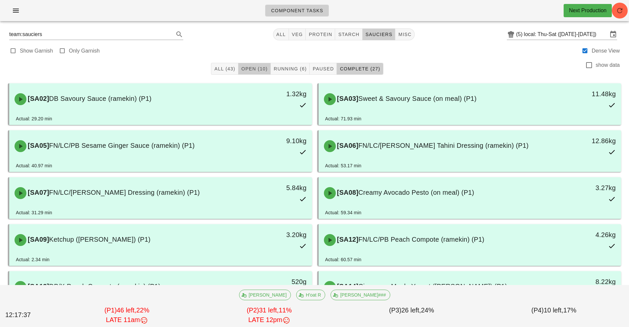
click at [253, 70] on span "Open (10)" at bounding box center [254, 68] width 27 height 5
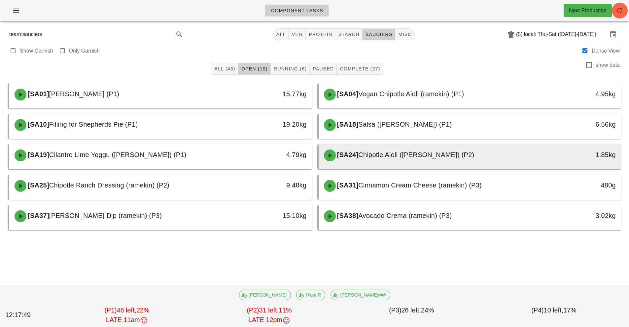
click at [426, 162] on div "[SA24] Chipotle Aioli (ramekin) (P2)" at bounding box center [432, 155] width 225 height 20
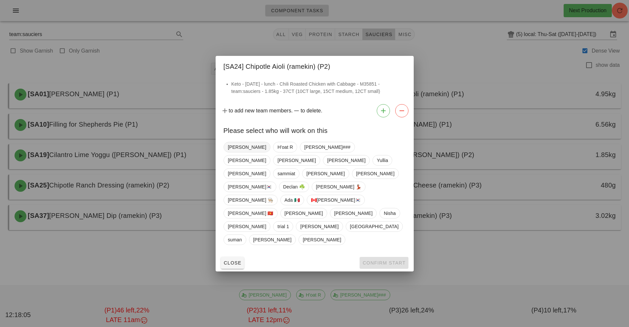
click at [237, 152] on span "[PERSON_NAME]" at bounding box center [247, 147] width 38 height 10
click at [383, 260] on span "Confirm Start" at bounding box center [383, 262] width 43 height 5
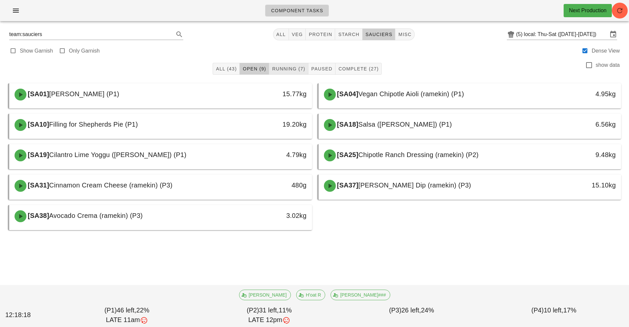
click at [292, 73] on button "Running (7)" at bounding box center [288, 69] width 39 height 12
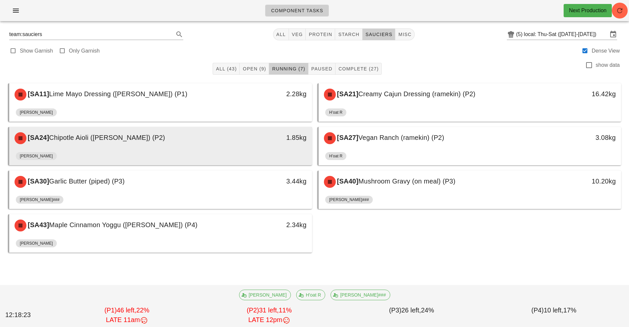
click at [227, 145] on div "[SA24] Chipotle Aioli (ramekin) (P2)" at bounding box center [123, 138] width 225 height 20
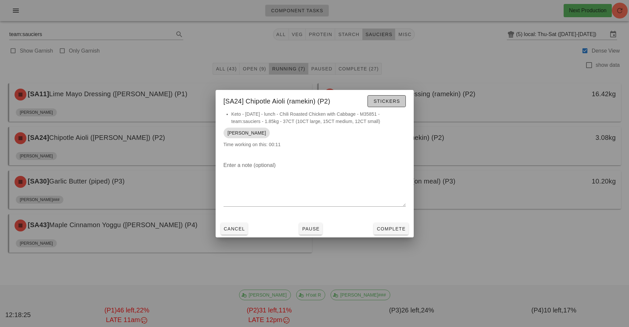
click at [394, 103] on span "Stickers" at bounding box center [386, 100] width 27 height 5
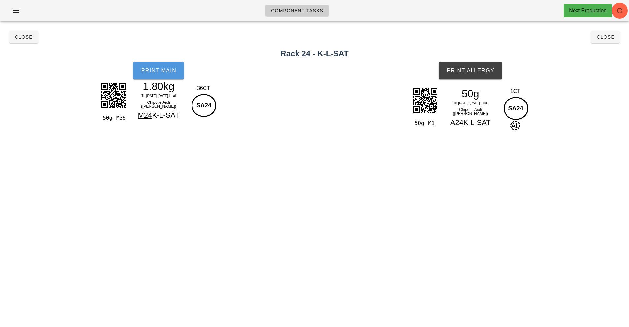
click at [169, 74] on button "Print Main" at bounding box center [158, 70] width 51 height 17
click at [482, 69] on span "Print Allergy" at bounding box center [470, 71] width 48 height 6
click at [20, 37] on span "Close" at bounding box center [24, 36] width 18 height 5
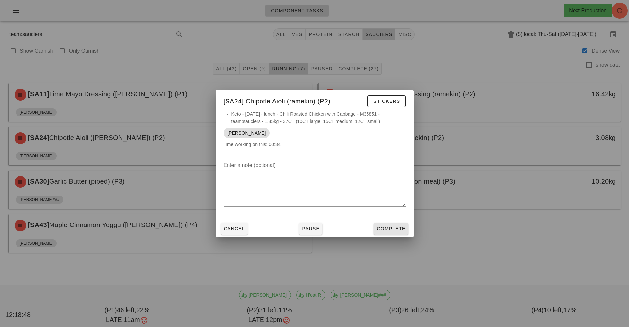
click at [390, 228] on span "Complete" at bounding box center [390, 228] width 29 height 5
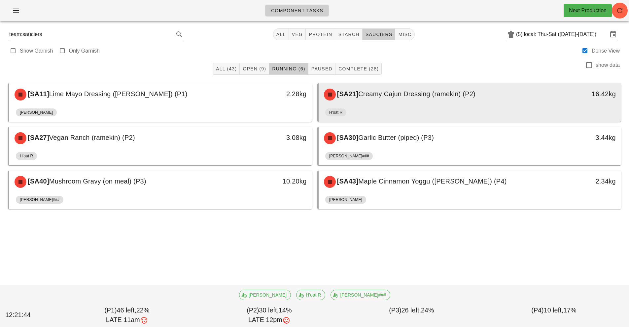
click at [495, 91] on div "[SA21] Creamy Cajun Dressing (ramekin) (P2)" at bounding box center [432, 95] width 225 height 20
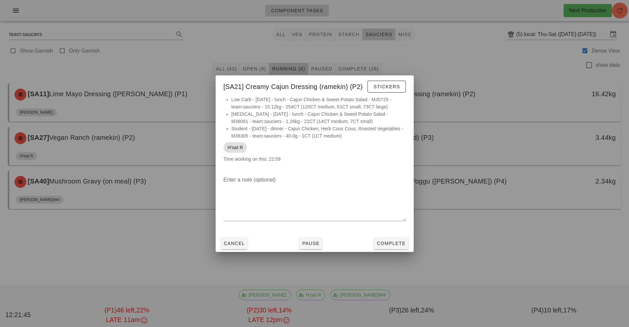
click at [535, 254] on div at bounding box center [314, 163] width 629 height 327
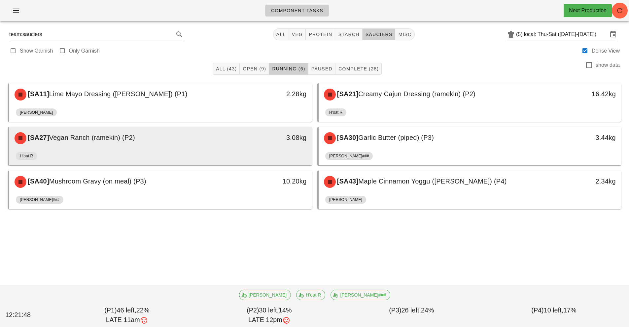
click at [245, 135] on div "3.08kg" at bounding box center [272, 137] width 67 height 11
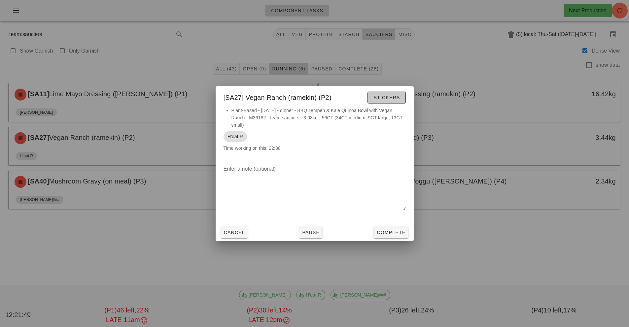
click at [399, 99] on span "Stickers" at bounding box center [386, 97] width 27 height 5
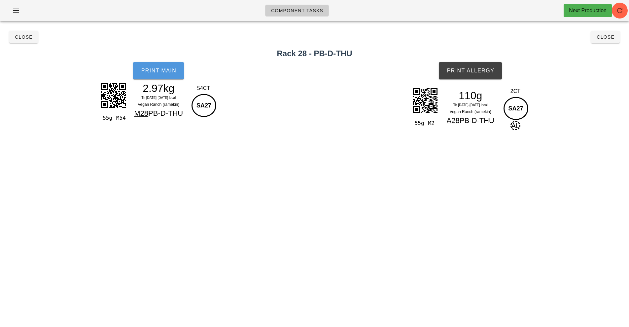
click at [160, 63] on button "Print Main" at bounding box center [158, 70] width 51 height 17
click at [483, 66] on button "Print Allergy" at bounding box center [470, 70] width 63 height 17
click at [15, 33] on button "Close" at bounding box center [23, 37] width 29 height 12
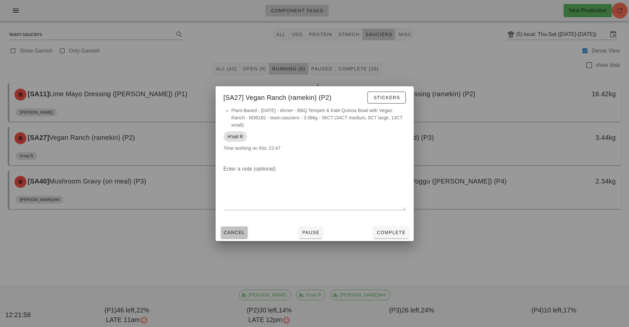
click at [240, 232] on span "Cancel" at bounding box center [235, 231] width 22 height 5
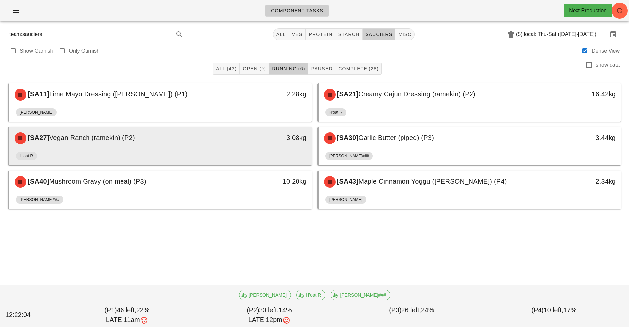
click at [91, 152] on div "H'oat R" at bounding box center [161, 157] width 290 height 16
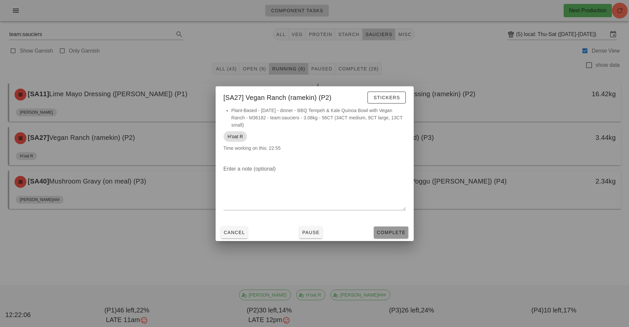
click at [406, 232] on button "Complete" at bounding box center [391, 232] width 34 height 12
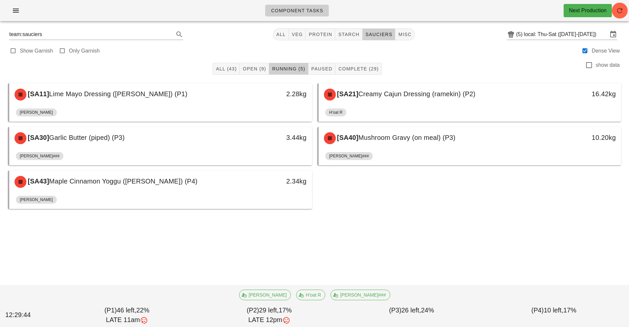
click at [383, 180] on div "[SA11] Lime Mayo Dressing (ramekin) (P1) 2.28kg [PERSON_NAME] [SA21] Creamy Caj…" at bounding box center [314, 146] width 618 height 131
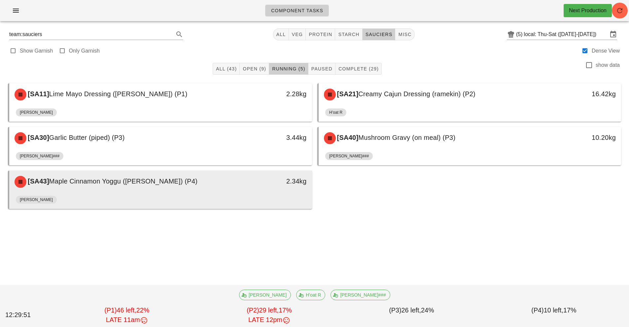
click at [165, 193] on div "[PERSON_NAME]" at bounding box center [161, 201] width 290 height 16
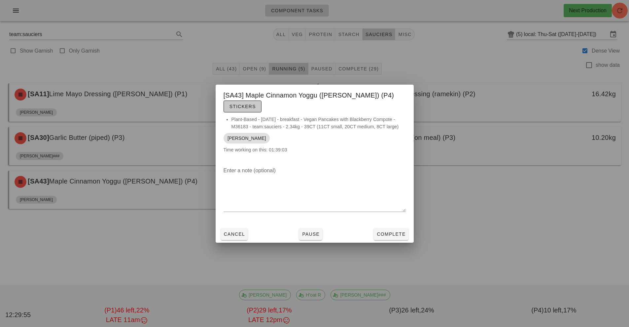
click at [256, 104] on span "Stickers" at bounding box center [242, 106] width 27 height 5
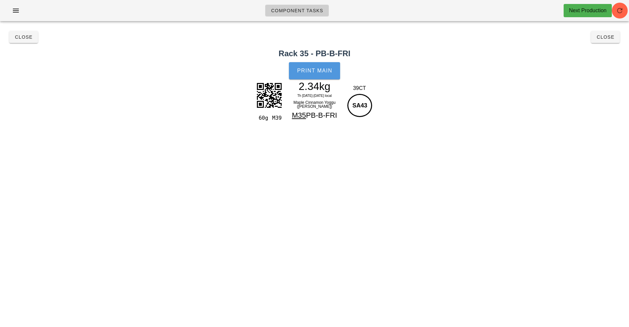
click at [318, 74] on button "Print Main" at bounding box center [314, 70] width 51 height 17
click at [26, 42] on button "Close" at bounding box center [23, 37] width 29 height 12
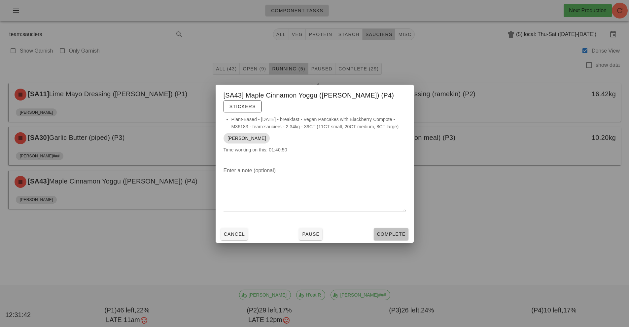
click at [397, 231] on span "Complete" at bounding box center [390, 233] width 29 height 5
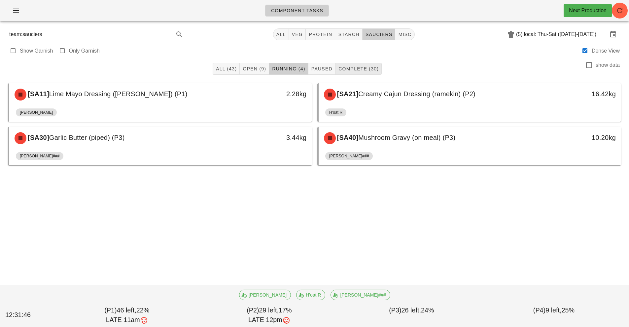
click at [363, 70] on span "Complete (30)" at bounding box center [358, 68] width 41 height 5
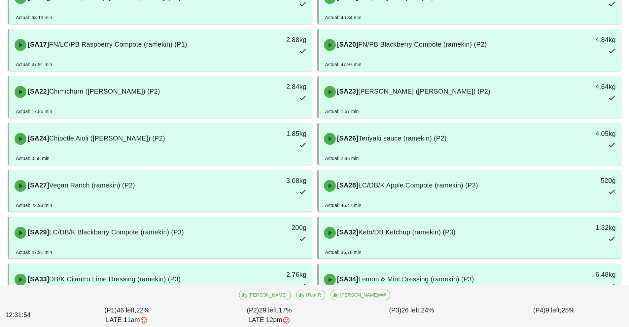
scroll to position [337, 0]
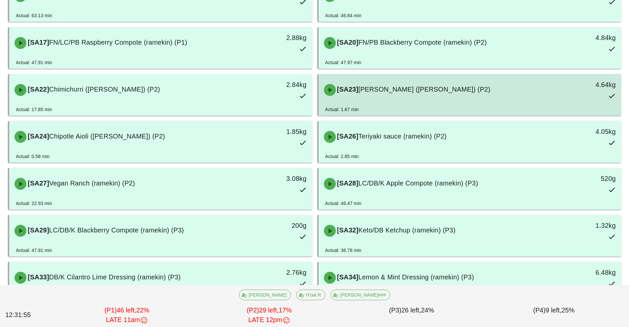
click at [432, 103] on div "[SA23] [PERSON_NAME] ([PERSON_NAME]) (P2) 4.64kg" at bounding box center [470, 89] width 300 height 29
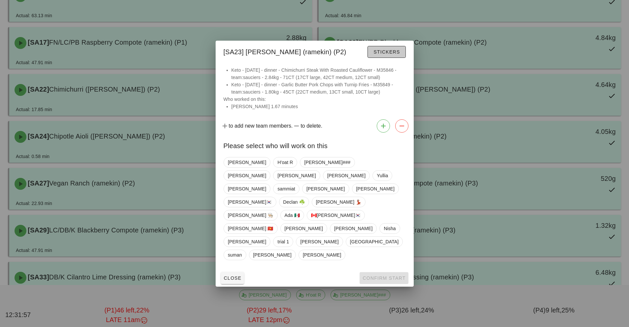
click at [392, 54] on span "Stickers" at bounding box center [386, 51] width 27 height 5
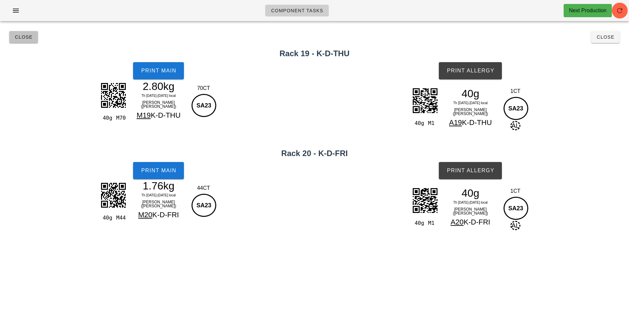
click at [21, 39] on span "Close" at bounding box center [24, 36] width 18 height 5
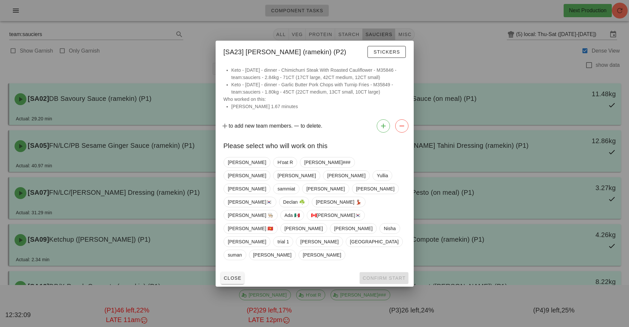
click at [463, 55] on div at bounding box center [314, 163] width 629 height 327
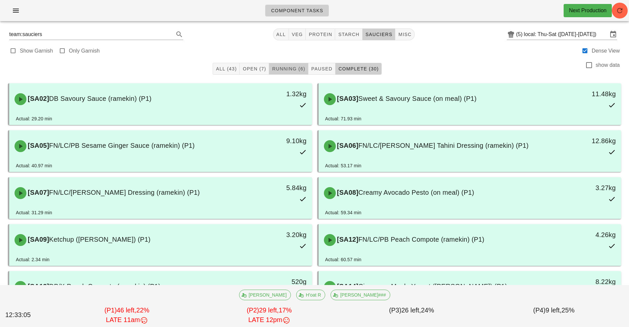
click at [296, 71] on span "Running (6)" at bounding box center [288, 68] width 33 height 5
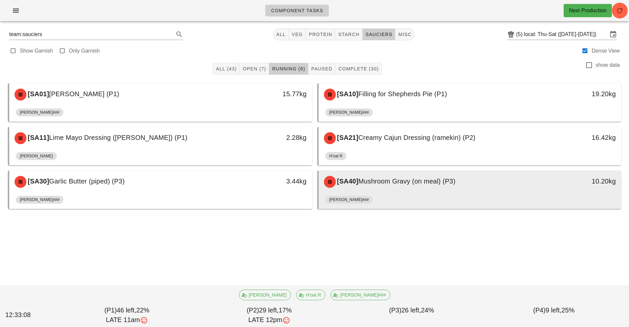
click at [396, 194] on div "[PERSON_NAME]###" at bounding box center [470, 201] width 290 height 16
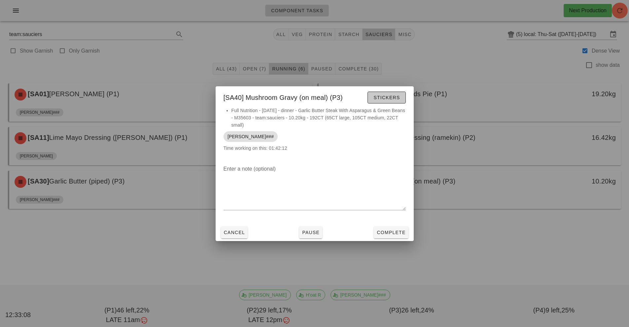
click at [389, 102] on button "Stickers" at bounding box center [386, 97] width 38 height 12
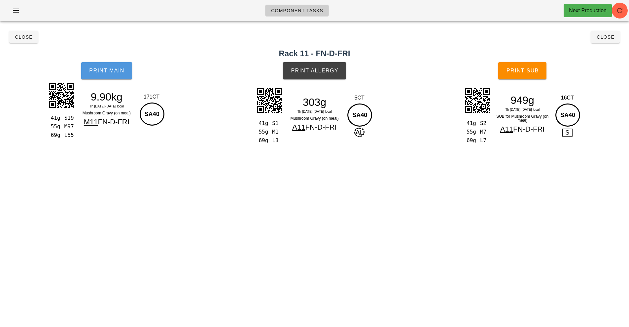
click at [105, 70] on span "Print Main" at bounding box center [107, 71] width 36 height 6
click at [307, 74] on button "Print Allergy" at bounding box center [314, 70] width 63 height 17
click at [523, 63] on button "Print Sub" at bounding box center [522, 70] width 48 height 17
click at [524, 70] on span "Print Sub" at bounding box center [522, 71] width 33 height 6
click at [25, 41] on button "Close" at bounding box center [23, 37] width 29 height 12
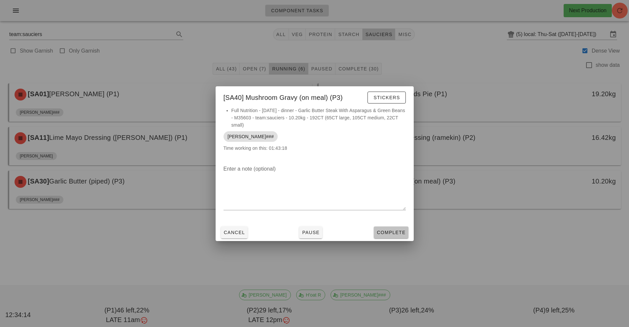
click at [385, 233] on span "Complete" at bounding box center [390, 231] width 29 height 5
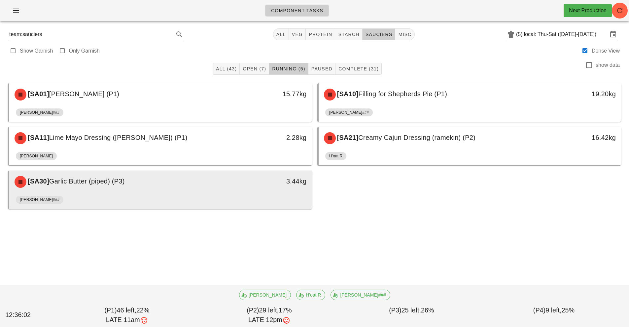
click at [224, 196] on div "[PERSON_NAME]###" at bounding box center [161, 201] width 290 height 16
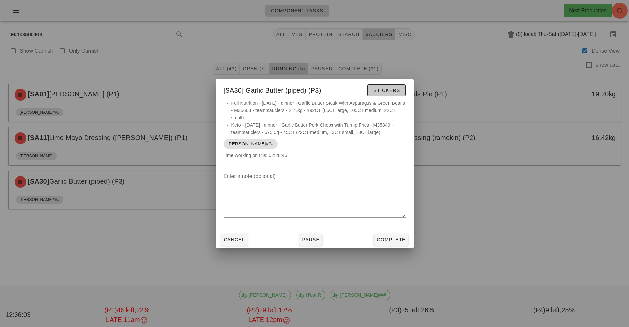
click at [380, 88] on span "Stickers" at bounding box center [386, 89] width 27 height 5
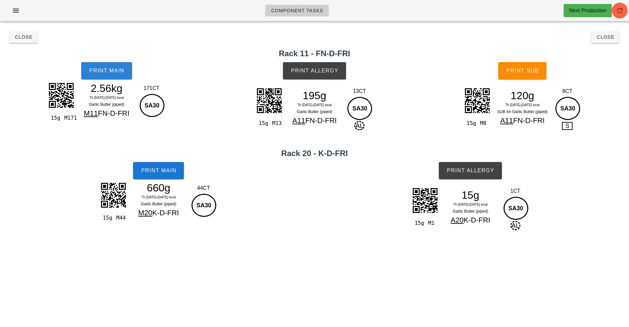
click at [109, 77] on button "Print Main" at bounding box center [106, 70] width 51 height 17
click at [326, 69] on span "Print Allergy" at bounding box center [315, 71] width 48 height 6
click at [145, 171] on span "Print Main" at bounding box center [159, 170] width 36 height 6
click at [468, 170] on span "Print Allergy" at bounding box center [470, 170] width 48 height 6
click at [518, 72] on span "Print Sub" at bounding box center [522, 71] width 33 height 6
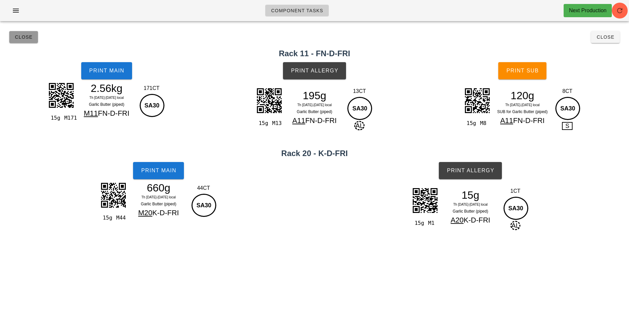
click at [14, 36] on button "Close" at bounding box center [23, 37] width 29 height 12
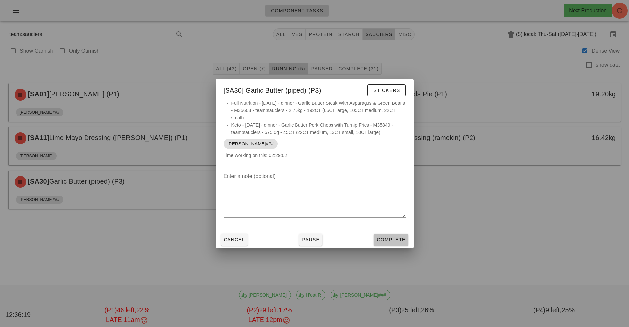
click at [390, 235] on button "Complete" at bounding box center [391, 239] width 34 height 12
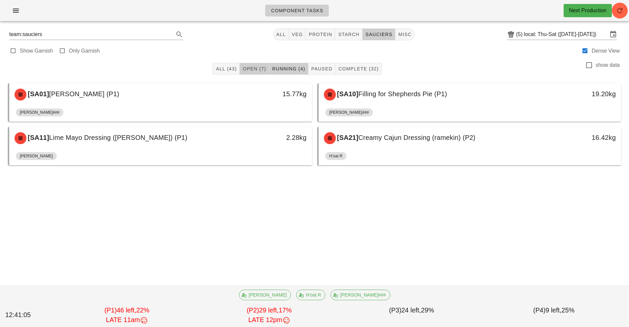
click at [254, 69] on span "Open (7)" at bounding box center [254, 68] width 24 height 5
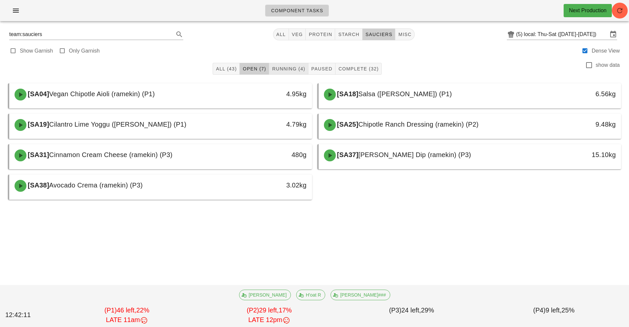
click at [289, 66] on span "Running (4)" at bounding box center [288, 68] width 33 height 5
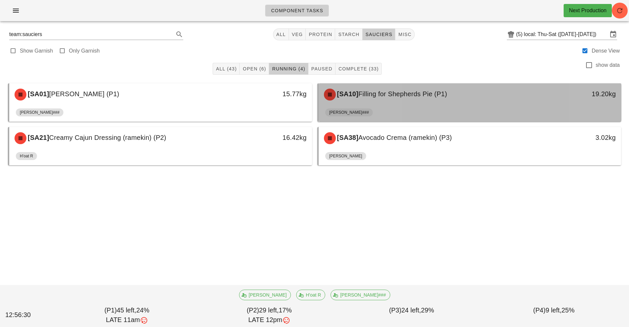
click at [449, 109] on div "[PERSON_NAME]###" at bounding box center [470, 114] width 290 height 16
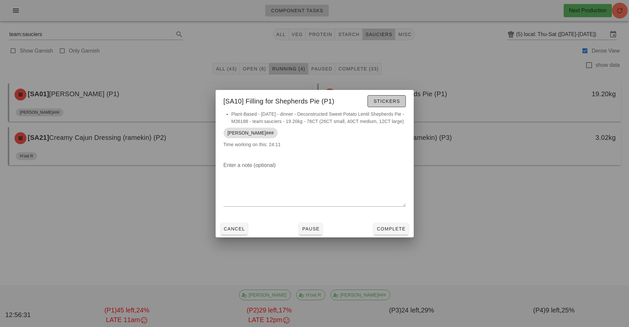
click at [380, 99] on span "Stickers" at bounding box center [386, 100] width 27 height 5
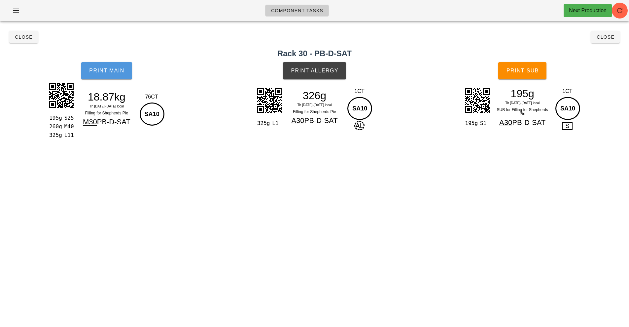
click at [127, 77] on button "Print Main" at bounding box center [106, 70] width 51 height 17
click at [110, 69] on span "Print Main" at bounding box center [107, 71] width 36 height 6
click at [307, 65] on button "Print Allergy" at bounding box center [314, 70] width 63 height 17
click at [514, 71] on span "Print Sub" at bounding box center [522, 71] width 33 height 6
click at [18, 37] on span "Close" at bounding box center [24, 36] width 18 height 5
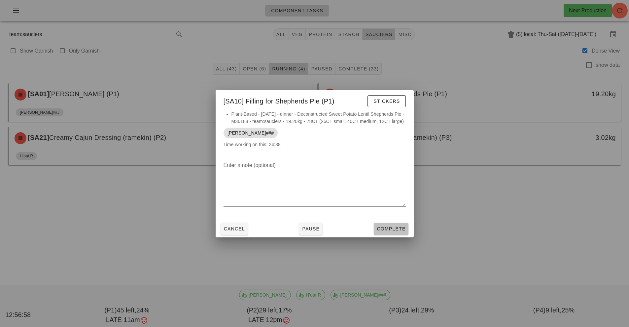
click at [398, 231] on span "Complete" at bounding box center [390, 228] width 29 height 5
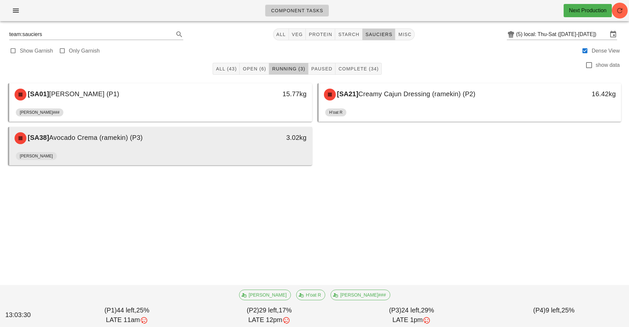
click at [170, 163] on div "[PERSON_NAME]" at bounding box center [161, 157] width 290 height 16
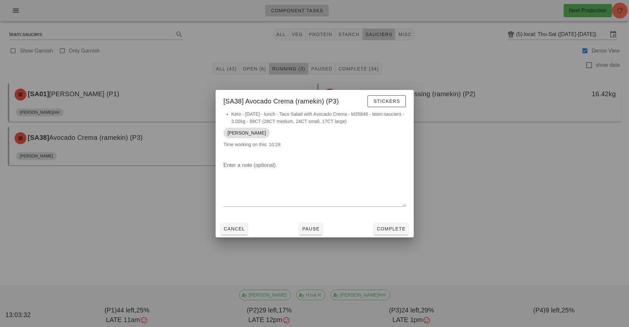
click at [144, 211] on div at bounding box center [314, 163] width 629 height 327
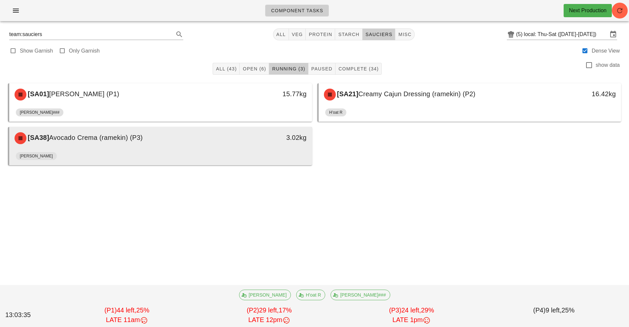
click at [136, 149] on div "[SA38] Avocado Crema (ramekin) (P3) 3.02kg" at bounding box center [160, 138] width 303 height 22
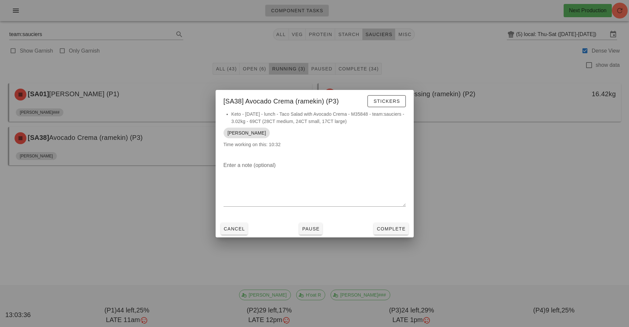
click at [146, 215] on div at bounding box center [314, 163] width 629 height 327
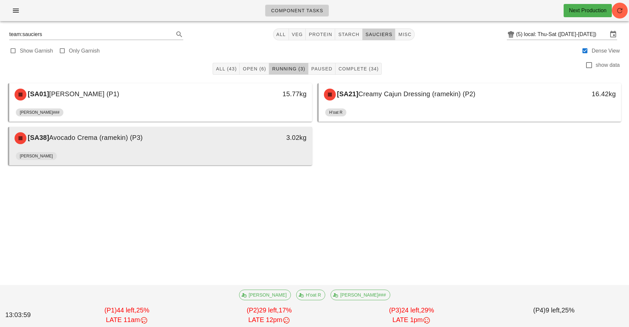
click at [147, 150] on div "[PERSON_NAME]" at bounding box center [161, 157] width 290 height 16
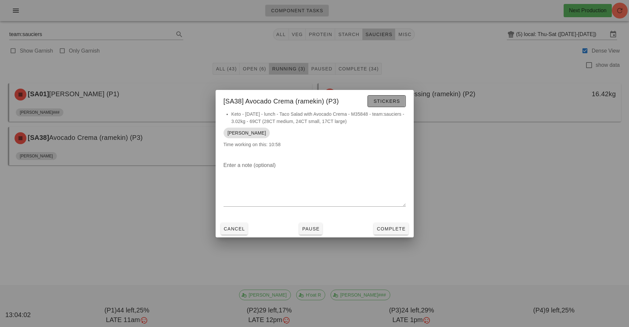
click at [390, 100] on span "Stickers" at bounding box center [386, 100] width 27 height 5
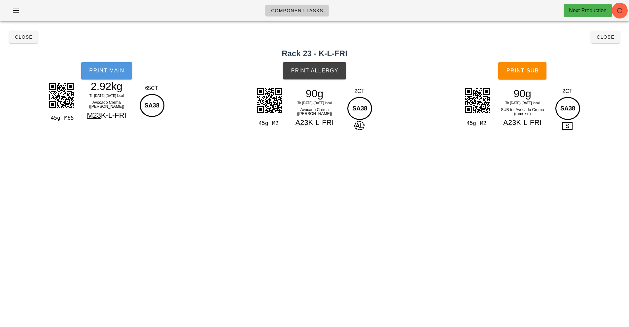
click at [109, 75] on button "Print Main" at bounding box center [106, 70] width 51 height 17
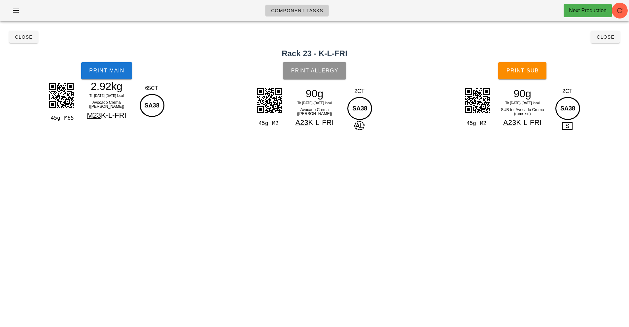
click at [314, 74] on button "Print Allergy" at bounding box center [314, 70] width 63 height 17
click at [517, 71] on span "Print Sub" at bounding box center [522, 71] width 33 height 6
click at [24, 32] on button "Close" at bounding box center [23, 37] width 29 height 12
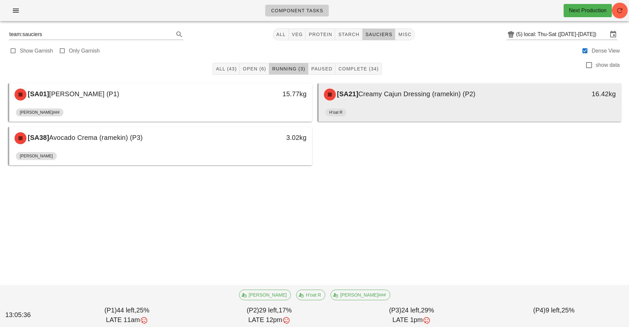
click at [439, 98] on div "[SA21] Creamy Cajun Dressing (ramekin) (P2)" at bounding box center [432, 95] width 225 height 20
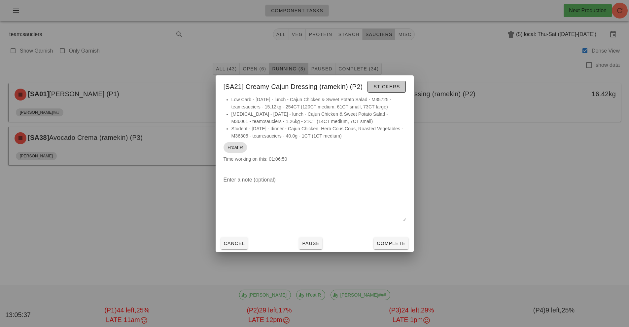
click at [393, 87] on span "Stickers" at bounding box center [386, 86] width 27 height 5
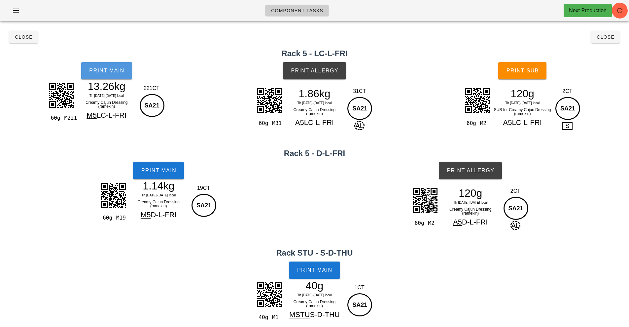
click at [116, 68] on span "Print Main" at bounding box center [107, 71] width 36 height 6
click at [174, 167] on span "Print Main" at bounding box center [159, 170] width 36 height 6
click at [326, 267] on span "Print Main" at bounding box center [315, 270] width 36 height 6
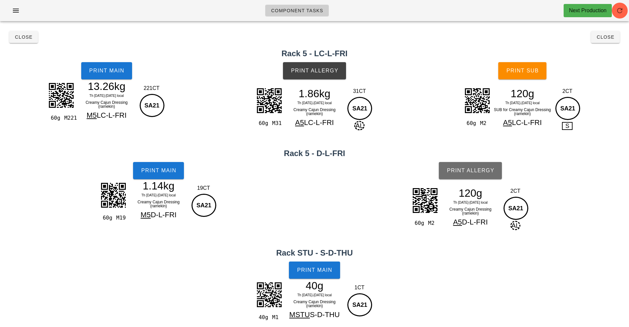
click at [481, 170] on span "Print Allergy" at bounding box center [470, 170] width 48 height 6
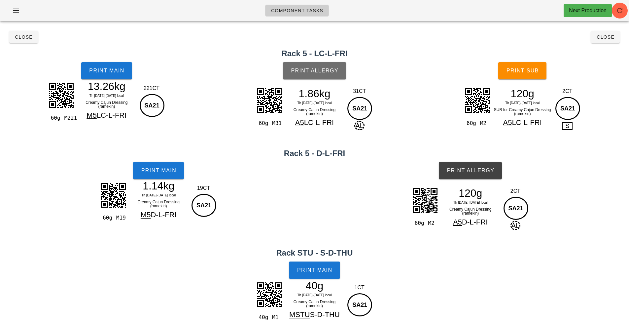
click at [329, 68] on span "Print Allergy" at bounding box center [315, 71] width 48 height 6
click at [530, 71] on span "Print Sub" at bounding box center [522, 71] width 33 height 6
click at [28, 39] on span "Close" at bounding box center [24, 36] width 18 height 5
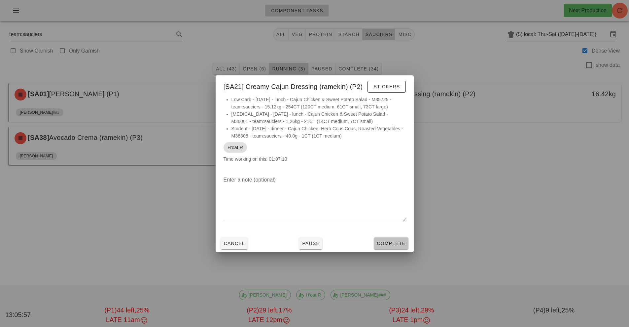
click at [400, 243] on span "Complete" at bounding box center [390, 242] width 29 height 5
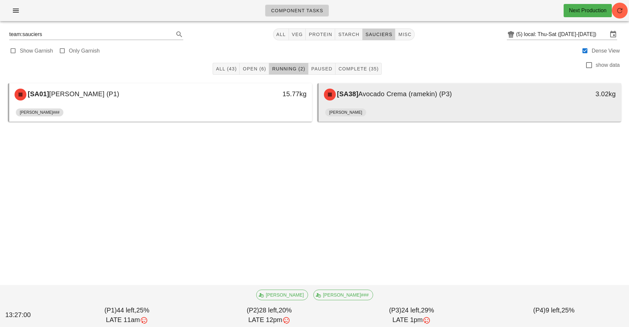
click at [427, 97] on span "Avocado Crema (ramekin) (P3)" at bounding box center [404, 93] width 93 height 7
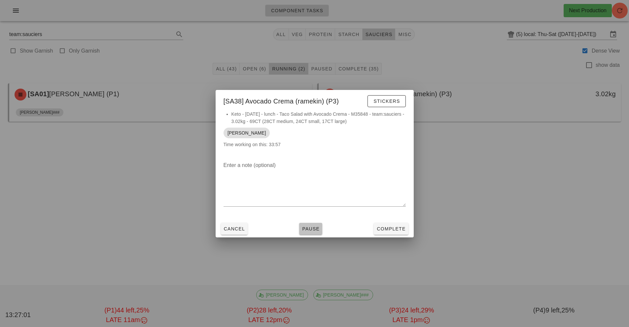
click at [314, 223] on button "Pause" at bounding box center [310, 229] width 23 height 12
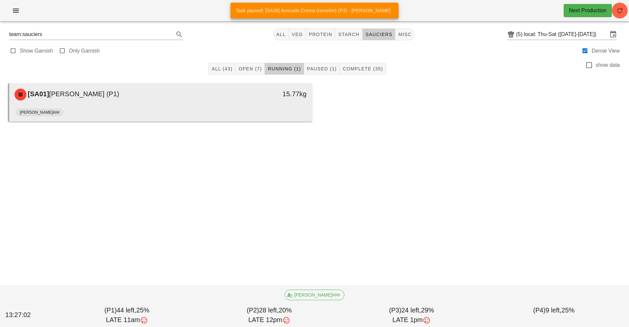
click at [258, 96] on div "15.77kg" at bounding box center [272, 93] width 67 height 11
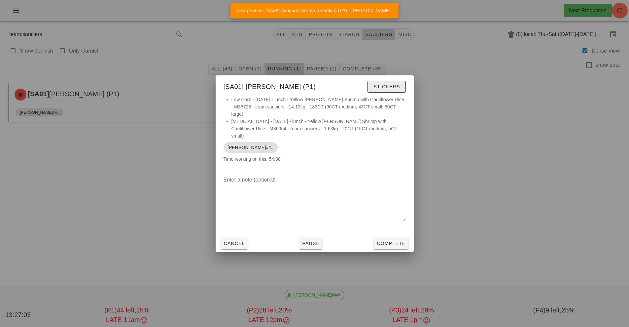
click at [386, 89] on span "Stickers" at bounding box center [386, 86] width 27 height 5
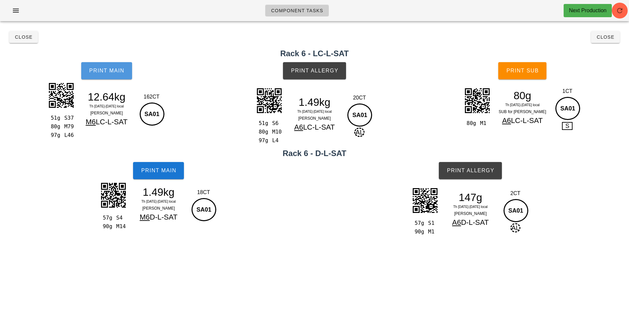
click at [108, 77] on button "Print Main" at bounding box center [106, 70] width 51 height 17
click at [117, 74] on button "Print Main" at bounding box center [106, 70] width 51 height 17
click at [162, 171] on span "Print Main" at bounding box center [159, 170] width 36 height 6
click at [314, 71] on span "Print Allergy" at bounding box center [315, 71] width 48 height 6
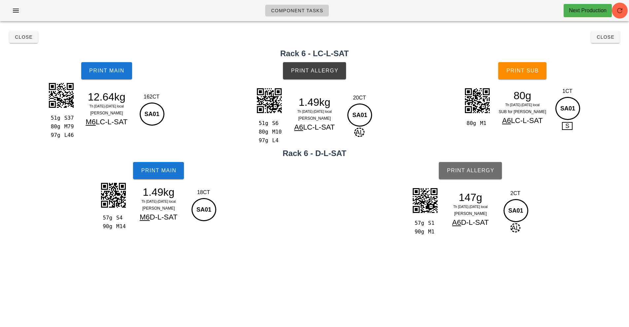
click at [471, 172] on span "Print Allergy" at bounding box center [470, 170] width 48 height 6
click at [526, 77] on button "Print Sub" at bounding box center [522, 70] width 48 height 17
click at [24, 33] on button "Close" at bounding box center [23, 37] width 29 height 12
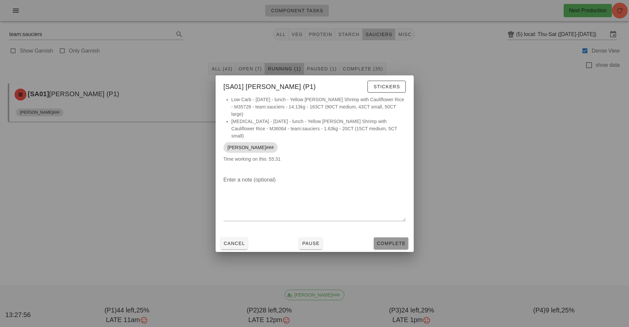
click at [389, 240] on span "Complete" at bounding box center [390, 242] width 29 height 5
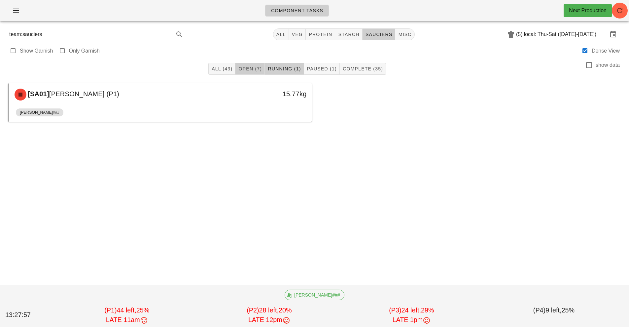
click at [253, 67] on span "Open (7)" at bounding box center [250, 68] width 24 height 5
